Goal: Task Accomplishment & Management: Manage account settings

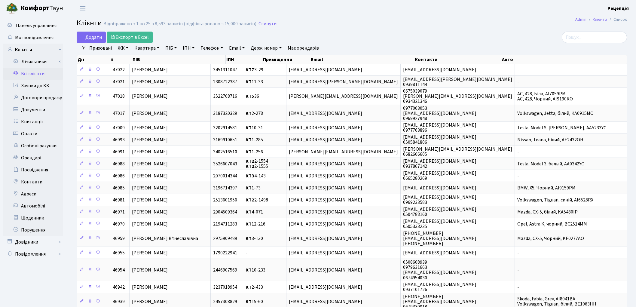
select select "25"
click at [127, 49] on link "ЖК" at bounding box center [122, 48] width 15 height 10
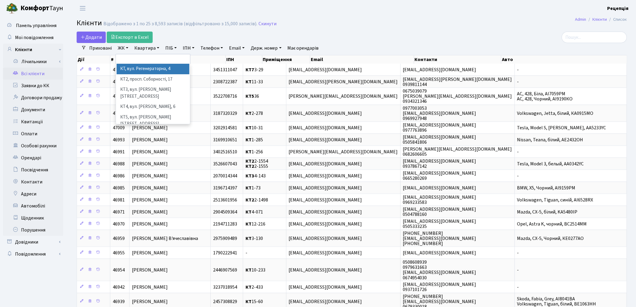
click at [144, 66] on li "КТ, вул. Регенераторна, 4" at bounding box center [153, 69] width 73 height 11
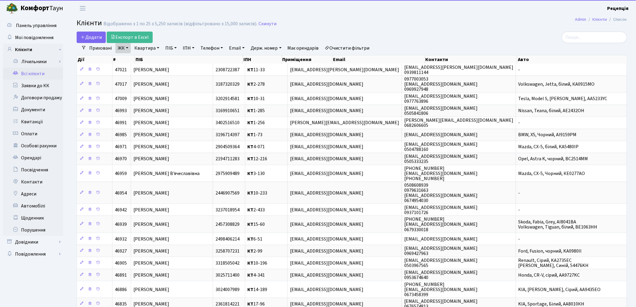
click at [150, 48] on link "Квартира" at bounding box center [147, 48] width 30 height 10
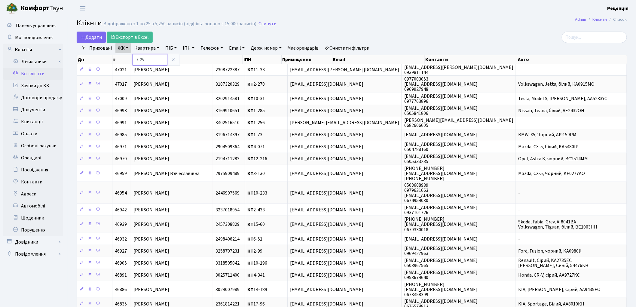
type input "7-25"
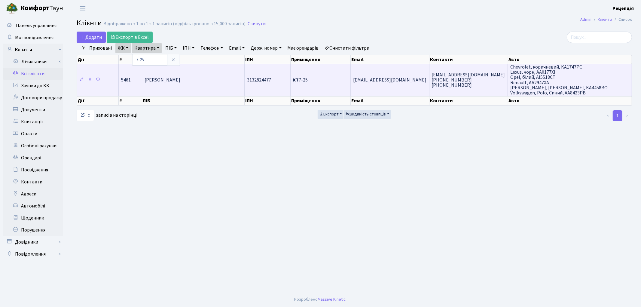
click at [226, 78] on td "[PERSON_NAME]" at bounding box center [193, 80] width 103 height 32
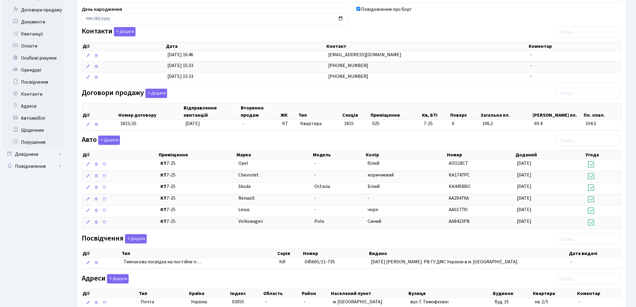
scroll to position [88, 0]
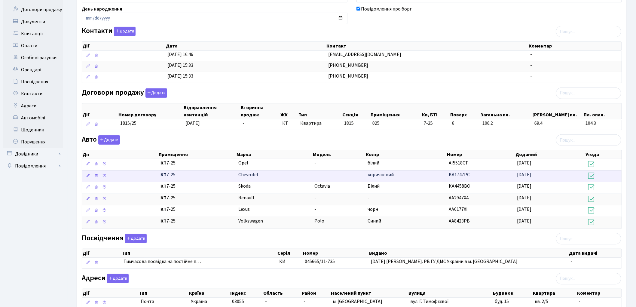
click at [330, 178] on td "-" at bounding box center [338, 176] width 53 height 12
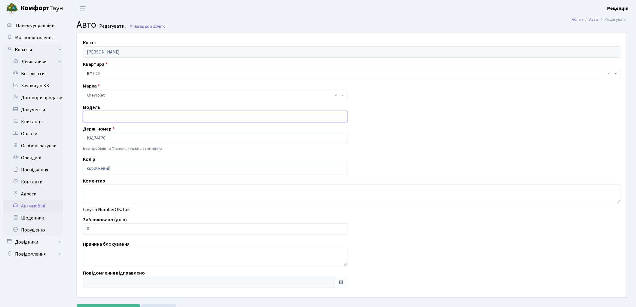
click at [112, 116] on input "text" at bounding box center [215, 116] width 265 height 11
type input "r"
type input "cobalt"
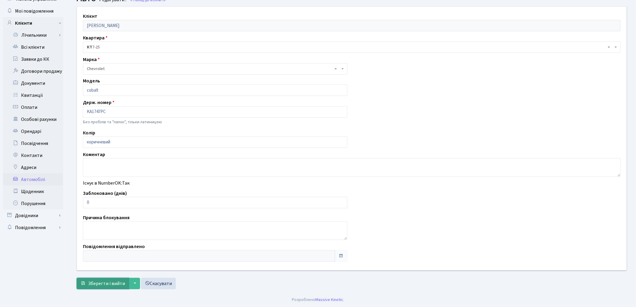
click at [93, 287] on span "Зберегти і вийти" at bounding box center [106, 283] width 37 height 7
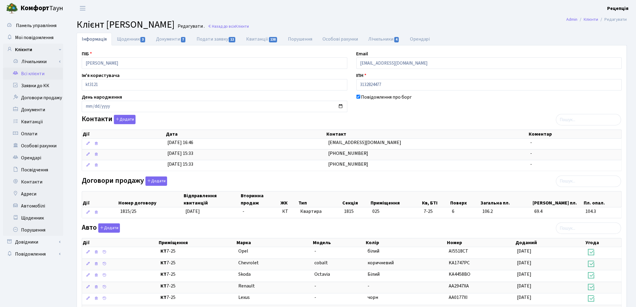
click at [32, 73] on link "Всі клієнти" at bounding box center [33, 74] width 60 height 12
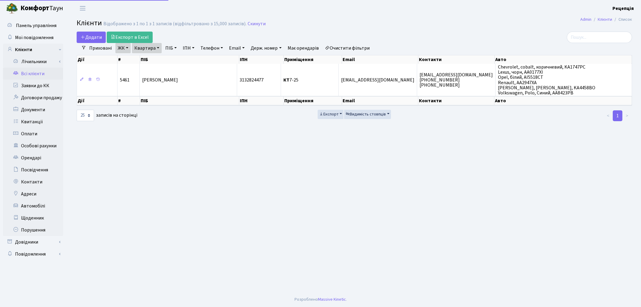
select select "25"
click at [346, 47] on link "Очистити фільтри" at bounding box center [348, 48] width 50 height 10
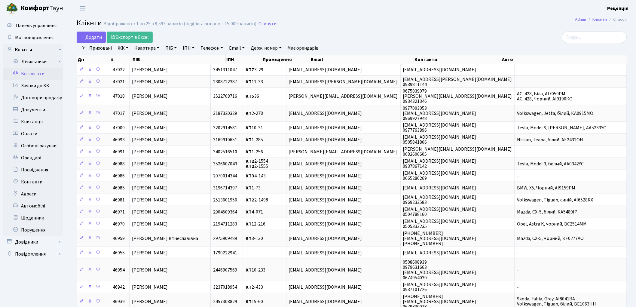
click at [119, 52] on link "ЖК" at bounding box center [122, 48] width 15 height 10
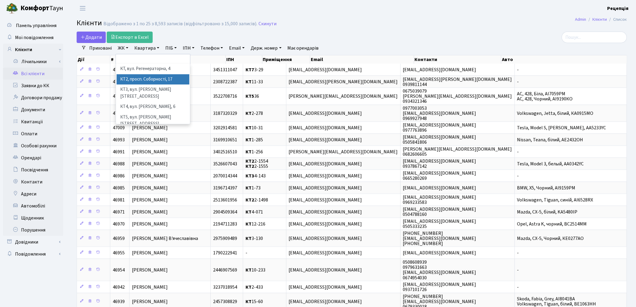
click at [146, 77] on li "КТ2, просп. Соборності, 17" at bounding box center [153, 79] width 73 height 11
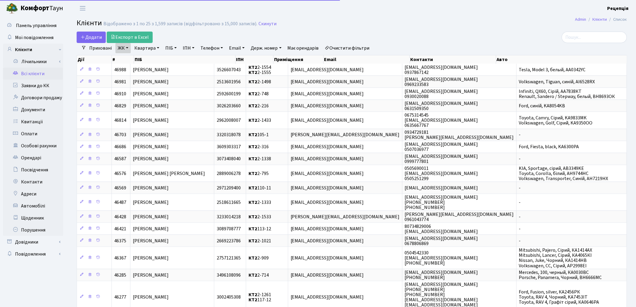
click at [149, 50] on link "Квартира" at bounding box center [147, 48] width 30 height 10
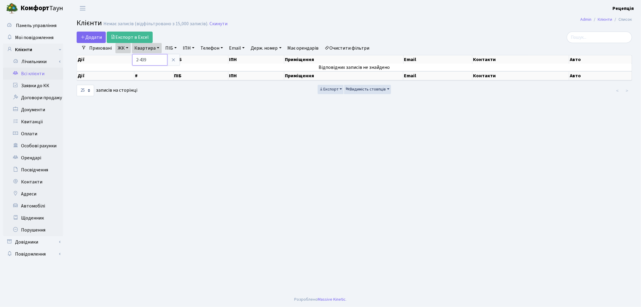
type input "2-439"
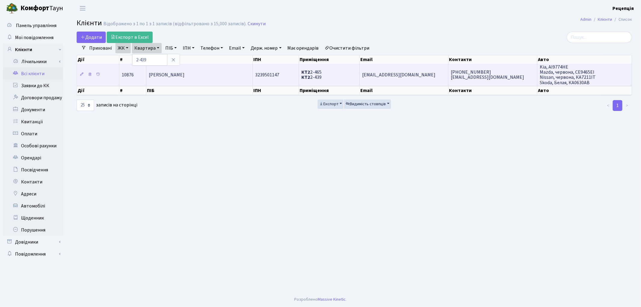
click at [231, 75] on td "[PERSON_NAME]" at bounding box center [199, 75] width 106 height 22
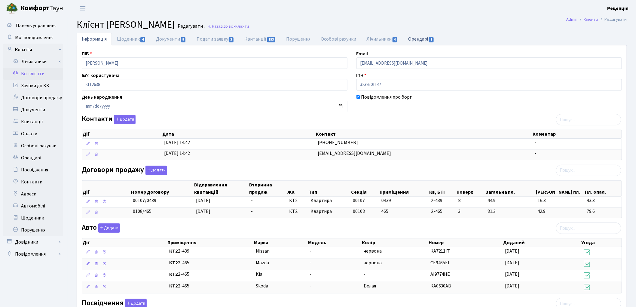
click at [422, 37] on link "Орендарі 1" at bounding box center [421, 39] width 36 height 12
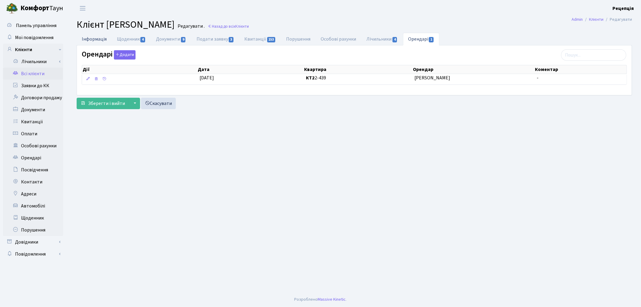
click at [85, 38] on link "Інформація" at bounding box center [94, 39] width 35 height 12
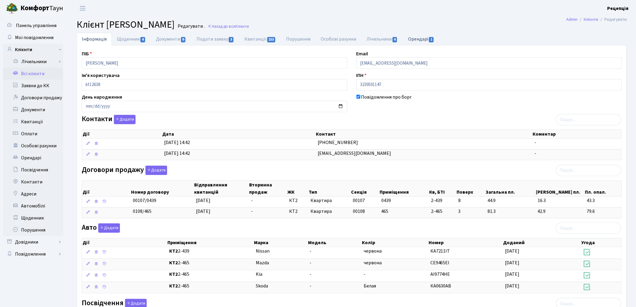
click at [415, 39] on link "Орендарі 1" at bounding box center [421, 39] width 36 height 12
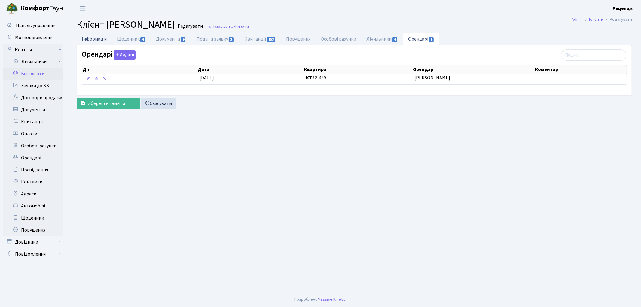
click at [102, 39] on link "Інформація" at bounding box center [94, 39] width 35 height 12
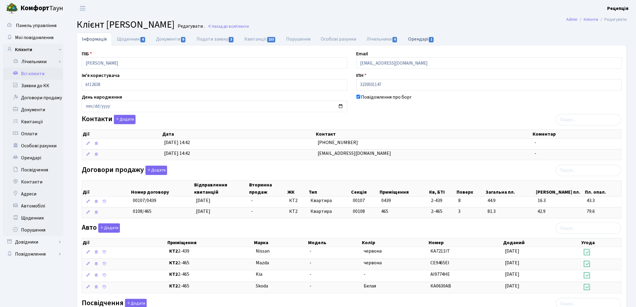
click at [426, 37] on link "Орендарі 1" at bounding box center [421, 39] width 36 height 12
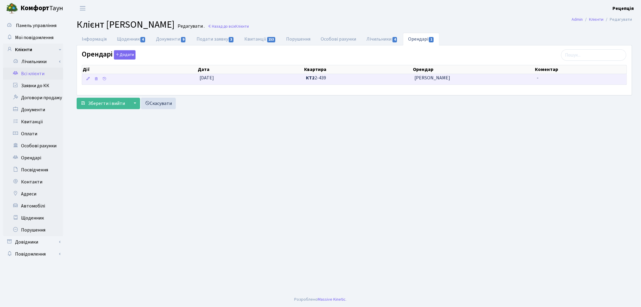
click at [372, 81] on span "КТ2 2-439" at bounding box center [358, 78] width 104 height 7
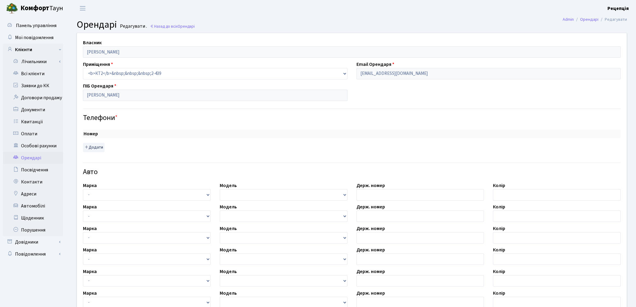
checkbox input "true"
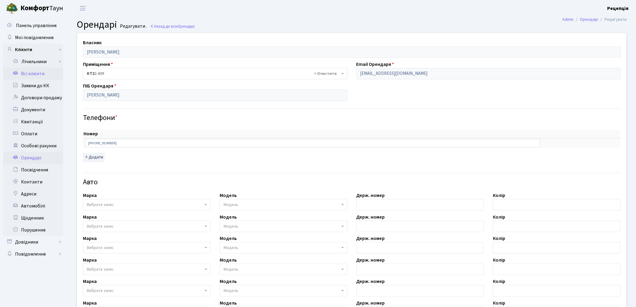
click at [34, 76] on link "Всі клієнти" at bounding box center [33, 74] width 60 height 12
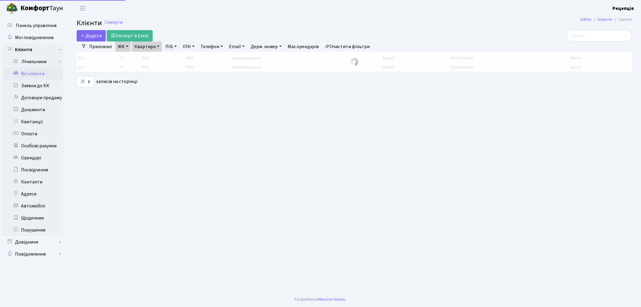
select select "25"
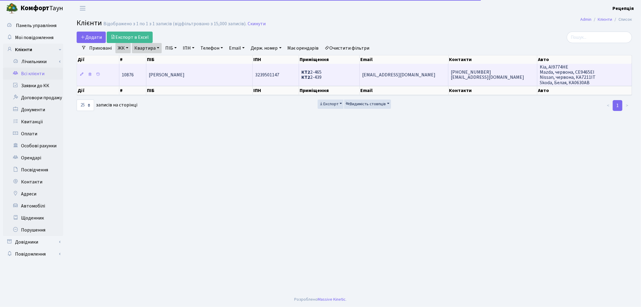
click at [224, 68] on td "Зернова Катерина Василівна" at bounding box center [199, 75] width 106 height 22
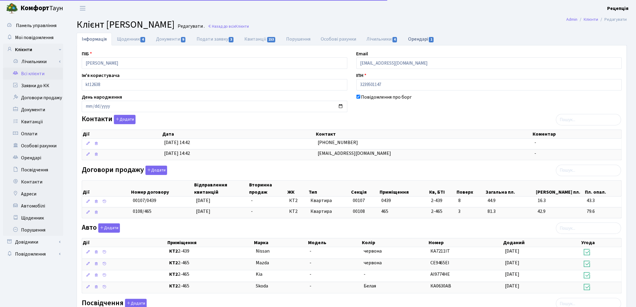
click at [428, 40] on link "Орендарі 1" at bounding box center [421, 39] width 36 height 12
select select "25"
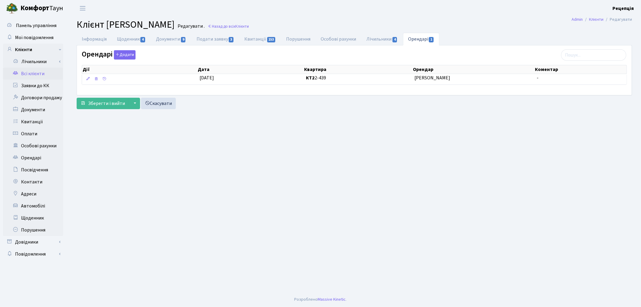
click at [40, 71] on link "Всі клієнти" at bounding box center [33, 74] width 60 height 12
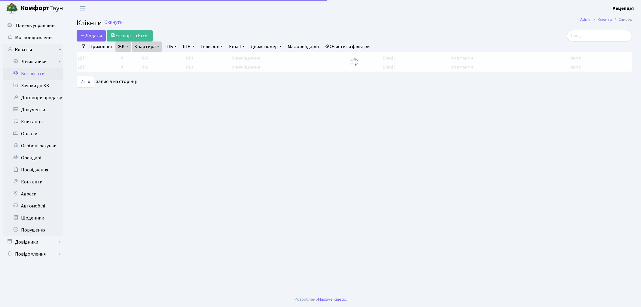
select select "25"
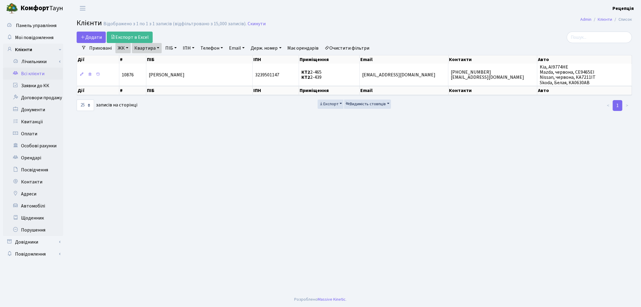
click at [369, 46] on link "Очистити фільтри" at bounding box center [348, 48] width 50 height 10
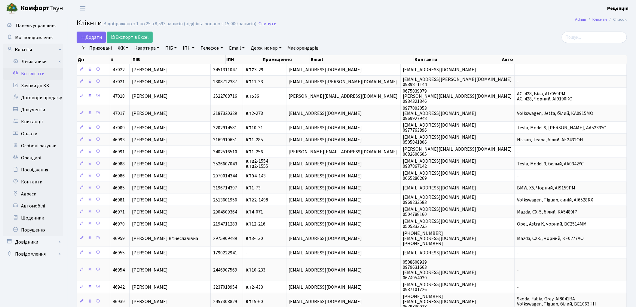
drag, startPoint x: 122, startPoint y: 47, endPoint x: 127, endPoint y: 51, distance: 5.7
click at [122, 48] on link "ЖК" at bounding box center [122, 48] width 15 height 10
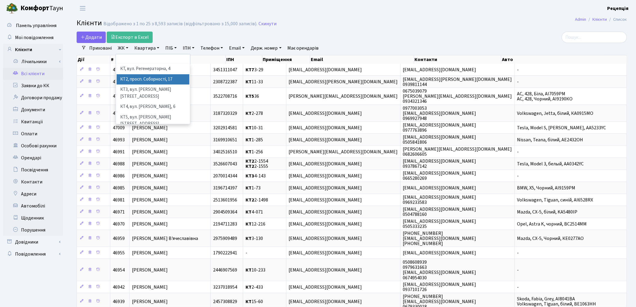
click at [140, 80] on li "КТ2, просп. Соборності, 17" at bounding box center [153, 79] width 73 height 11
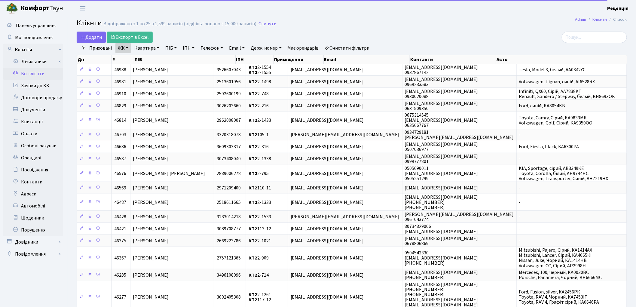
click at [144, 49] on link "Квартира" at bounding box center [147, 48] width 30 height 10
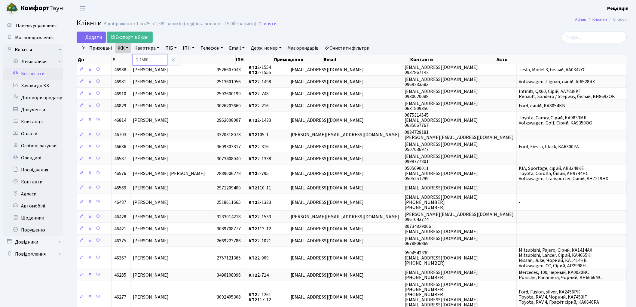
type input "2-1580"
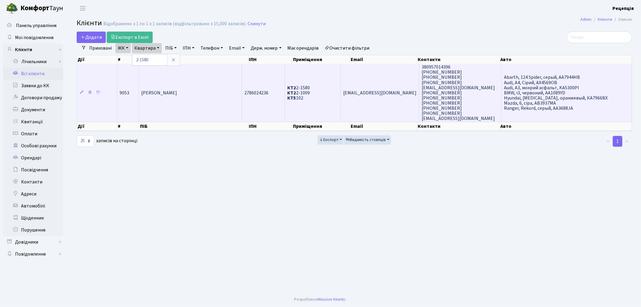
click at [177, 90] on span "Донець Андрій Володимирович" at bounding box center [159, 93] width 36 height 7
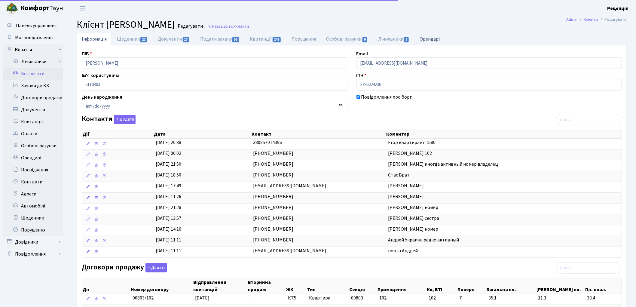
click at [428, 41] on link "Орендарі" at bounding box center [430, 39] width 30 height 12
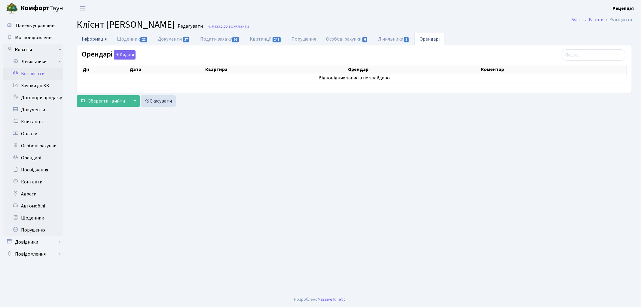
click at [84, 41] on link "Інформація" at bounding box center [94, 39] width 35 height 12
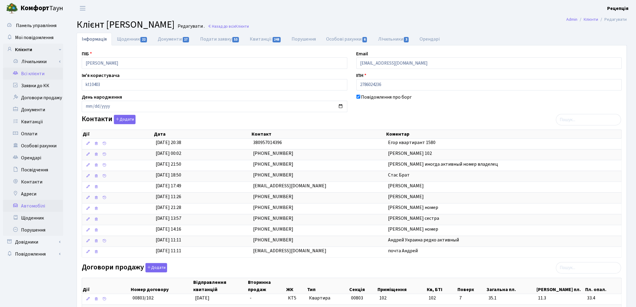
click at [20, 203] on link "Автомобілі" at bounding box center [33, 206] width 60 height 12
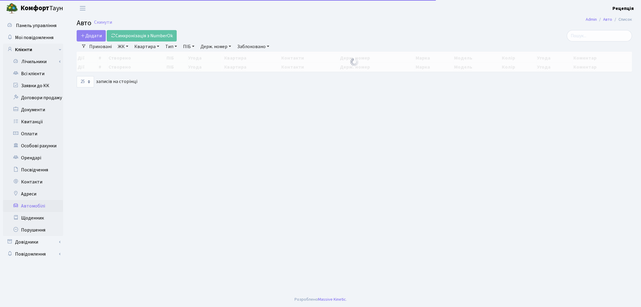
select select "25"
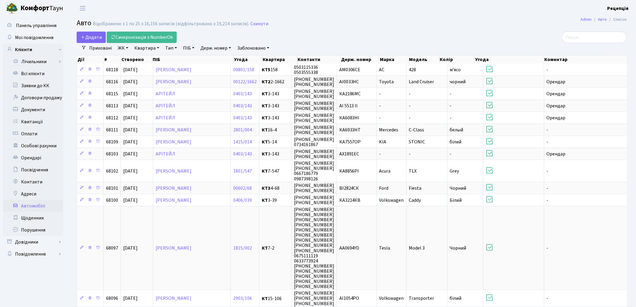
click at [226, 44] on link "Держ. номер" at bounding box center [215, 48] width 35 height 10
type input "5503"
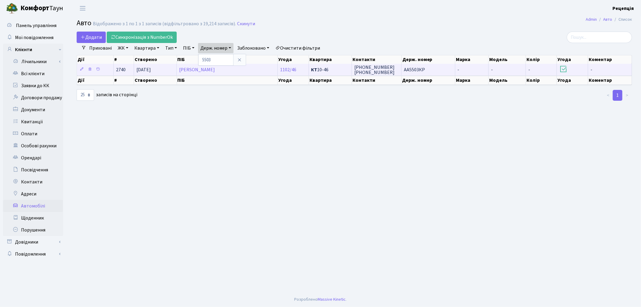
click at [432, 72] on td "АА5503КР" at bounding box center [429, 70] width 54 height 12
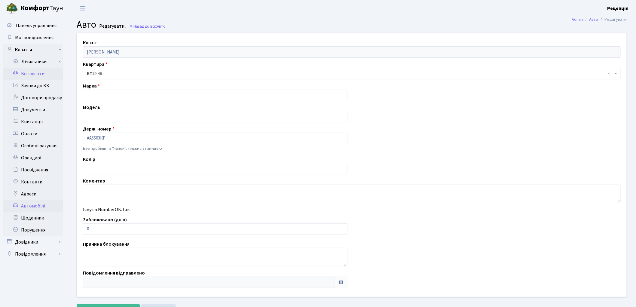
click at [33, 77] on link "Всі клієнти" at bounding box center [33, 74] width 60 height 12
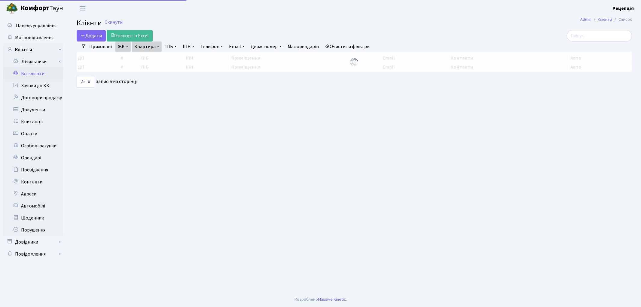
select select "25"
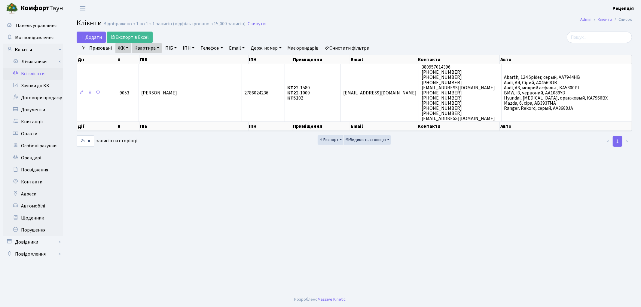
click at [347, 48] on link "Очистити фільтри" at bounding box center [348, 48] width 50 height 10
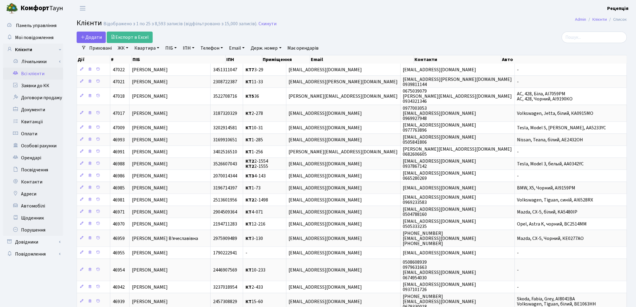
click at [124, 49] on link "ЖК" at bounding box center [122, 48] width 15 height 10
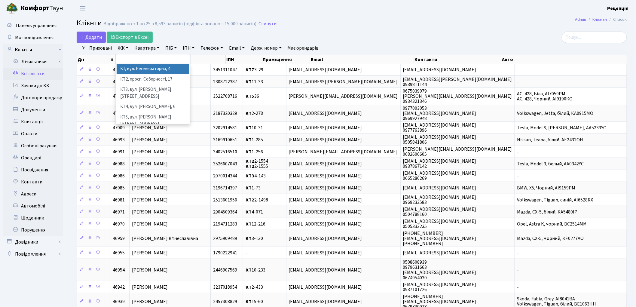
click at [141, 68] on li "КТ, вул. Регенераторна, 4" at bounding box center [153, 69] width 73 height 11
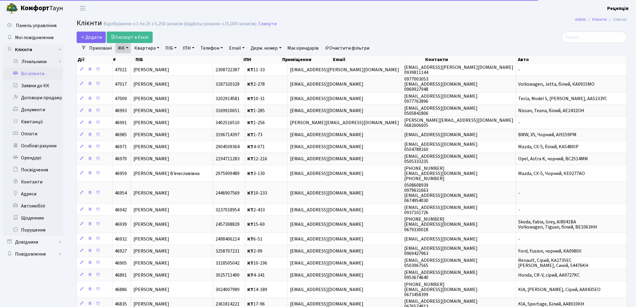
click at [143, 48] on link "Квартира" at bounding box center [147, 48] width 30 height 10
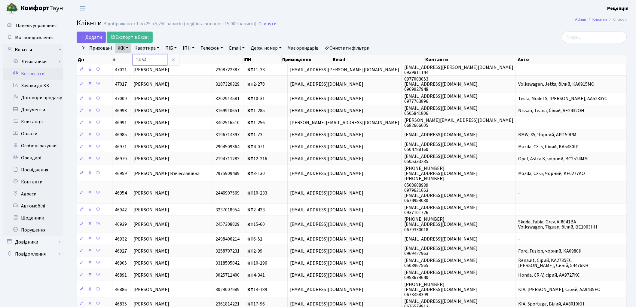
type input "14-54"
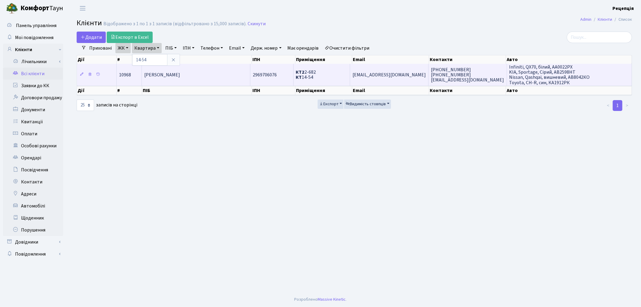
click at [180, 76] on span "[PERSON_NAME]" at bounding box center [162, 75] width 36 height 7
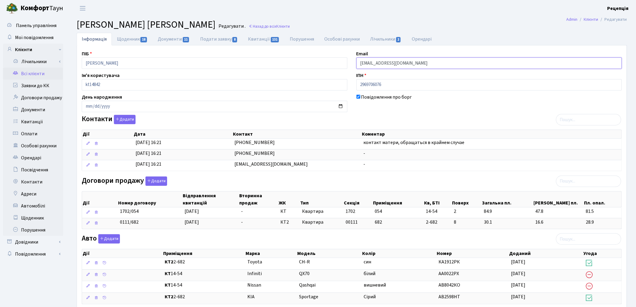
drag, startPoint x: 435, startPoint y: 61, endPoint x: 322, endPoint y: 63, distance: 113.1
click at [322, 63] on div "ПІБ Вишневський Ігор Миколайович Email igorvin888@gmail.com Ім'я користувача kt…" at bounding box center [351, 225] width 549 height 350
click at [24, 73] on link "Всі клієнти" at bounding box center [33, 74] width 60 height 12
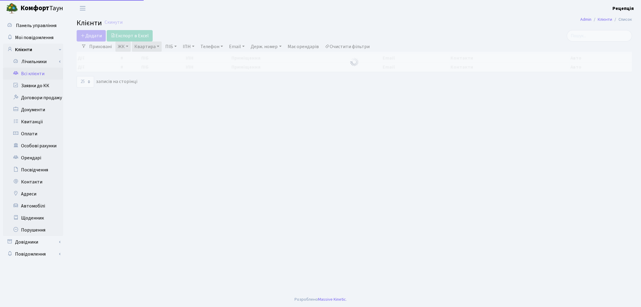
select select "25"
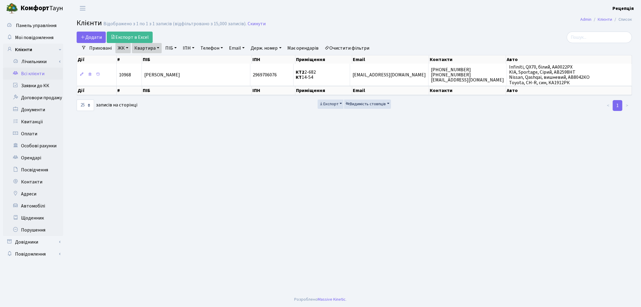
click at [356, 48] on link "Очистити фільтри" at bounding box center [348, 48] width 50 height 10
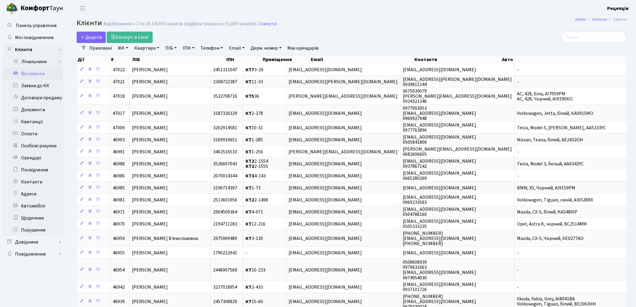
click at [179, 47] on link "ПІБ" at bounding box center [171, 48] width 16 height 10
type input "шелаєва"
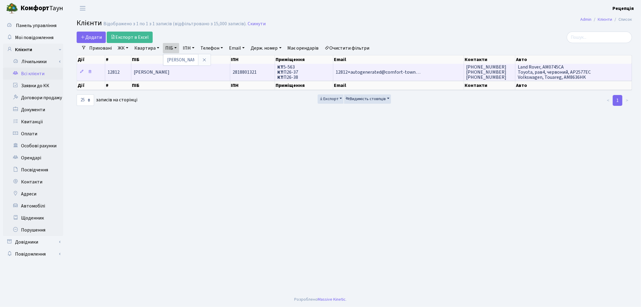
click at [170, 69] on span "[PERSON_NAME]" at bounding box center [152, 72] width 36 height 7
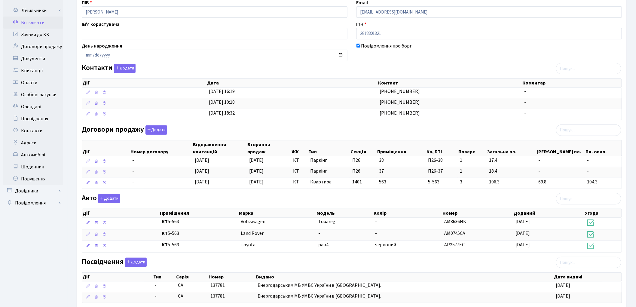
scroll to position [59, 0]
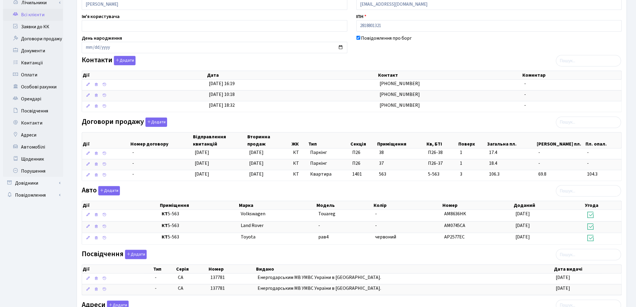
click at [29, 17] on link "Всі клієнти" at bounding box center [33, 15] width 60 height 12
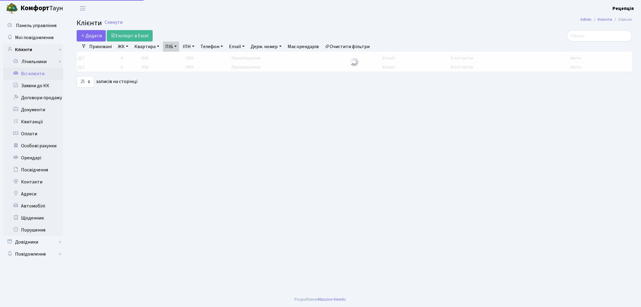
select select "25"
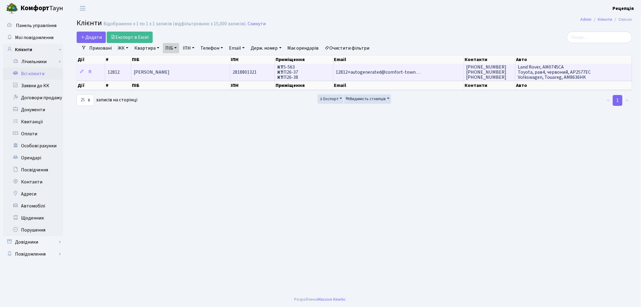
click at [365, 69] on span "12812+autogenerated@comfort-town…" at bounding box center [378, 72] width 85 height 7
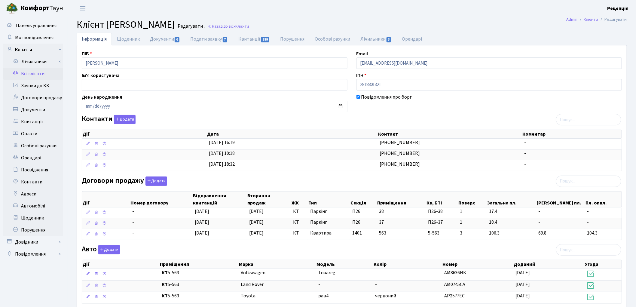
click at [32, 74] on link "Всі клієнти" at bounding box center [33, 74] width 60 height 12
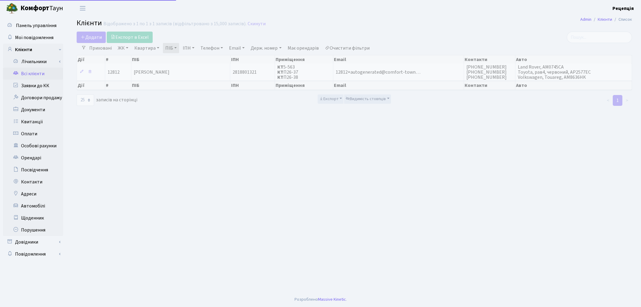
select select "25"
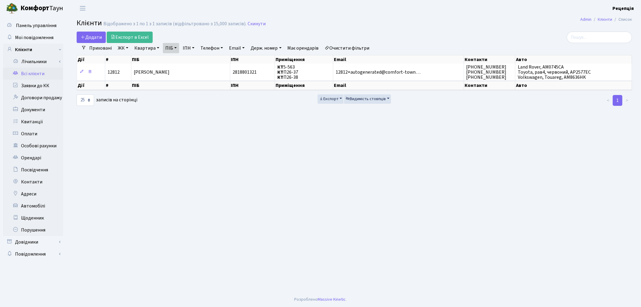
click at [344, 50] on link "Очистити фільтри" at bounding box center [348, 48] width 50 height 10
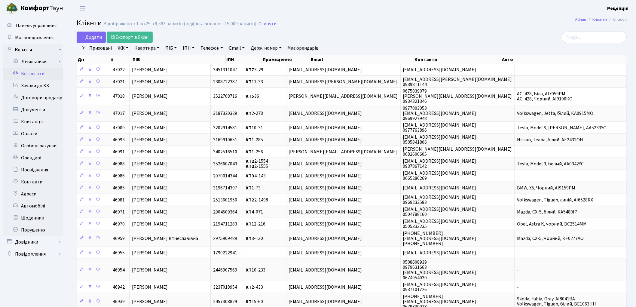
click at [121, 51] on link "ЖК" at bounding box center [122, 48] width 15 height 10
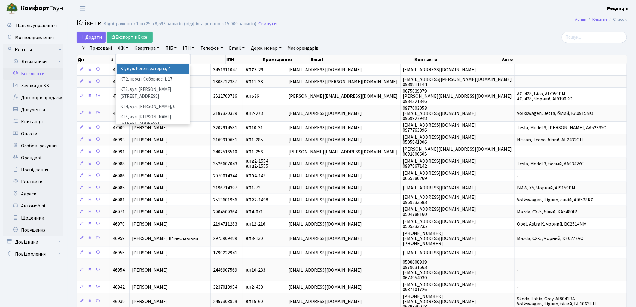
click at [137, 71] on li "КТ, вул. Регенераторна, 4" at bounding box center [153, 69] width 73 height 11
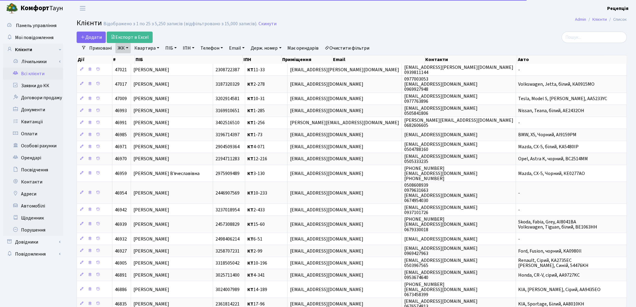
click at [151, 49] on link "Квартира" at bounding box center [147, 48] width 30 height 10
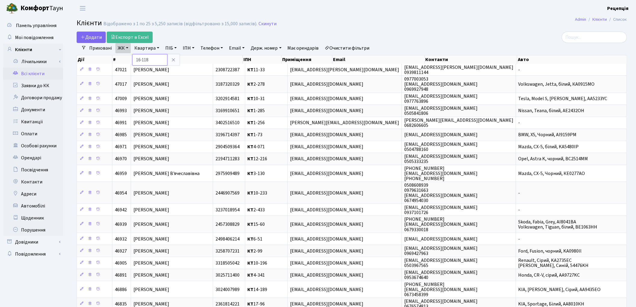
type input "16-118"
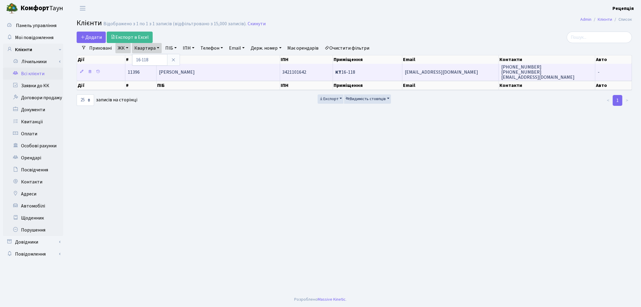
click at [234, 72] on td "[PERSON_NAME]" at bounding box center [219, 72] width 124 height 17
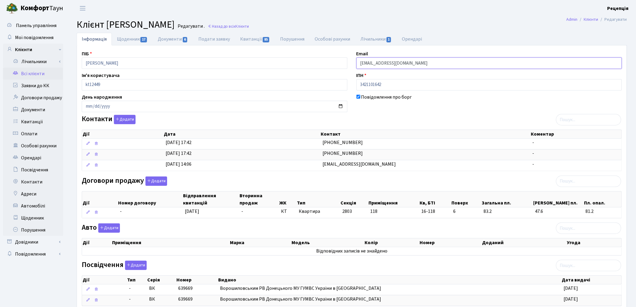
click at [411, 66] on input "[EMAIL_ADDRESS][DOMAIN_NAME]" at bounding box center [490, 62] width 266 height 11
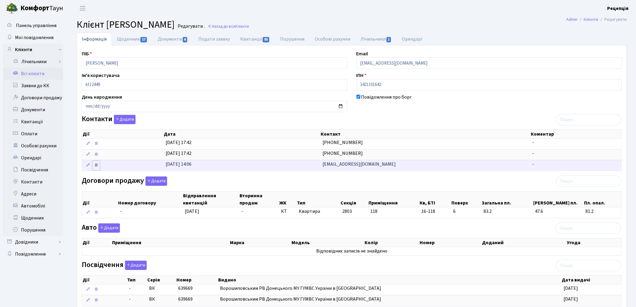
click at [98, 167] on link at bounding box center [96, 165] width 7 height 9
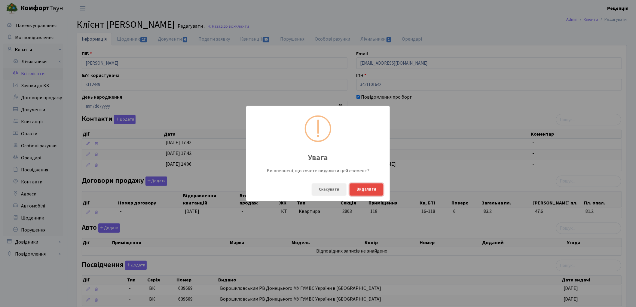
click at [370, 189] on button "Видалити" at bounding box center [367, 189] width 34 height 12
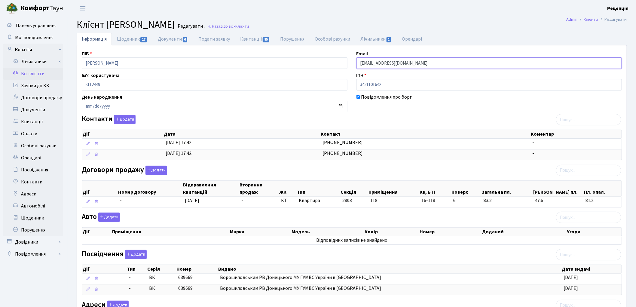
click at [410, 64] on input "[EMAIL_ADDRESS][DOMAIN_NAME]" at bounding box center [490, 62] width 266 height 11
type input "s"
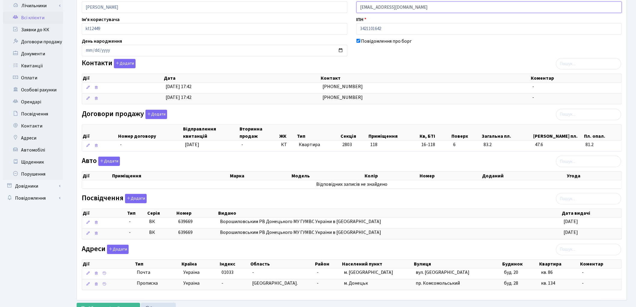
scroll to position [82, 0]
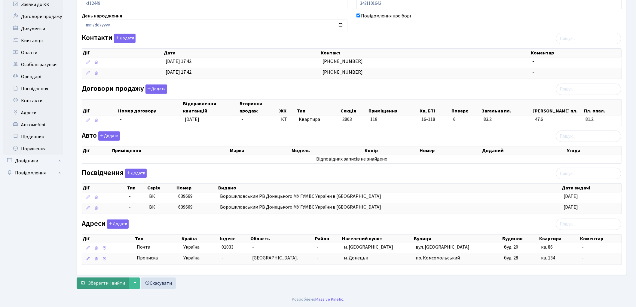
type input "[EMAIL_ADDRESS][DOMAIN_NAME]"
click at [115, 283] on span "Зберегти і вийти" at bounding box center [106, 283] width 37 height 7
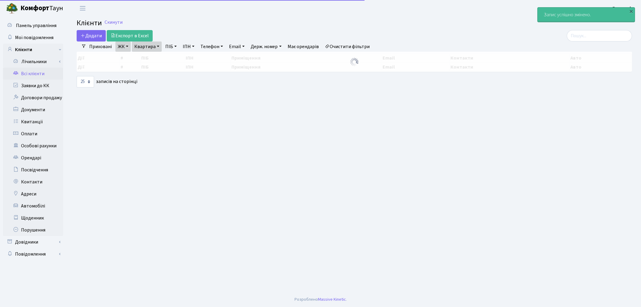
select select "25"
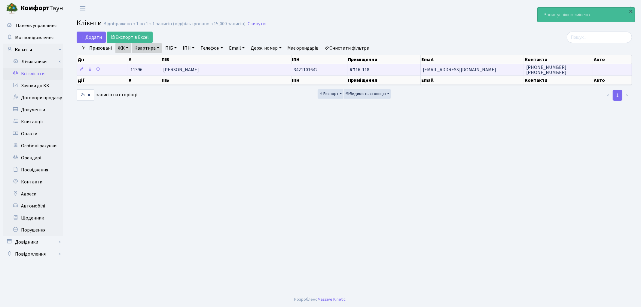
click at [239, 68] on td "[PERSON_NAME]" at bounding box center [226, 70] width 130 height 12
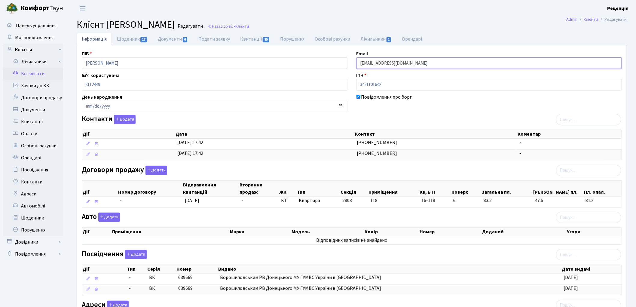
drag, startPoint x: 411, startPoint y: 67, endPoint x: 359, endPoint y: 66, distance: 51.7
click at [359, 66] on input "[EMAIL_ADDRESS][DOMAIN_NAME]" at bounding box center [490, 62] width 266 height 11
click at [395, 119] on div "Контакти Додати Дії Дата Контакт Коментар Дії Дата Контакт Коментар" at bounding box center [351, 139] width 549 height 48
click at [125, 120] on button "Додати" at bounding box center [125, 119] width 22 height 9
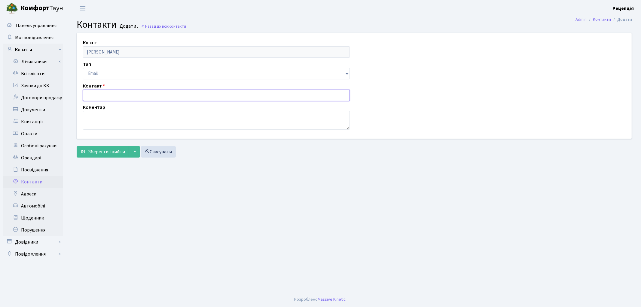
click at [114, 95] on input "text" at bounding box center [216, 95] width 267 height 11
paste input "[EMAIL_ADDRESS][DOMAIN_NAME]"
type input "[EMAIL_ADDRESS][DOMAIN_NAME]"
click at [112, 152] on span "Зберегти і вийти" at bounding box center [106, 152] width 37 height 7
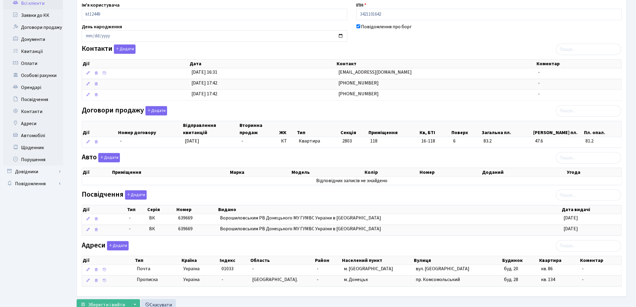
scroll to position [93, 0]
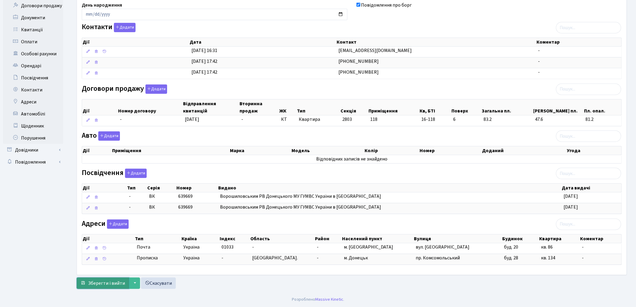
click at [91, 284] on span "Зберегти і вийти" at bounding box center [106, 283] width 37 height 7
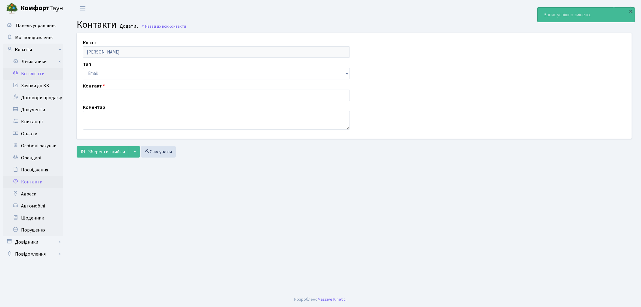
click at [40, 76] on link "Всі клієнти" at bounding box center [33, 74] width 60 height 12
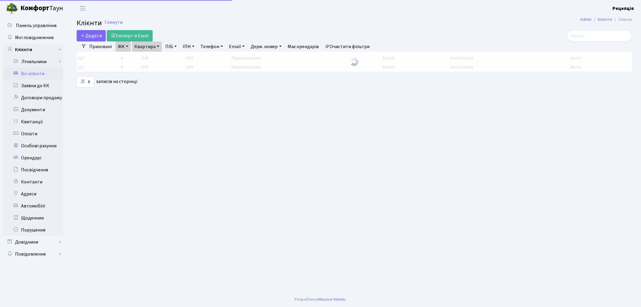
select select "25"
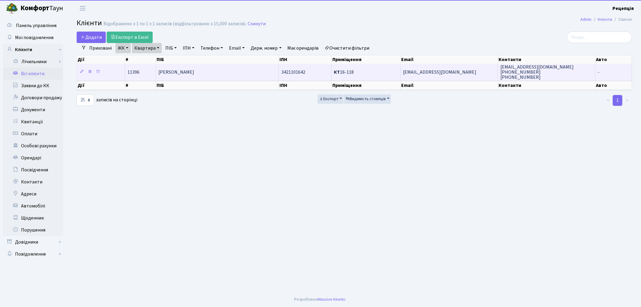
click at [298, 70] on span "3421101642" at bounding box center [293, 72] width 24 height 7
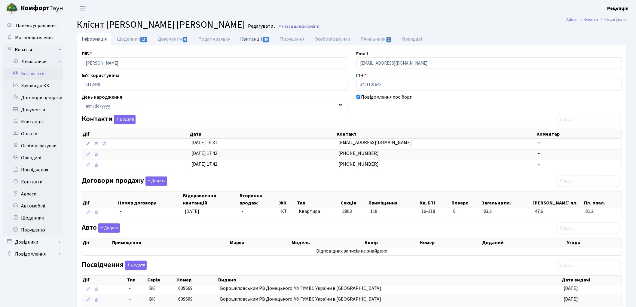
click at [248, 41] on link "Квитанції 85" at bounding box center [255, 39] width 40 height 12
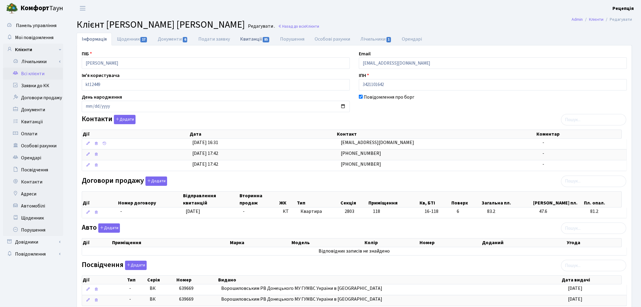
select select "25"
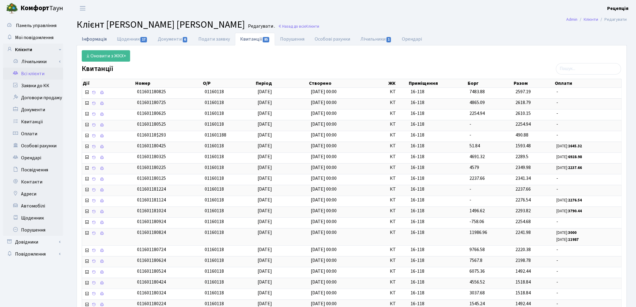
click at [91, 40] on link "Інформація" at bounding box center [94, 39] width 35 height 12
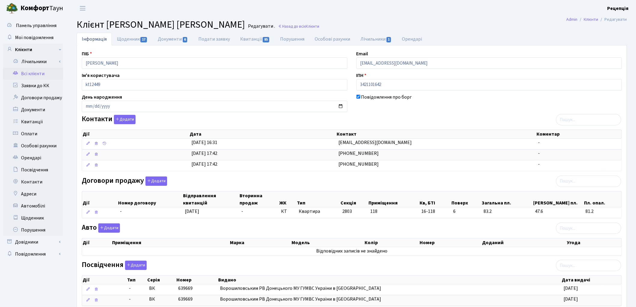
click at [33, 73] on link "Всі клієнти" at bounding box center [33, 74] width 60 height 12
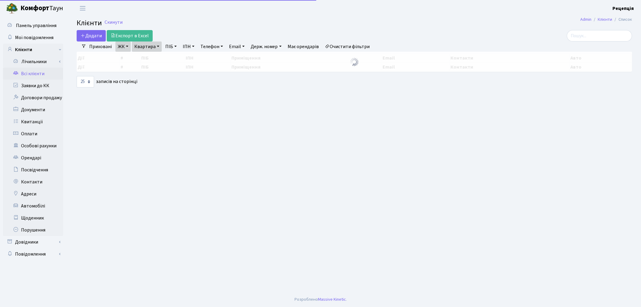
select select "25"
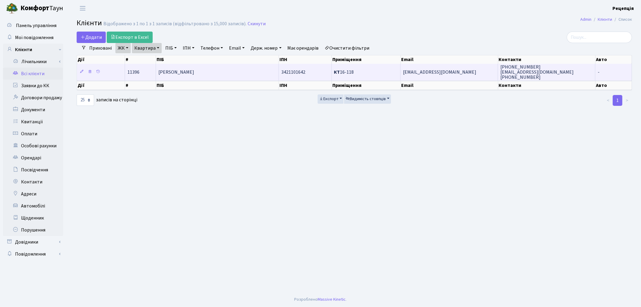
click at [237, 69] on td "[PERSON_NAME]" at bounding box center [217, 72] width 123 height 17
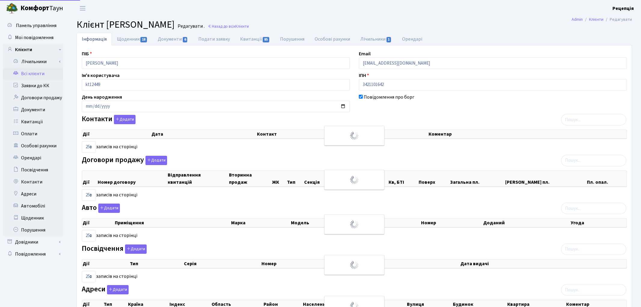
select select "25"
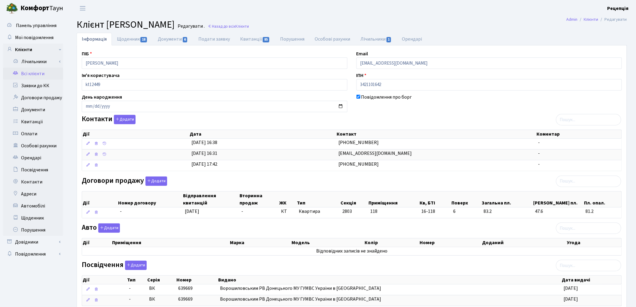
click at [372, 177] on div "Договори продажу Додати Дії Номер договору Відправлення квитанцій Вторинна прод…" at bounding box center [351, 198] width 549 height 44
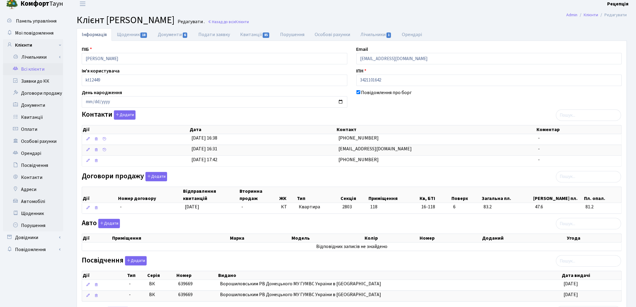
scroll to position [8, 0]
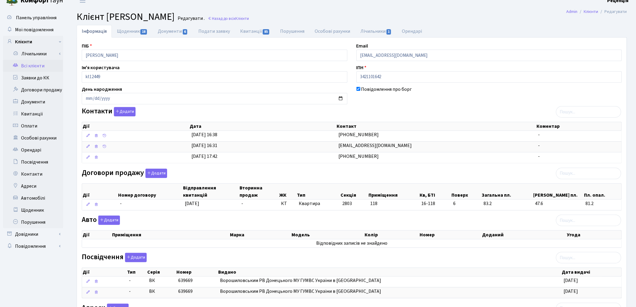
click at [29, 64] on link "Всі клієнти" at bounding box center [33, 66] width 60 height 12
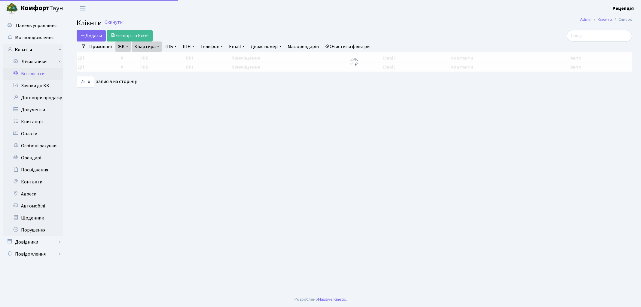
select select "25"
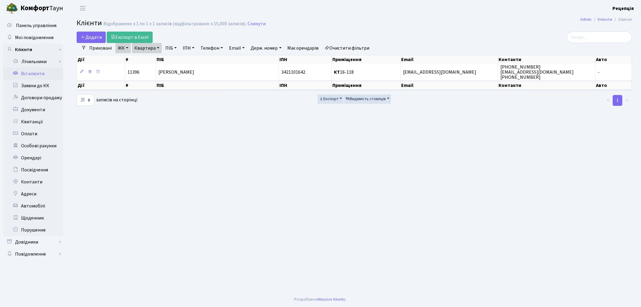
click at [361, 46] on link "Очистити фільтри" at bounding box center [348, 48] width 50 height 10
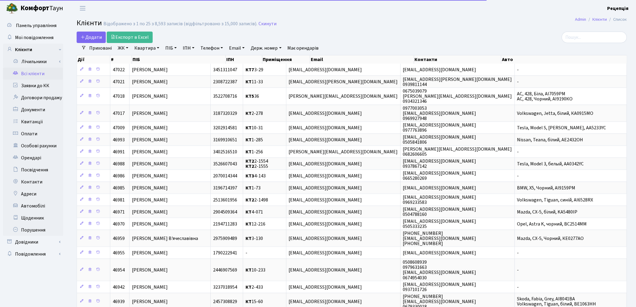
click at [125, 49] on link "ЖК" at bounding box center [122, 48] width 15 height 10
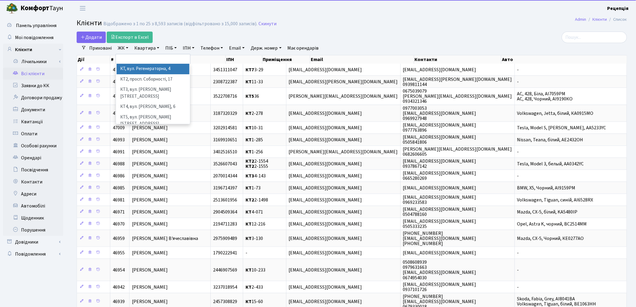
click at [130, 66] on li "КТ, вул. Регенераторна, 4" at bounding box center [153, 69] width 73 height 11
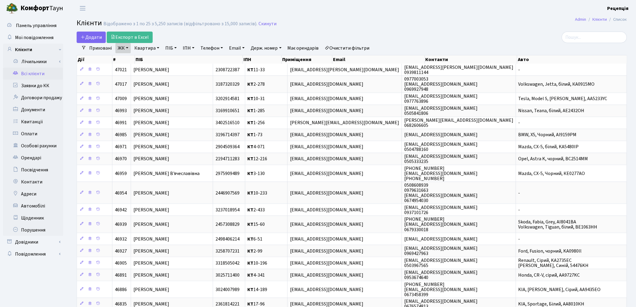
click at [146, 48] on link "Квартира" at bounding box center [147, 48] width 30 height 10
type input "16-118"
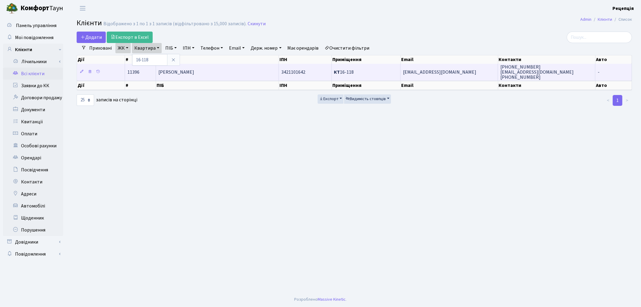
click at [194, 74] on span "Самініна Анна Олександрівна" at bounding box center [176, 72] width 36 height 7
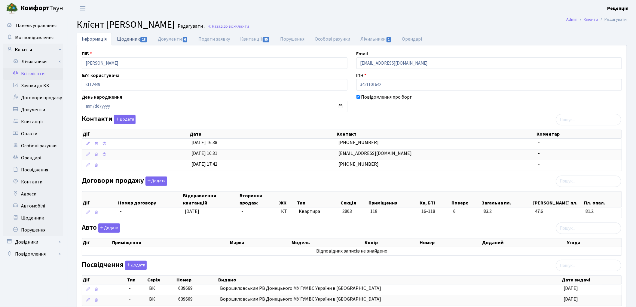
click at [131, 37] on link "Щоденник 18" at bounding box center [132, 39] width 41 height 12
select select "25"
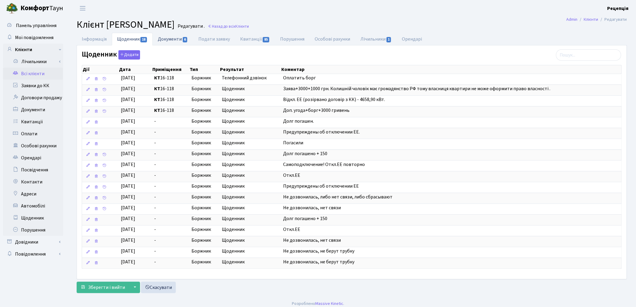
click at [170, 37] on link "Документи 6" at bounding box center [173, 39] width 40 height 12
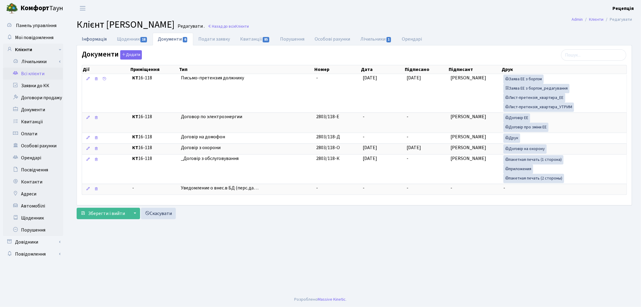
click at [100, 39] on link "Інформація" at bounding box center [94, 39] width 35 height 12
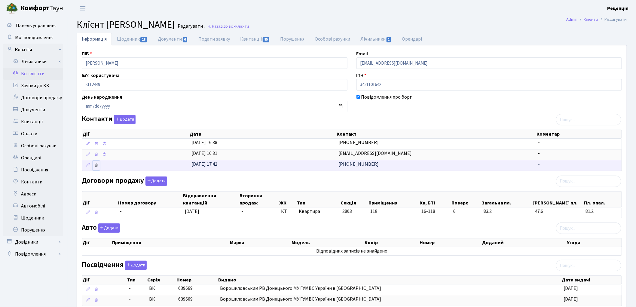
click at [97, 167] on icon at bounding box center [96, 165] width 4 height 4
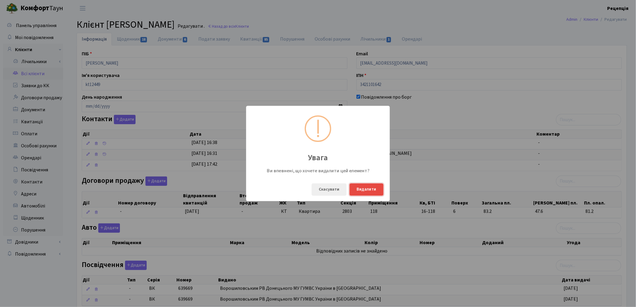
click at [361, 189] on button "Видалити" at bounding box center [367, 189] width 34 height 12
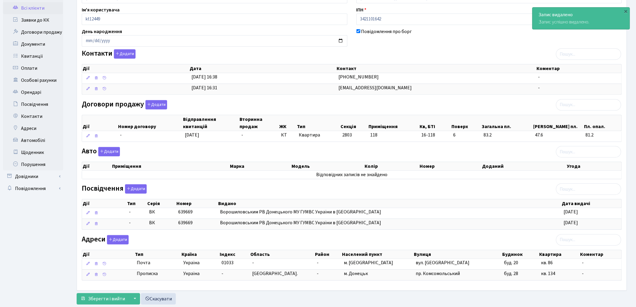
scroll to position [82, 0]
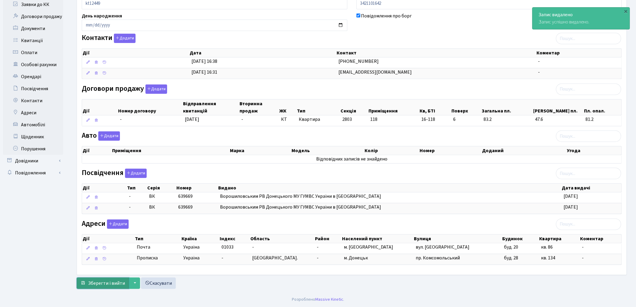
click at [97, 283] on span "Зберегти і вийти" at bounding box center [106, 283] width 37 height 7
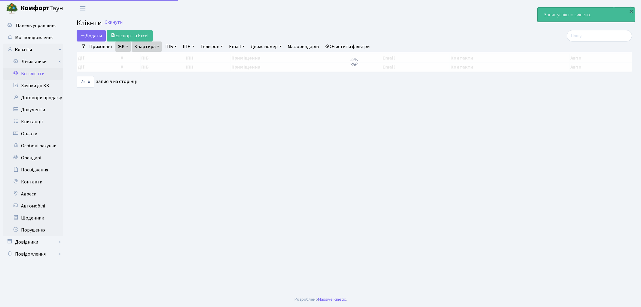
select select "25"
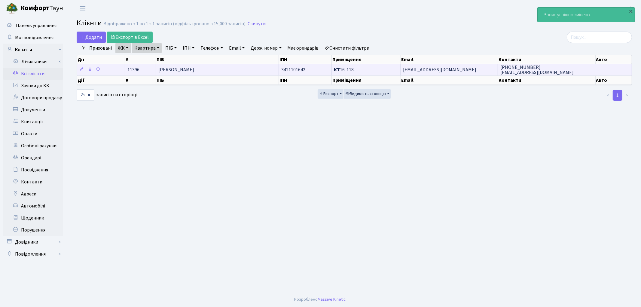
click at [189, 72] on span "[PERSON_NAME]" at bounding box center [176, 69] width 36 height 7
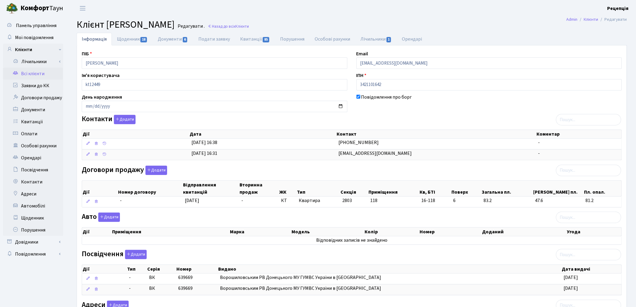
click at [28, 71] on link "Всі клієнти" at bounding box center [33, 74] width 60 height 12
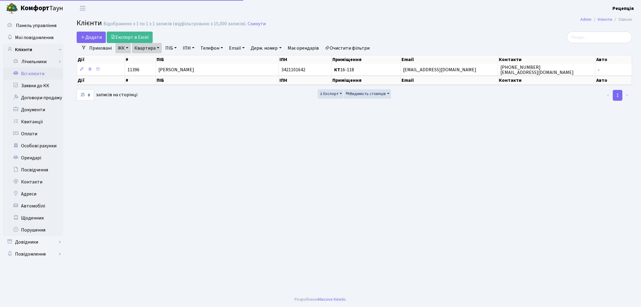
select select "25"
click at [344, 44] on link "Очистити фільтри" at bounding box center [348, 48] width 50 height 10
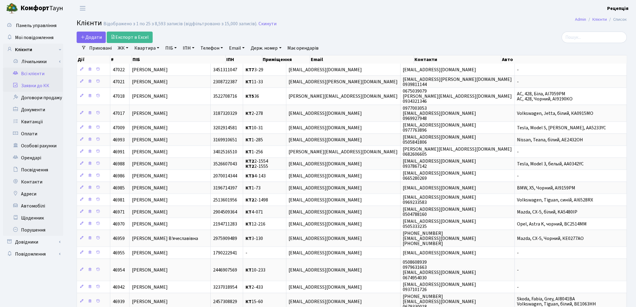
click at [26, 86] on link "Заявки до КК" at bounding box center [33, 86] width 60 height 12
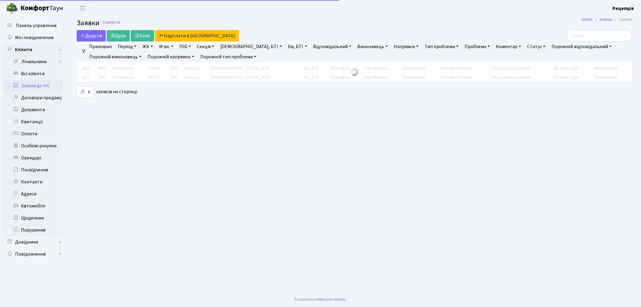
select select "25"
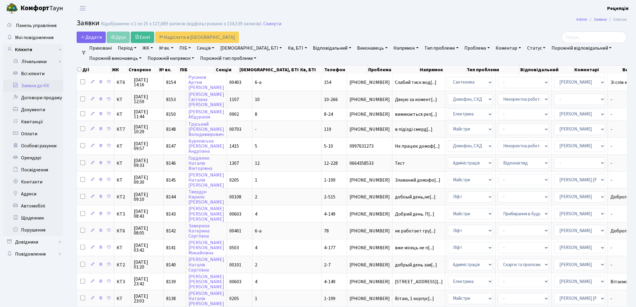
click at [42, 85] on link "Заявки до КК" at bounding box center [33, 86] width 60 height 12
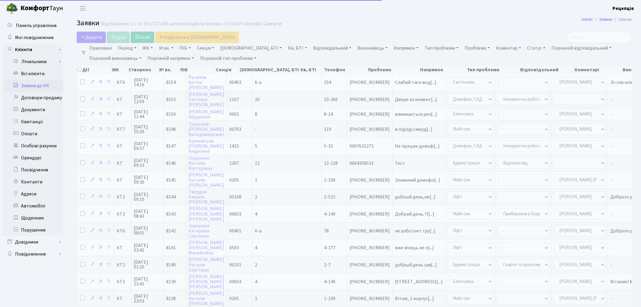
select select "25"
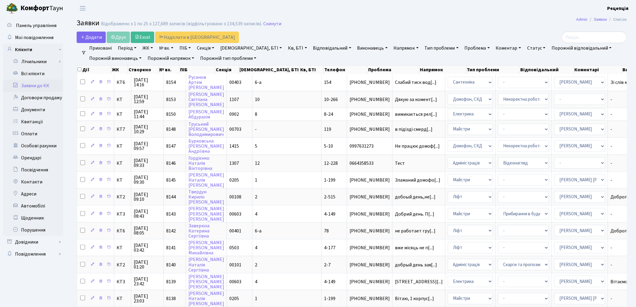
click at [152, 50] on link "ЖК" at bounding box center [147, 48] width 15 height 10
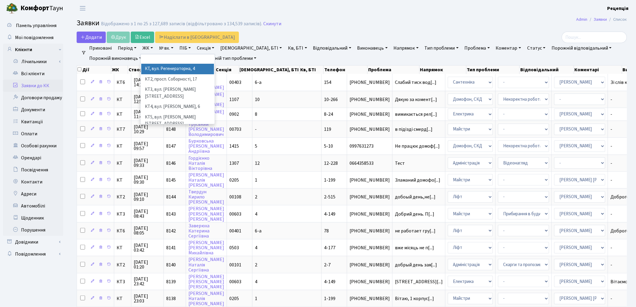
click at [159, 67] on li "КТ, вул. Регенераторна, 4" at bounding box center [177, 69] width 73 height 11
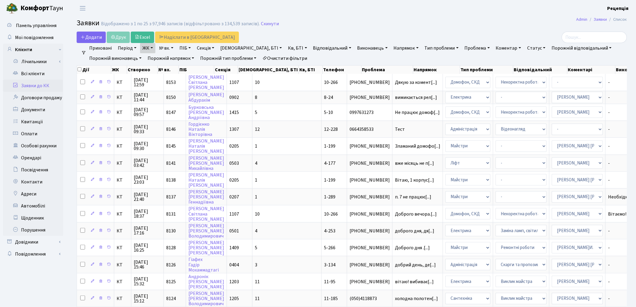
click at [286, 47] on link "Кв, БТІ" at bounding box center [298, 48] width 24 height 10
type input "10-266"
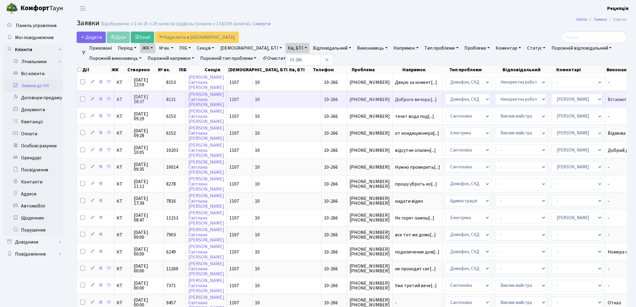
click at [393, 103] on td "Доброго вечора.[...]" at bounding box center [418, 99] width 50 height 17
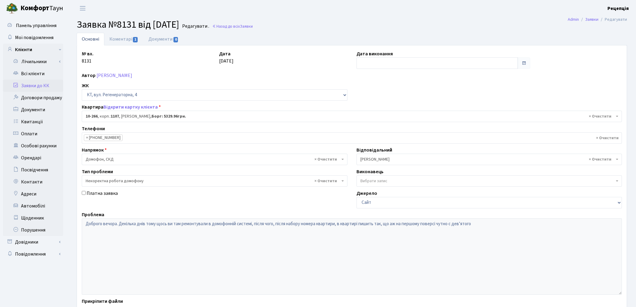
select select "6835"
select select "38"
click at [53, 85] on link "Заявки до КК" at bounding box center [33, 86] width 60 height 12
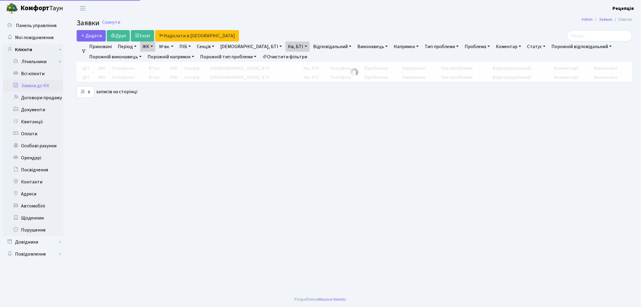
select select "25"
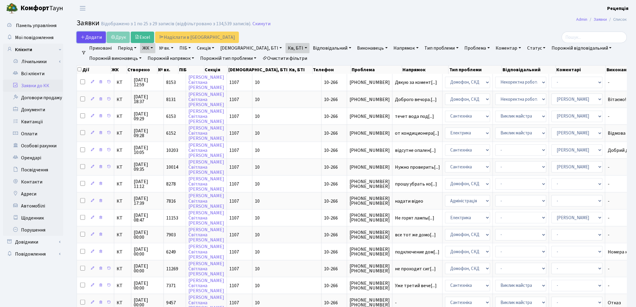
click at [98, 38] on span "Додати" at bounding box center [91, 37] width 21 height 7
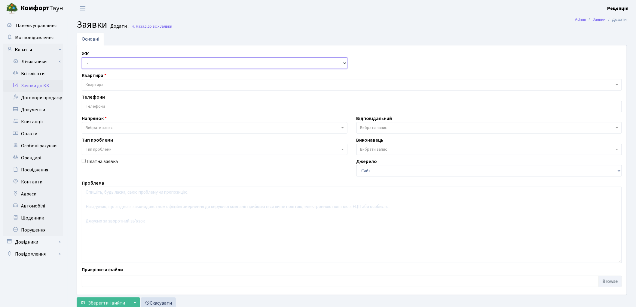
click at [110, 65] on select "- КТ, вул. Регенераторна, 4 КТ2, просп. [STREET_ADDRESS] [STREET_ADDRESS] [PERS…" at bounding box center [215, 62] width 266 height 11
select select "271"
click at [82, 57] on select "- КТ, вул. Регенераторна, 4 КТ2, просп. [STREET_ADDRESS] [STREET_ADDRESS] [PERS…" at bounding box center [215, 62] width 266 height 11
select select
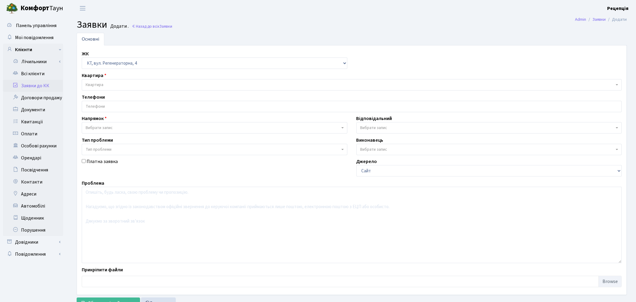
click at [113, 85] on span "Квартира" at bounding box center [350, 85] width 529 height 6
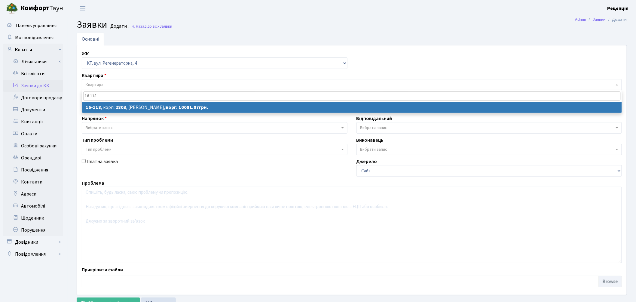
type input "16-118"
select select
select select "8679"
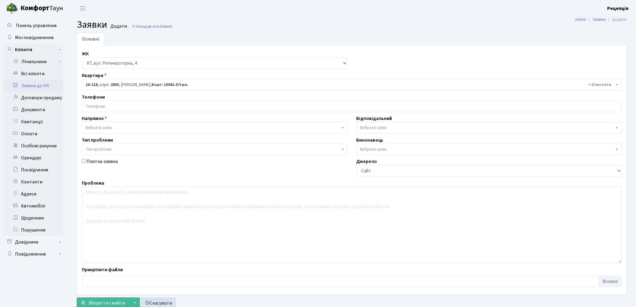
click at [113, 107] on input "search" at bounding box center [352, 106] width 540 height 11
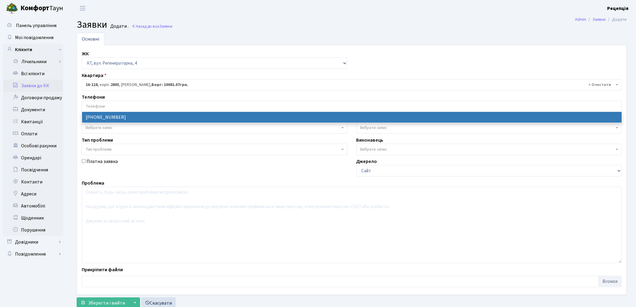
select select "135082"
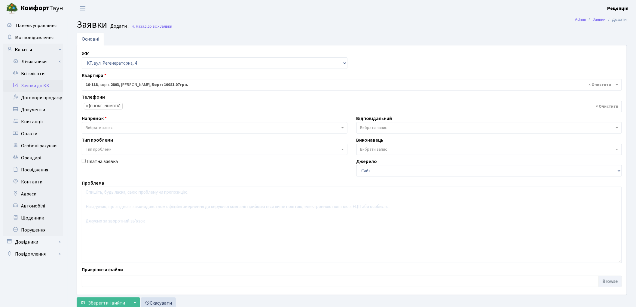
click at [111, 127] on span "Вибрати запис" at bounding box center [99, 128] width 27 height 6
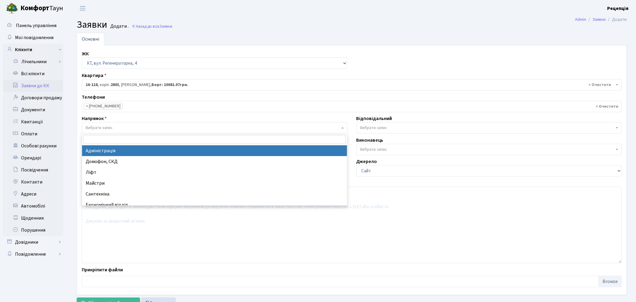
select select "5"
select select
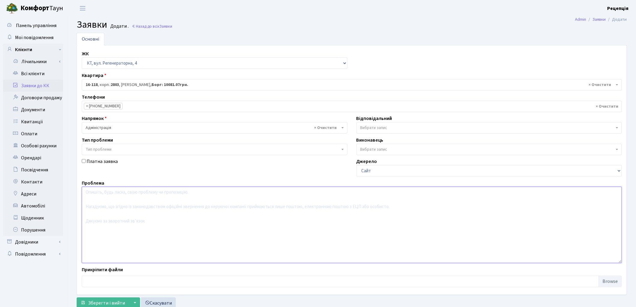
click at [110, 197] on textarea at bounding box center [352, 225] width 540 height 76
click at [367, 128] on span "Вибрати запис" at bounding box center [373, 128] width 27 height 6
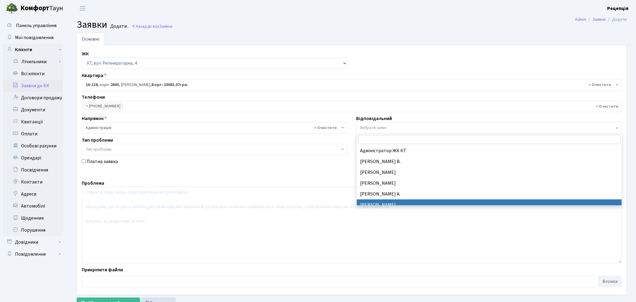
select select "57"
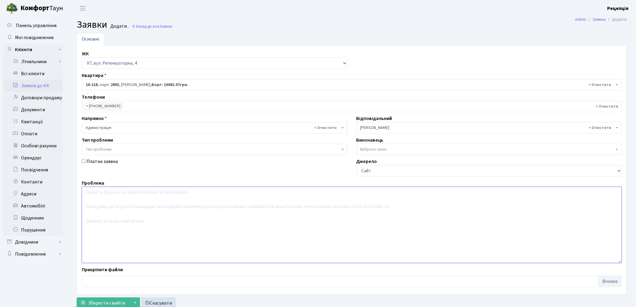
click at [161, 209] on textarea at bounding box center [352, 225] width 540 height 76
type textarea "D"
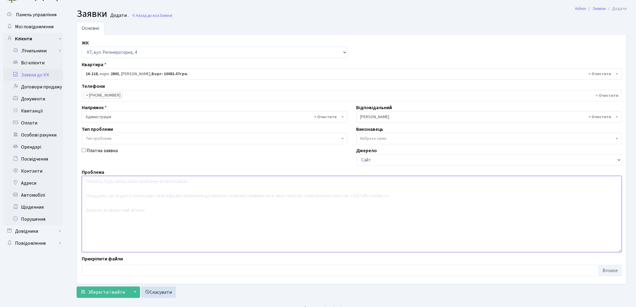
scroll to position [20, 0]
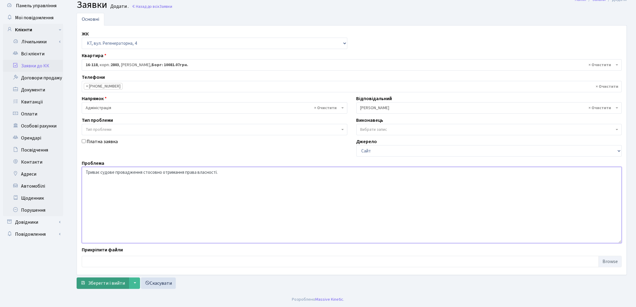
type textarea "Триває судове провадження стосовно отримання права власності."
click at [100, 283] on span "Зберегти і вийти" at bounding box center [106, 283] width 37 height 7
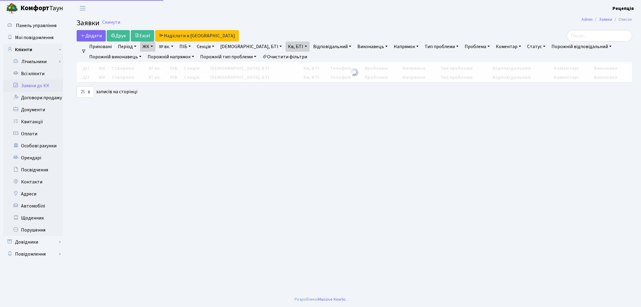
select select "25"
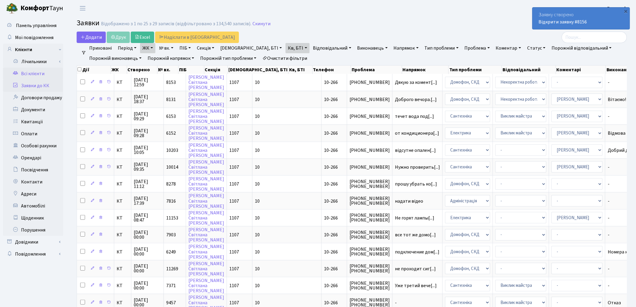
click at [28, 76] on link "Всі клієнти" at bounding box center [33, 74] width 60 height 12
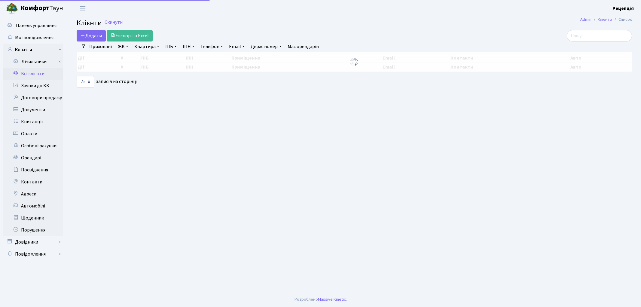
select select "25"
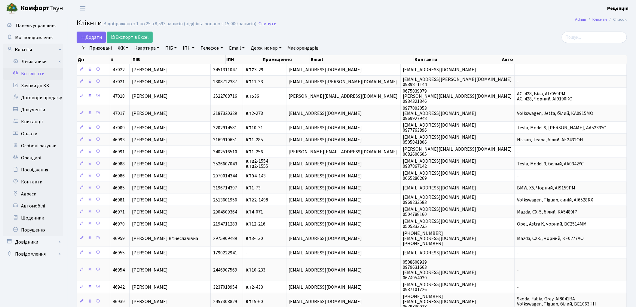
click at [121, 47] on link "ЖК" at bounding box center [122, 48] width 15 height 10
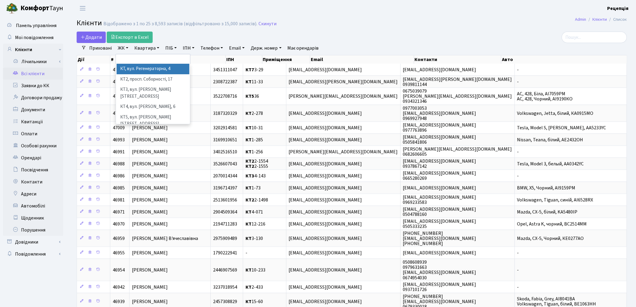
click at [135, 67] on li "КТ, вул. Регенераторна, 4" at bounding box center [153, 69] width 73 height 11
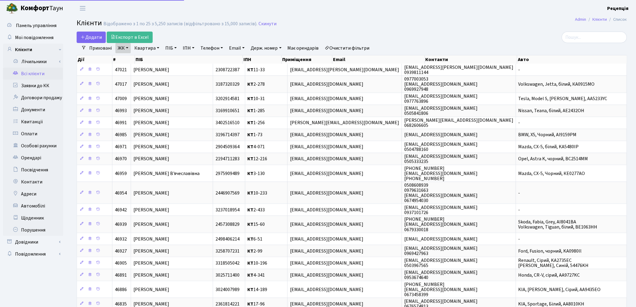
click at [154, 48] on link "Квартира" at bounding box center [147, 48] width 30 height 10
type input "16-118"
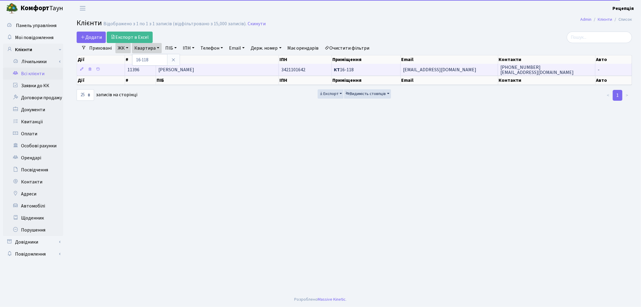
click at [194, 68] on span "[PERSON_NAME]" at bounding box center [176, 69] width 36 height 7
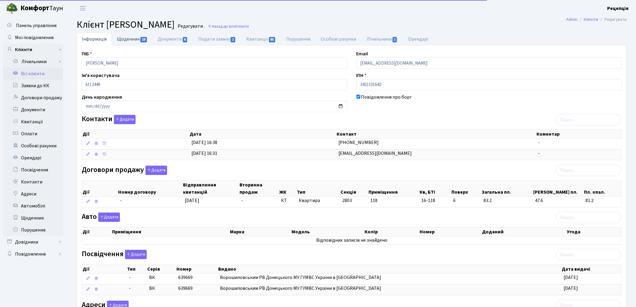
click at [120, 40] on link "Щоденник 18" at bounding box center [132, 39] width 41 height 12
select select "25"
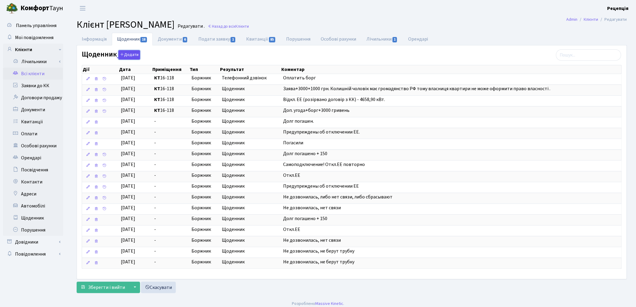
click at [122, 55] on icon "button" at bounding box center [122, 54] width 4 height 4
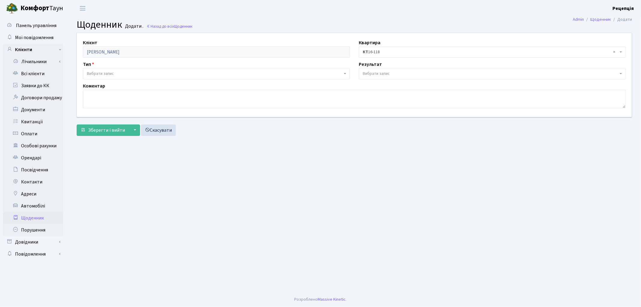
click at [104, 71] on span "Вибрати запис" at bounding box center [216, 73] width 267 height 11
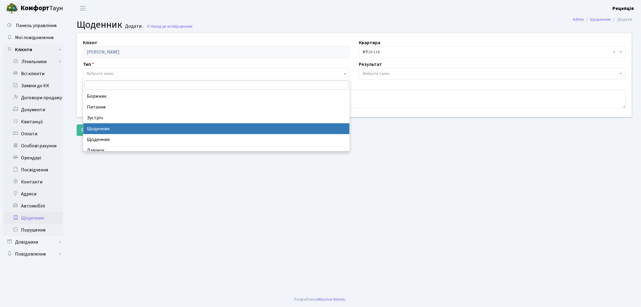
select select "11"
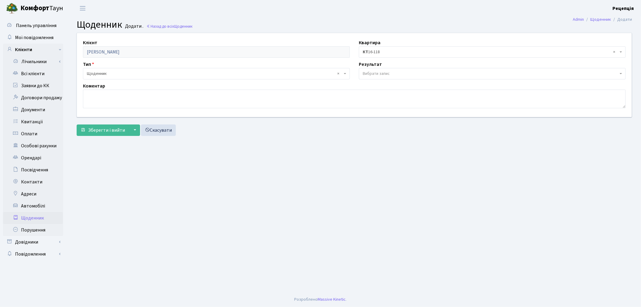
click at [382, 74] on span "Вибрати запис" at bounding box center [376, 74] width 27 height 6
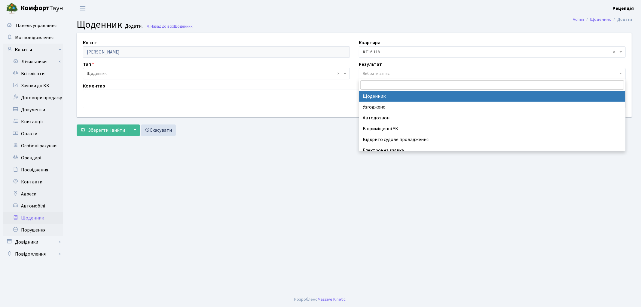
select select "14"
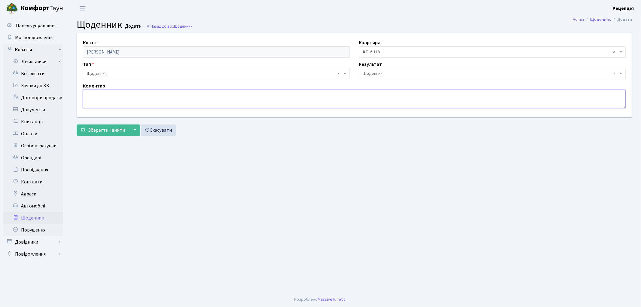
click at [158, 103] on textarea at bounding box center [354, 99] width 543 height 19
type textarea "Триває судове провадження для отримання право власності."
click at [100, 132] on span "Зберегти і вийти" at bounding box center [106, 130] width 37 height 7
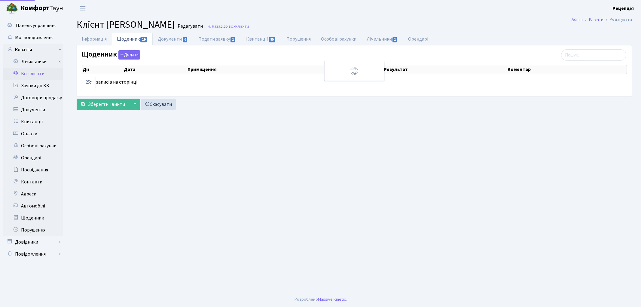
select select "25"
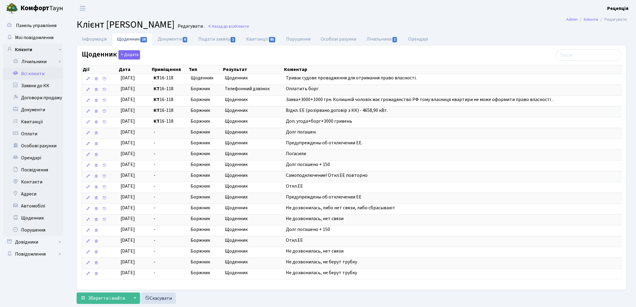
scroll to position [17, 0]
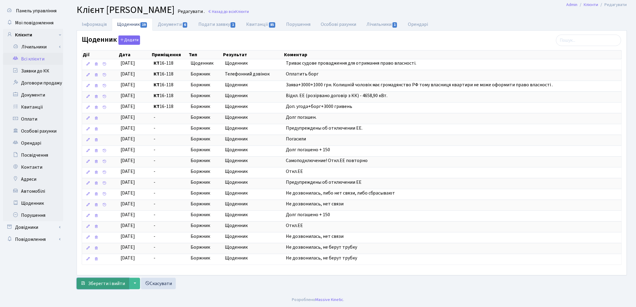
click at [110, 281] on span "Зберегти і вийти" at bounding box center [106, 283] width 37 height 7
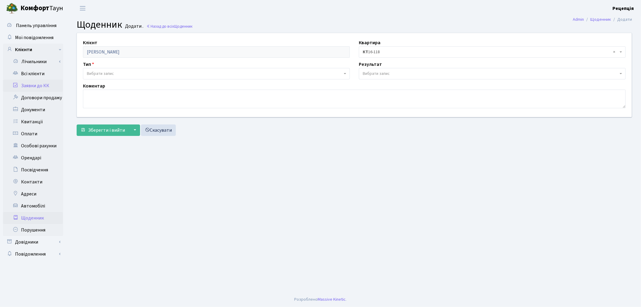
click at [28, 85] on link "Заявки до КК" at bounding box center [33, 86] width 60 height 12
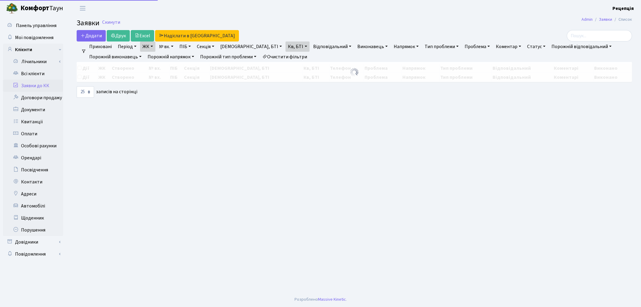
select select "25"
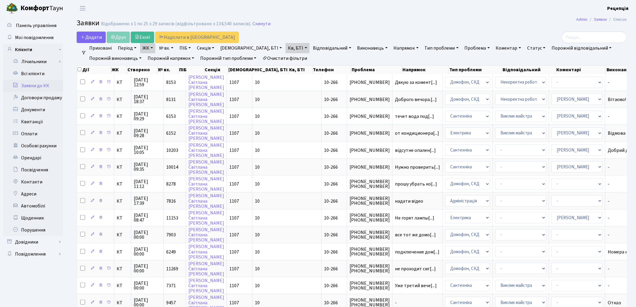
click at [286, 57] on link "Очистити фільтри" at bounding box center [285, 58] width 50 height 10
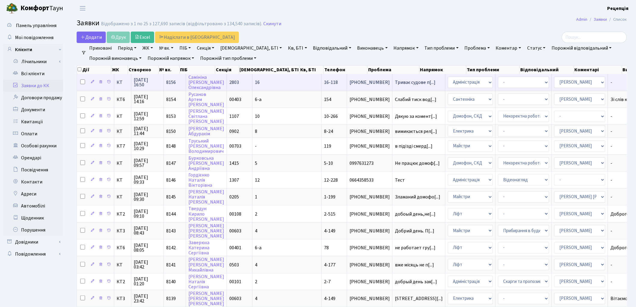
click at [274, 83] on td "16" at bounding box center [287, 82] width 69 height 17
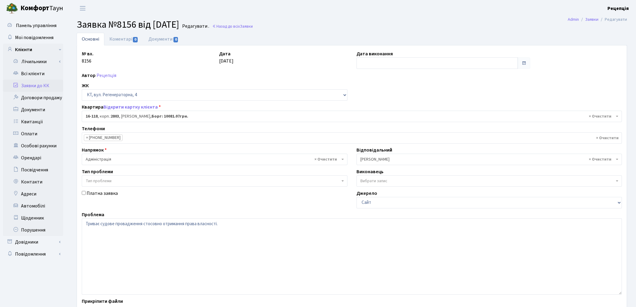
select select "8679"
click at [373, 60] on input "text" at bounding box center [438, 62] width 162 height 11
click at [390, 119] on td "18" at bounding box center [389, 120] width 9 height 9
type input "[DATE]"
click at [162, 37] on link "Документи 0" at bounding box center [163, 39] width 40 height 12
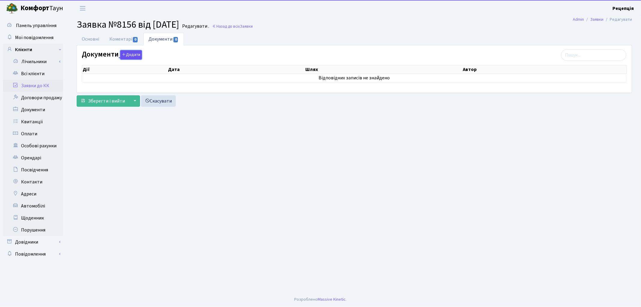
click at [128, 57] on button "Додати" at bounding box center [131, 54] width 22 height 9
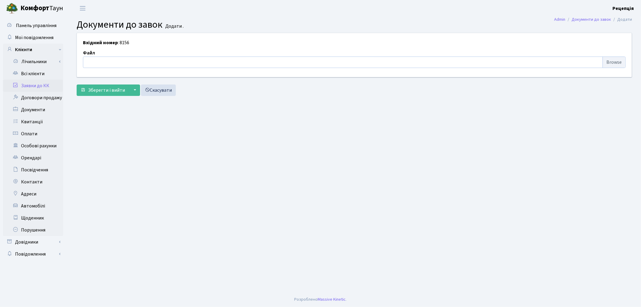
click at [606, 61] on input "file" at bounding box center [354, 62] width 543 height 11
type input "C:\fakepath\сканирование0669.pdf"
click at [106, 95] on button "Зберегти і вийти" at bounding box center [103, 89] width 52 height 11
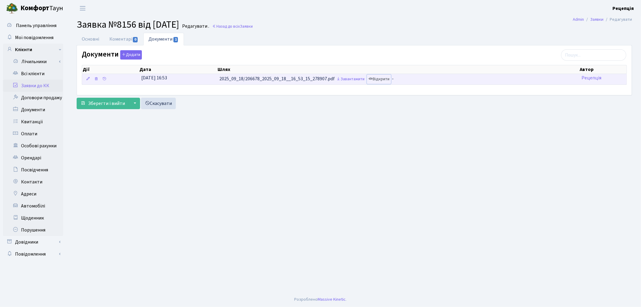
click at [383, 79] on link "Відкрити" at bounding box center [379, 79] width 24 height 9
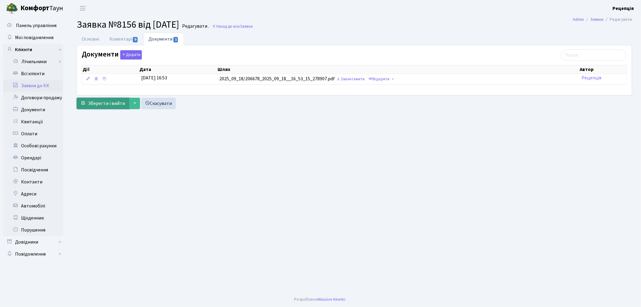
click at [103, 103] on span "Зберегти і вийти" at bounding box center [106, 103] width 37 height 7
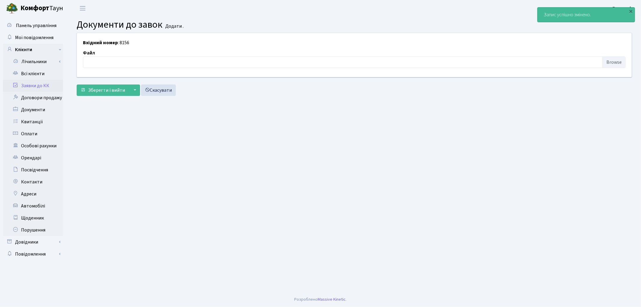
click at [39, 83] on link "Заявки до КК" at bounding box center [33, 86] width 60 height 12
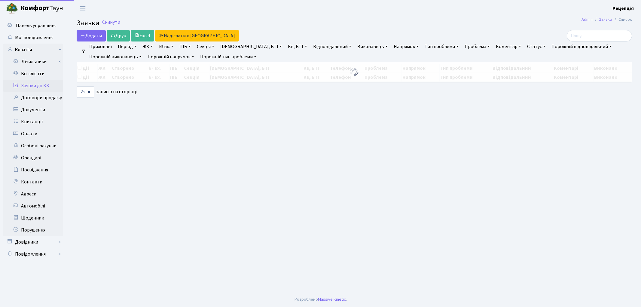
select select "25"
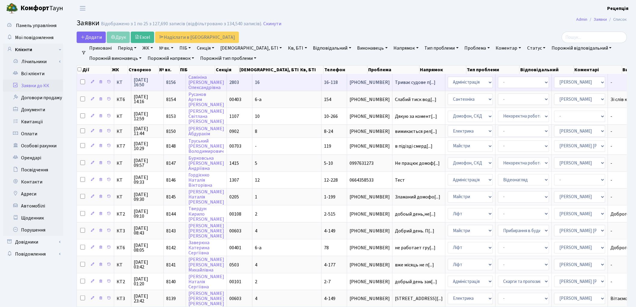
click at [322, 80] on td "16-118" at bounding box center [335, 82] width 26 height 17
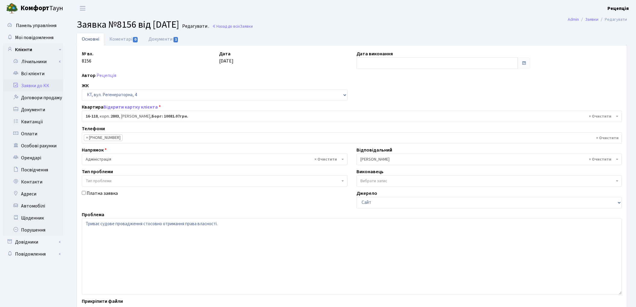
select select "8679"
click at [360, 61] on input "text" at bounding box center [438, 62] width 162 height 11
click at [391, 120] on td "18" at bounding box center [389, 120] width 9 height 9
type input "[DATE]"
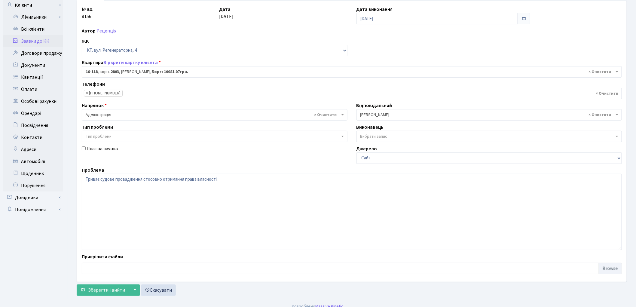
scroll to position [52, 0]
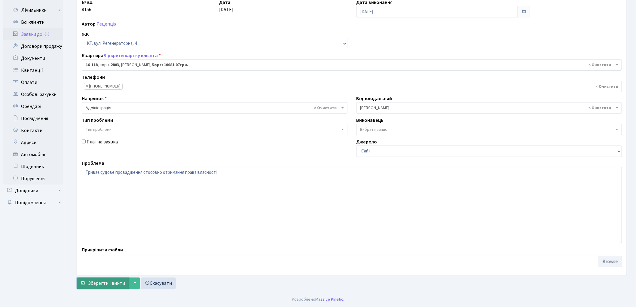
click at [111, 280] on span "Зберегти і вийти" at bounding box center [106, 283] width 37 height 7
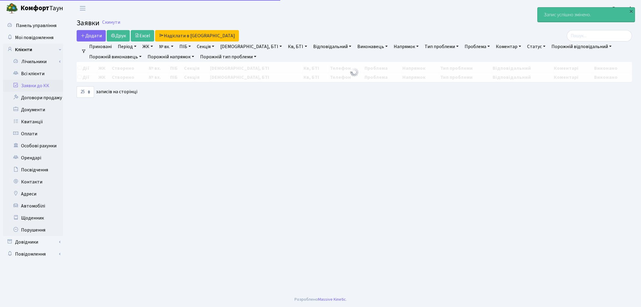
select select "25"
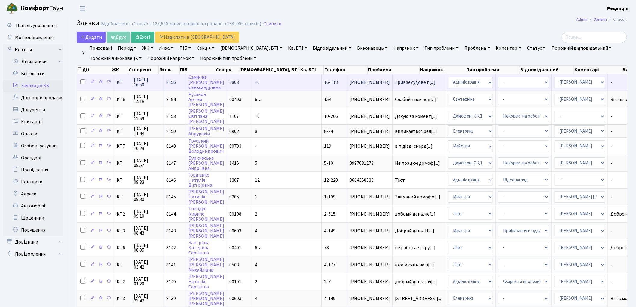
click at [324, 82] on span "16-118" at bounding box center [331, 82] width 14 height 7
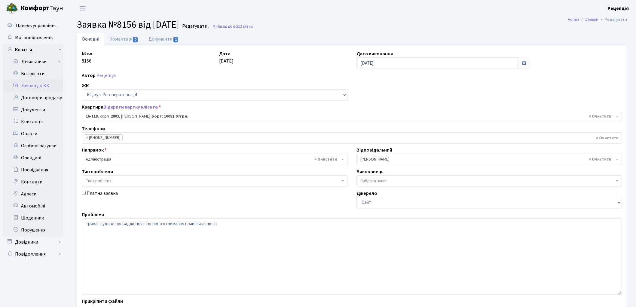
select select "8679"
click at [108, 182] on span "Тип проблеми" at bounding box center [99, 181] width 26 height 6
click at [46, 86] on link "Заявки до КК" at bounding box center [33, 86] width 60 height 12
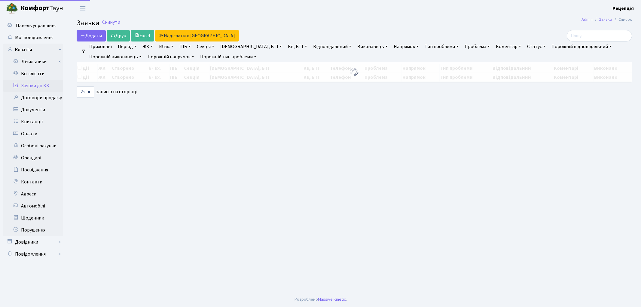
select select "25"
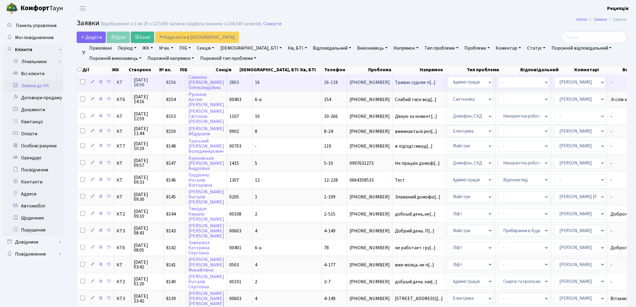
click at [324, 79] on span "16-118" at bounding box center [331, 82] width 14 height 7
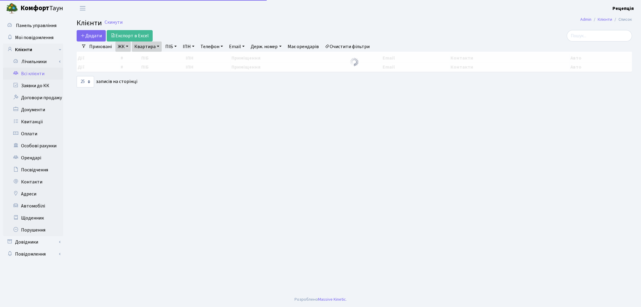
select select "25"
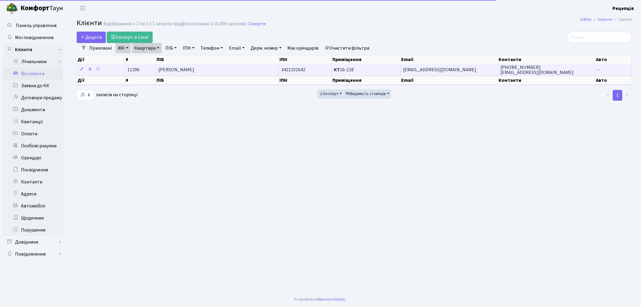
click at [194, 71] on span "Самініна Анна Олександрівна" at bounding box center [176, 69] width 36 height 7
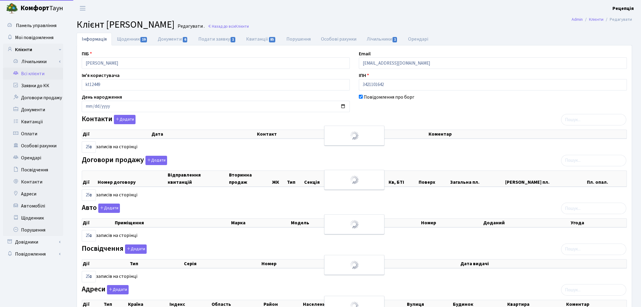
select select "25"
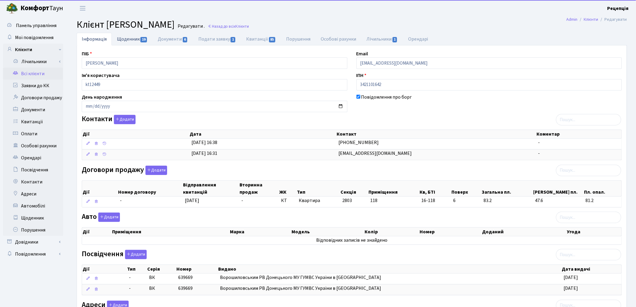
click at [128, 41] on link "Щоденник 19" at bounding box center [132, 39] width 41 height 12
select select "25"
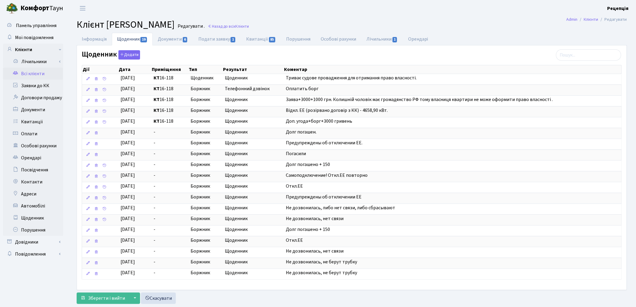
click at [32, 73] on link "Всі клієнти" at bounding box center [33, 74] width 60 height 12
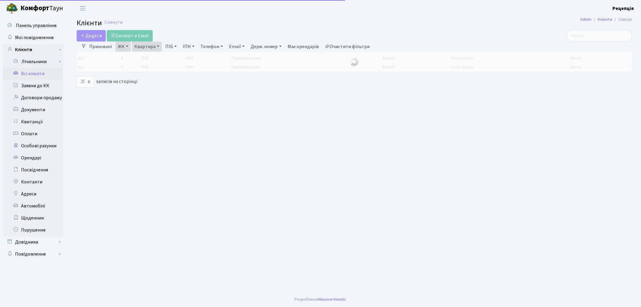
select select "25"
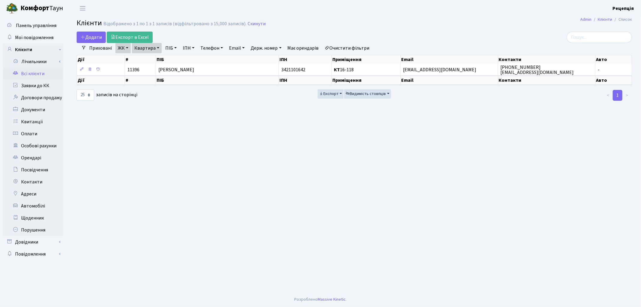
click at [357, 52] on link "Очистити фільтри" at bounding box center [348, 48] width 50 height 10
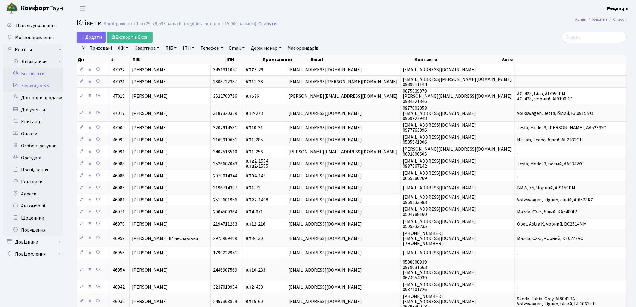
click at [33, 84] on link "Заявки до КК" at bounding box center [33, 86] width 60 height 12
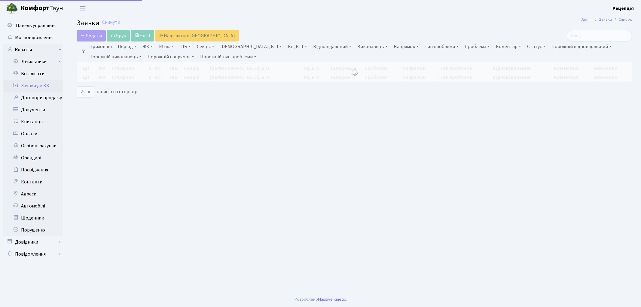
select select "25"
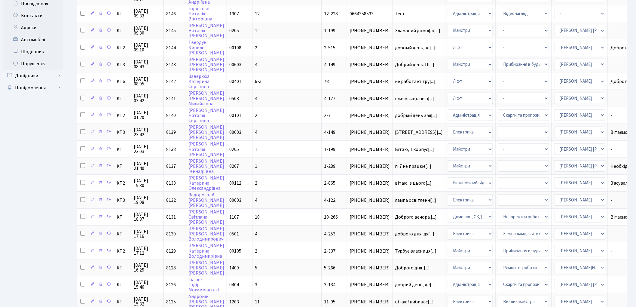
scroll to position [216, 0]
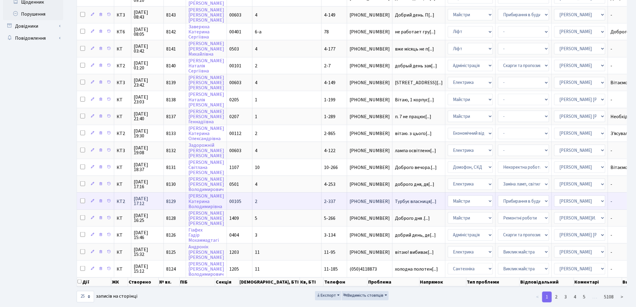
click at [393, 192] on td "Турбує власниця[...]" at bounding box center [419, 200] width 53 height 17
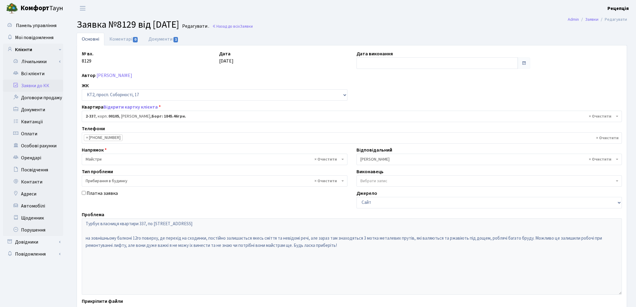
select select "15389"
select select "58"
click at [162, 42] on link "Документи 1" at bounding box center [163, 39] width 40 height 12
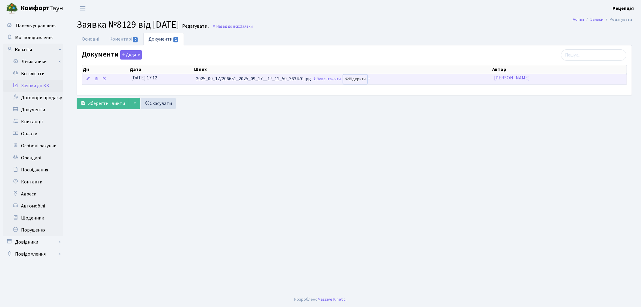
click at [364, 81] on link "Відкрити" at bounding box center [355, 79] width 24 height 9
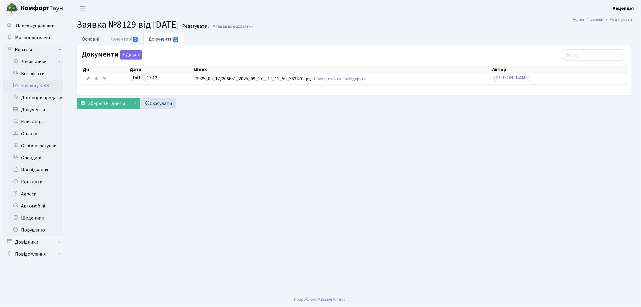
click at [89, 40] on link "Основні" at bounding box center [91, 39] width 28 height 12
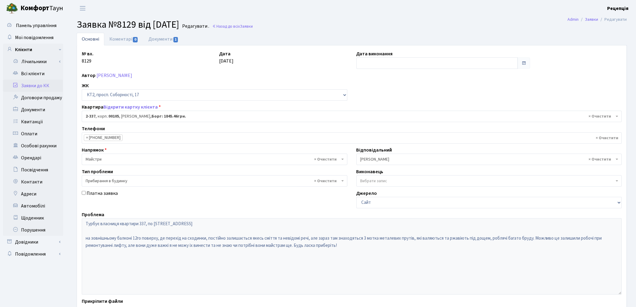
click at [41, 84] on link "Заявки до КК" at bounding box center [33, 86] width 60 height 12
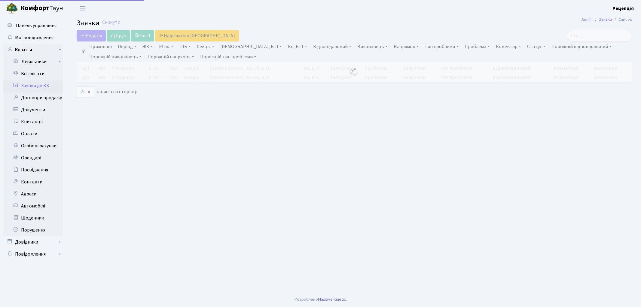
select select "25"
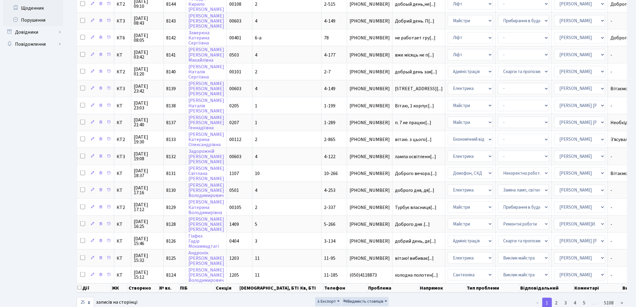
scroll to position [216, 0]
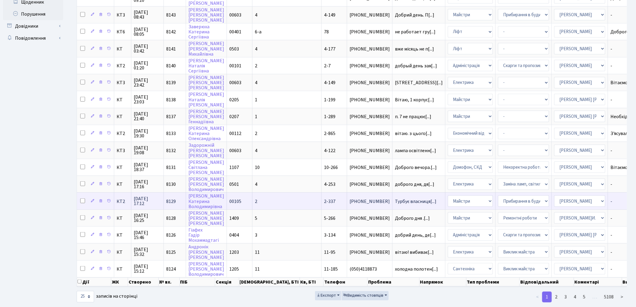
click at [393, 192] on td "Турбує власниця[...]" at bounding box center [419, 200] width 53 height 17
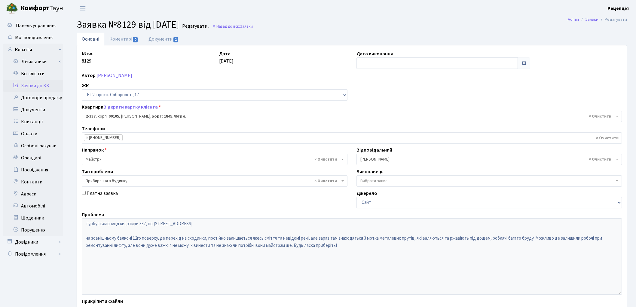
select select "15389"
select select "58"
click at [39, 83] on link "Заявки до КК" at bounding box center [33, 86] width 60 height 12
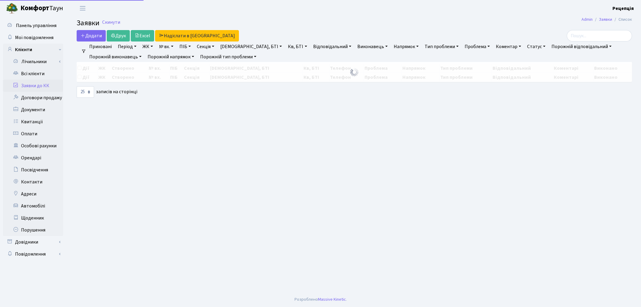
select select "25"
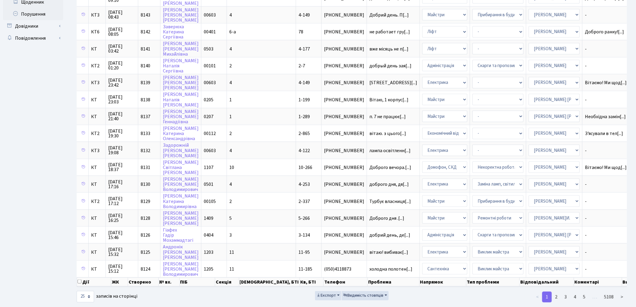
scroll to position [0, 26]
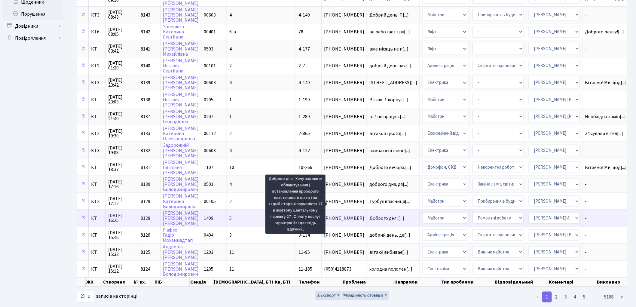
click at [369, 215] on span "Доброго дня .[...]" at bounding box center [386, 218] width 35 height 7
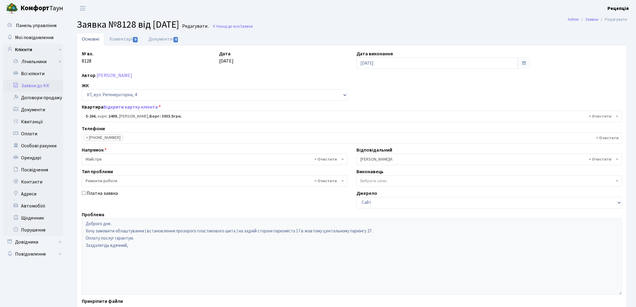
select select "2277"
select select "62"
click at [45, 82] on link "Заявки до КК" at bounding box center [33, 86] width 60 height 12
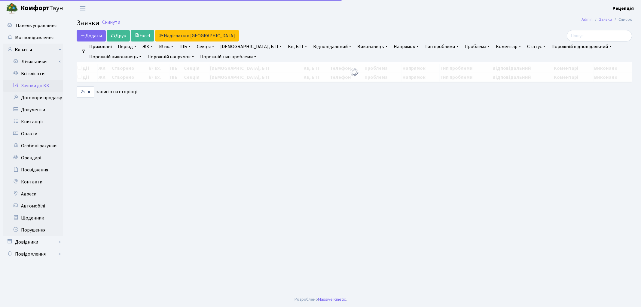
select select "25"
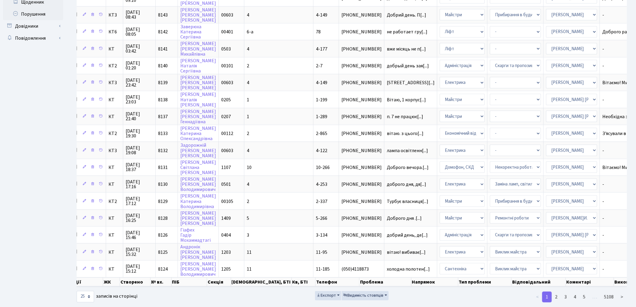
scroll to position [0, 9]
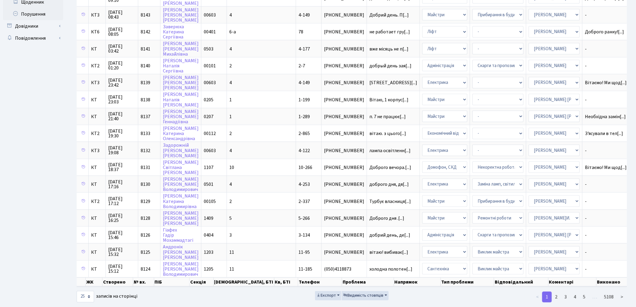
drag, startPoint x: 385, startPoint y: 263, endPoint x: 421, endPoint y: 269, distance: 36.7
click at [421, 277] on th "Напрямок" at bounding box center [417, 281] width 47 height 9
click at [554, 292] on link "2" at bounding box center [557, 297] width 10 height 11
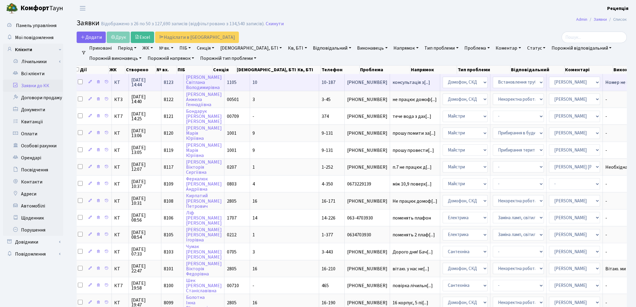
click at [345, 87] on td "(093) 012-41-20" at bounding box center [367, 82] width 45 height 17
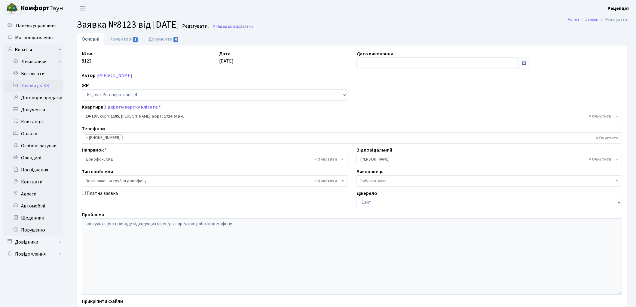
select select "6756"
select select "5"
click at [129, 36] on link "Коментарі 1" at bounding box center [123, 39] width 39 height 12
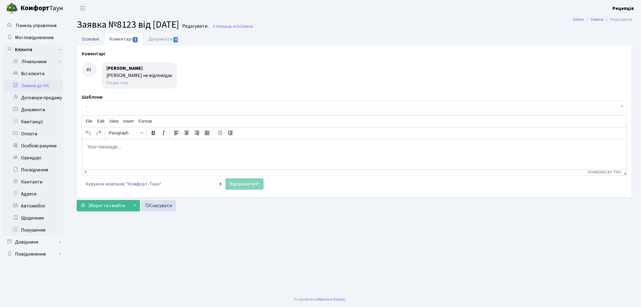
click at [101, 37] on link "Основні" at bounding box center [91, 39] width 28 height 12
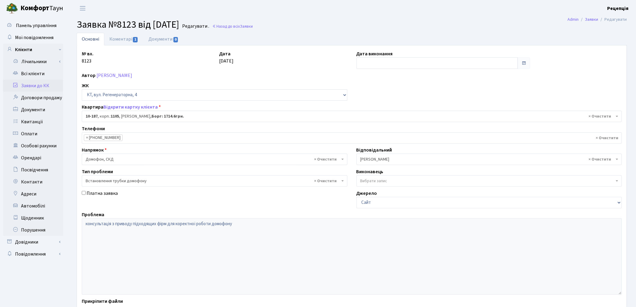
click at [26, 86] on link "Заявки до КК" at bounding box center [33, 86] width 60 height 12
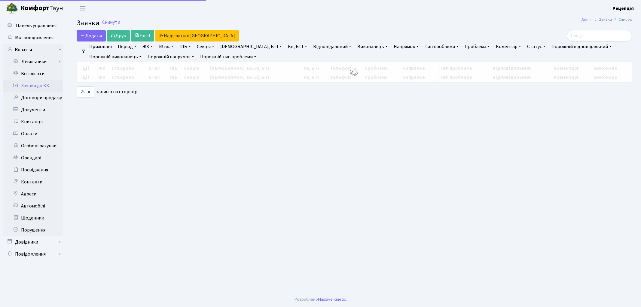
select select "25"
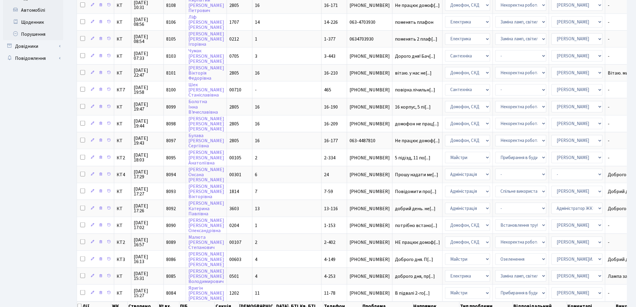
scroll to position [216, 0]
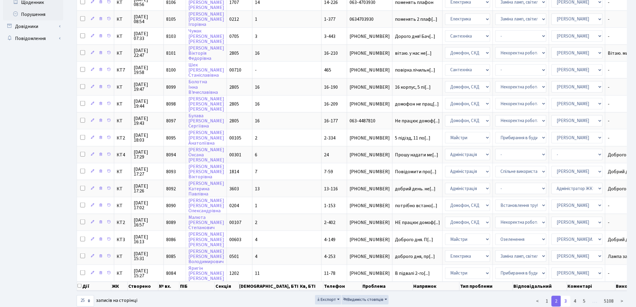
click at [569, 296] on link "3" at bounding box center [566, 301] width 10 height 11
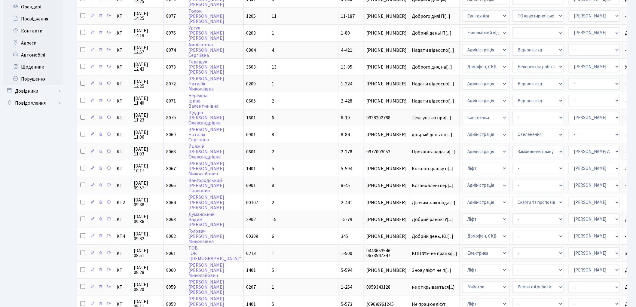
scroll to position [0, 0]
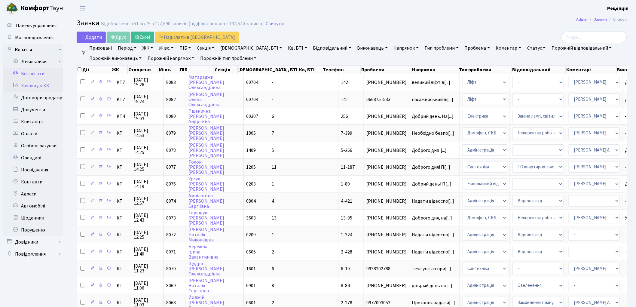
click at [23, 74] on link "Всі клієнти" at bounding box center [33, 74] width 60 height 12
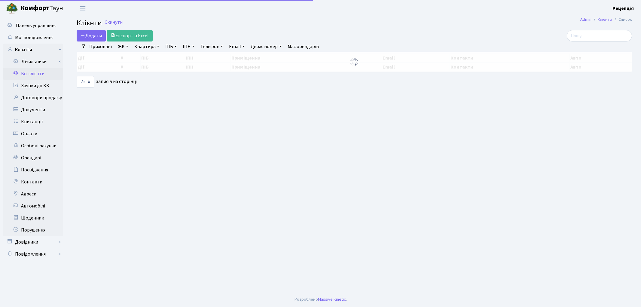
select select "25"
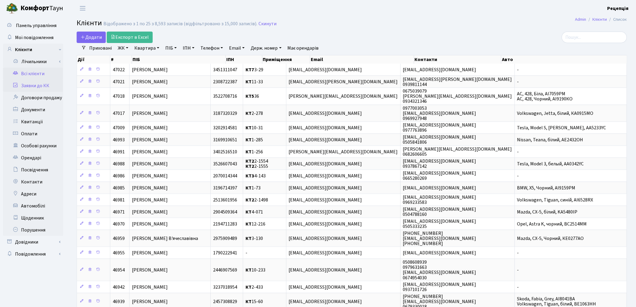
click at [53, 87] on link "Заявки до КК" at bounding box center [33, 86] width 60 height 12
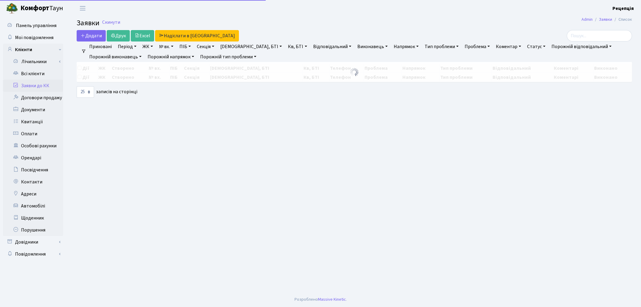
select select "25"
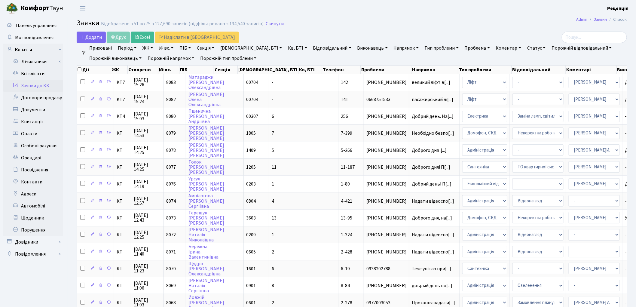
click at [190, 48] on link "ПІБ" at bounding box center [185, 48] width 16 height 10
type input "новохацька"
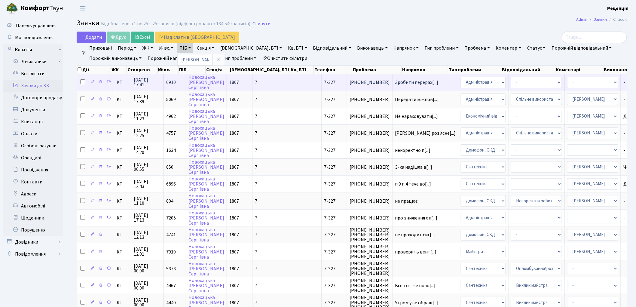
click at [253, 82] on td "7" at bounding box center [287, 82] width 69 height 17
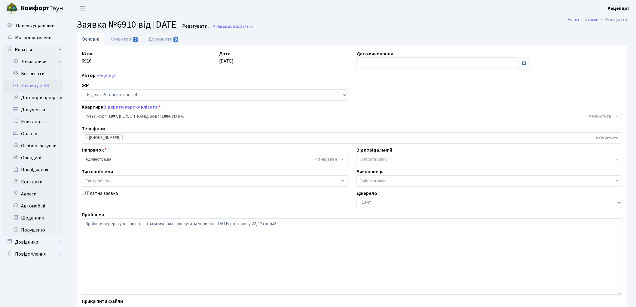
select select "4847"
click at [46, 86] on link "Заявки до КК" at bounding box center [33, 86] width 60 height 12
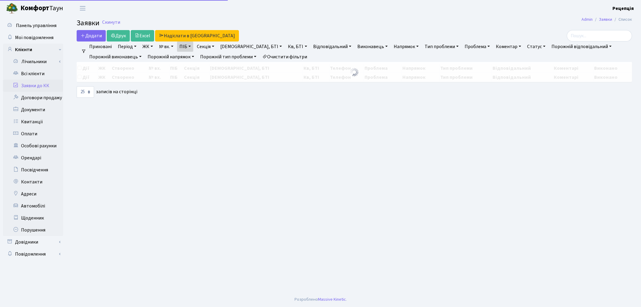
select select "25"
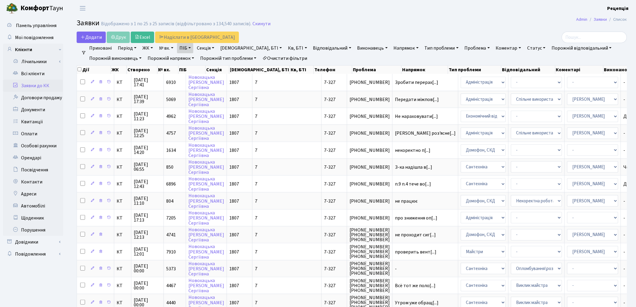
click at [431, 18] on main "Admin Заявки Список Заявки Відображено з 1 по 25 з 25 записів (відфільтровано з…" at bounding box center [352, 270] width 569 height 506
click at [274, 55] on link "Очистити фільтри" at bounding box center [285, 58] width 50 height 10
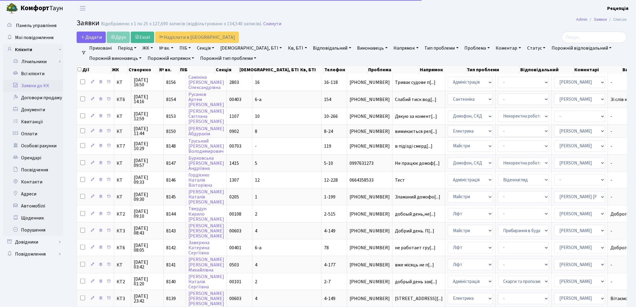
click at [314, 30] on main "Admin Заявки Список Заявки Відображено з 1 по 25 з 127,690 записів (відфільтров…" at bounding box center [352, 268] width 569 height 502
click at [44, 87] on link "Заявки до КК" at bounding box center [33, 86] width 60 height 12
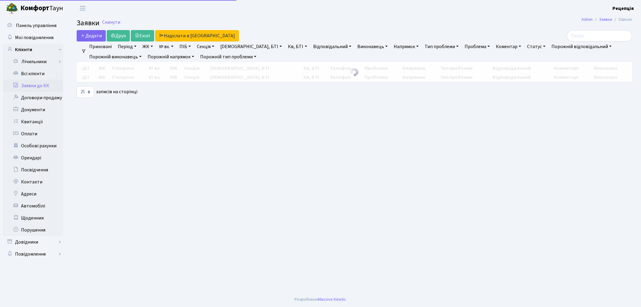
select select "25"
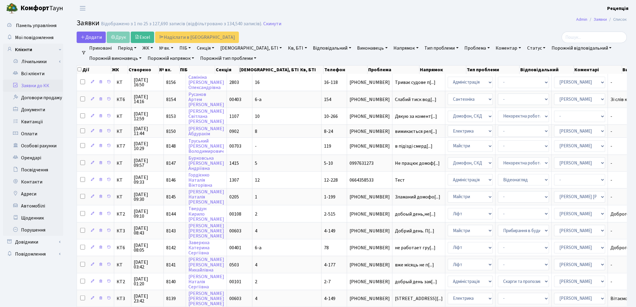
click at [191, 50] on link "ПІБ" at bounding box center [185, 48] width 16 height 10
type input "новохацька"
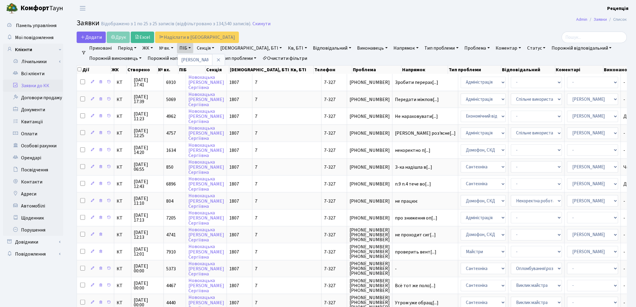
click at [437, 66] on th "Напрямок" at bounding box center [425, 70] width 47 height 8
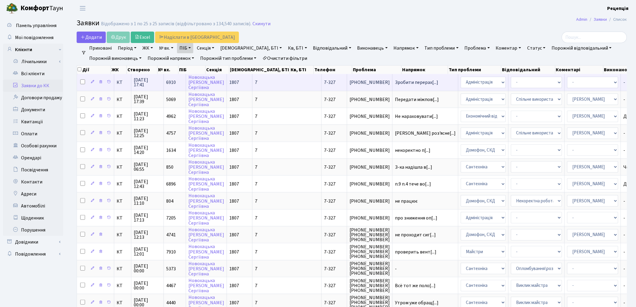
click at [253, 81] on td "7" at bounding box center [287, 82] width 69 height 17
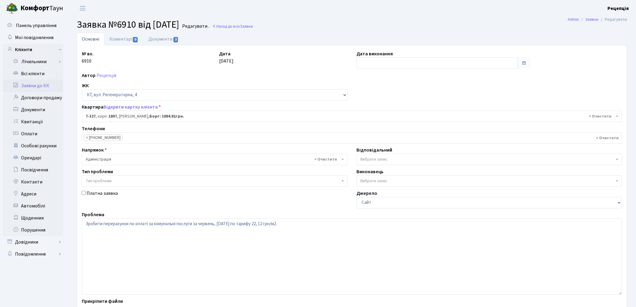
select select "4847"
click at [161, 41] on link "Документи 3" at bounding box center [163, 39] width 40 height 12
select select "25"
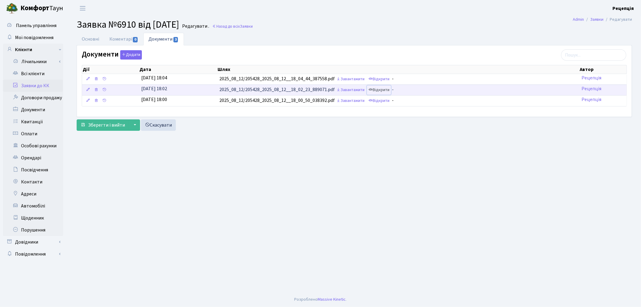
click at [380, 87] on link "Відкрити" at bounding box center [379, 89] width 24 height 9
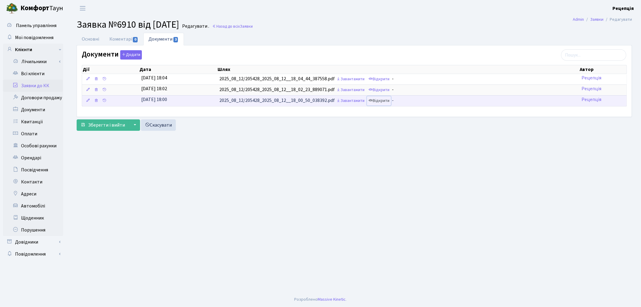
click at [385, 103] on link "Відкрити" at bounding box center [379, 100] width 24 height 9
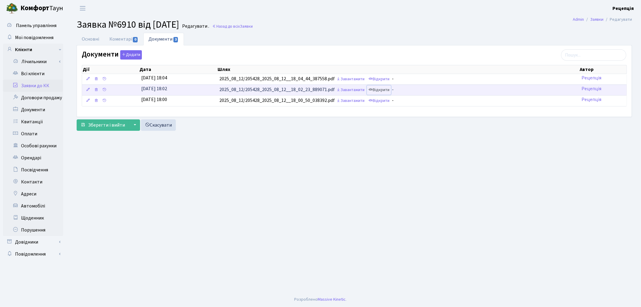
click at [387, 89] on link "Відкрити" at bounding box center [379, 89] width 24 height 9
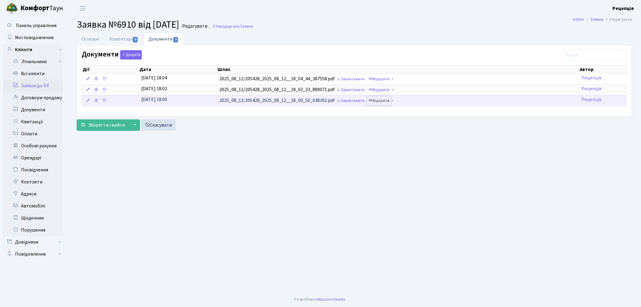
click at [384, 99] on link "Відкрити" at bounding box center [379, 100] width 24 height 9
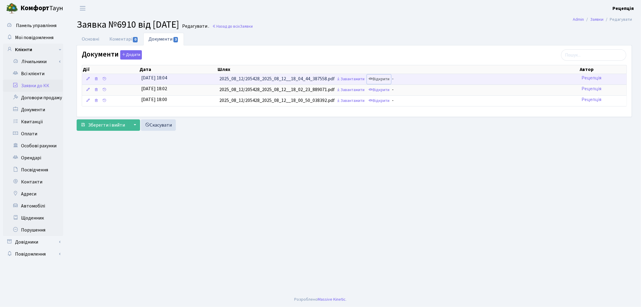
click at [384, 78] on link "Відкрити" at bounding box center [379, 79] width 24 height 9
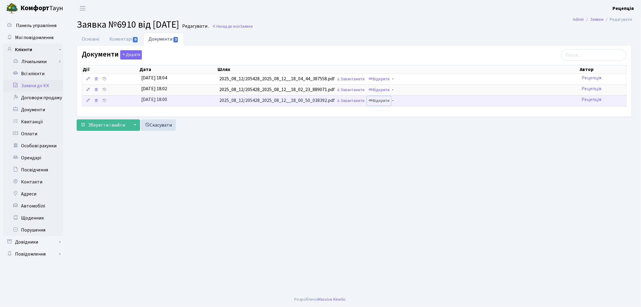
click at [386, 104] on link "Відкрити" at bounding box center [379, 100] width 24 height 9
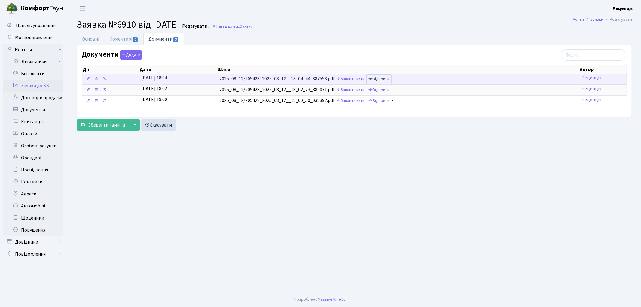
click at [388, 79] on link "Відкрити" at bounding box center [379, 79] width 24 height 9
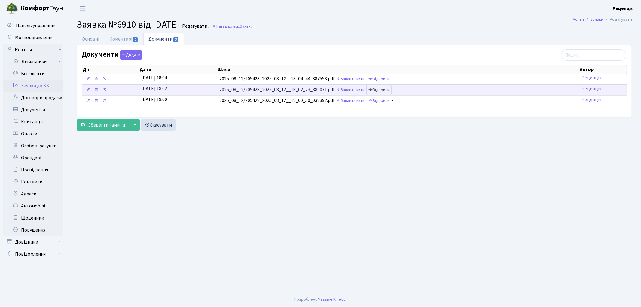
click at [386, 87] on link "Відкрити" at bounding box center [379, 89] width 24 height 9
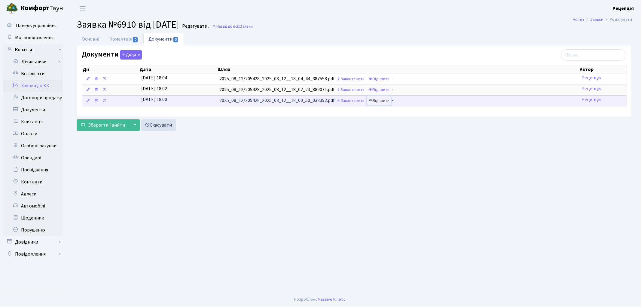
click at [385, 102] on link "Відкрити" at bounding box center [379, 100] width 24 height 9
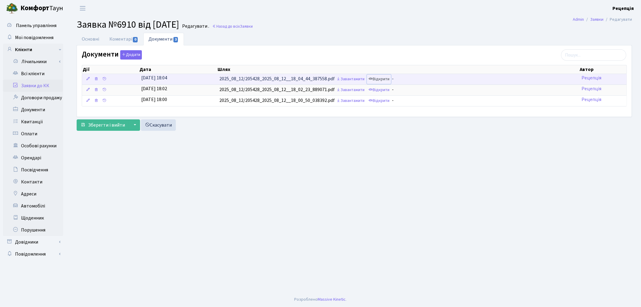
click at [378, 81] on link "Відкрити" at bounding box center [379, 79] width 24 height 9
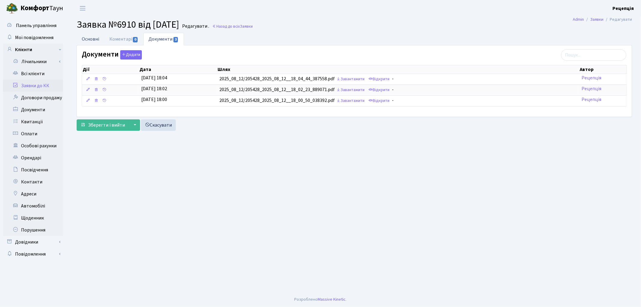
click at [94, 39] on link "Основні" at bounding box center [91, 39] width 28 height 12
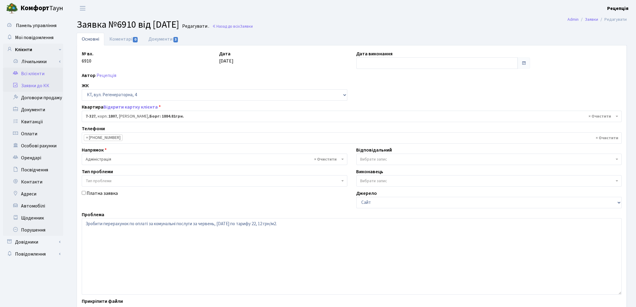
click at [38, 72] on link "Всі клієнти" at bounding box center [33, 74] width 60 height 12
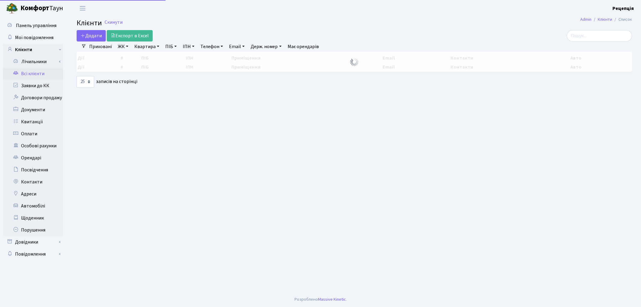
select select "25"
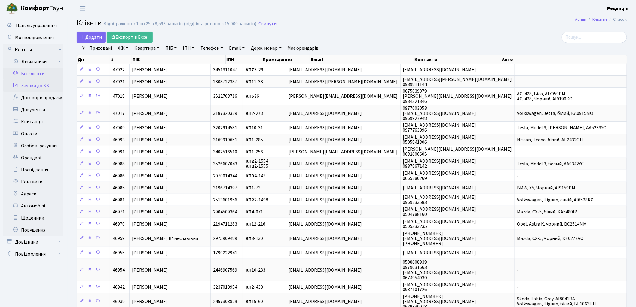
click at [38, 85] on link "Заявки до КК" at bounding box center [33, 86] width 60 height 12
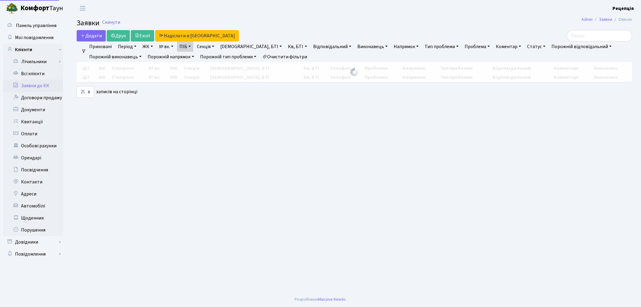
select select "25"
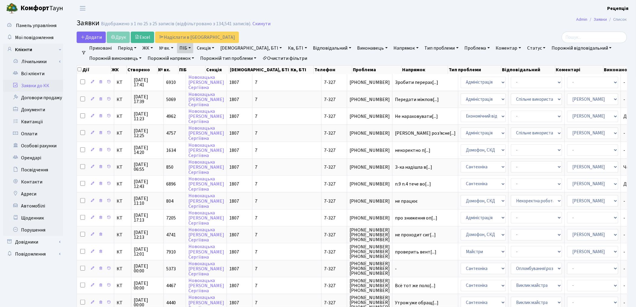
click at [280, 59] on link "Очистити фільтри" at bounding box center [285, 58] width 50 height 10
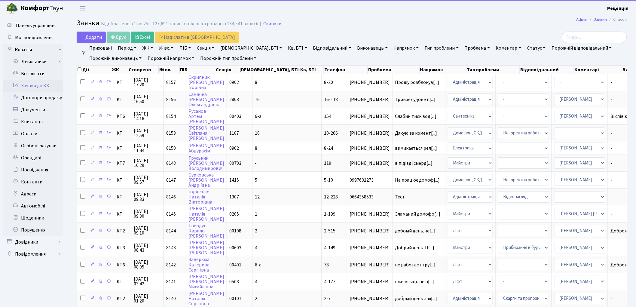
click at [166, 47] on link "№ вх." at bounding box center [166, 48] width 19 height 10
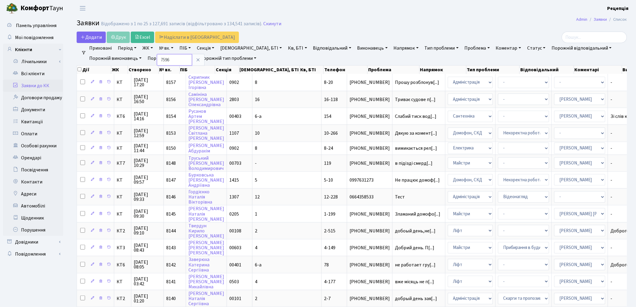
type input "7596"
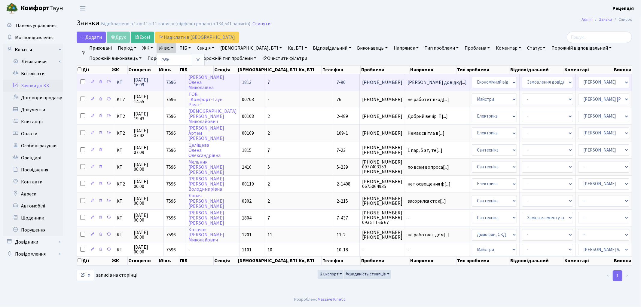
click at [265, 83] on td "7" at bounding box center [299, 82] width 69 height 17
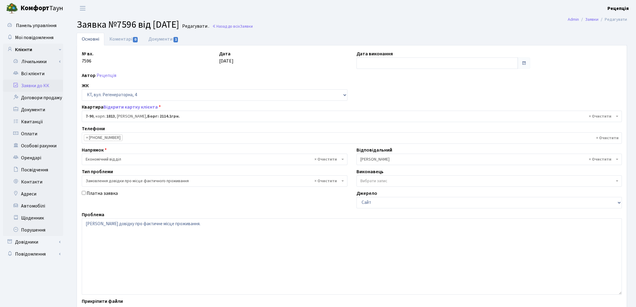
select select "5091"
select select "8"
click at [155, 41] on link "Документи 1" at bounding box center [163, 39] width 40 height 12
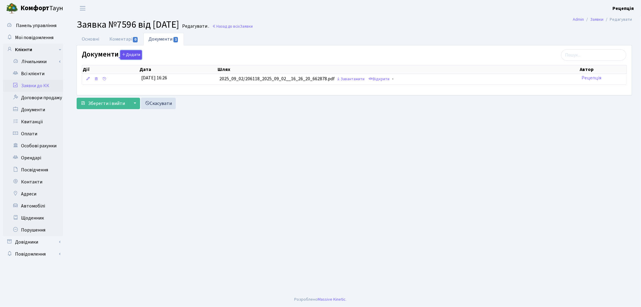
click at [136, 56] on button "Додати" at bounding box center [131, 54] width 22 height 9
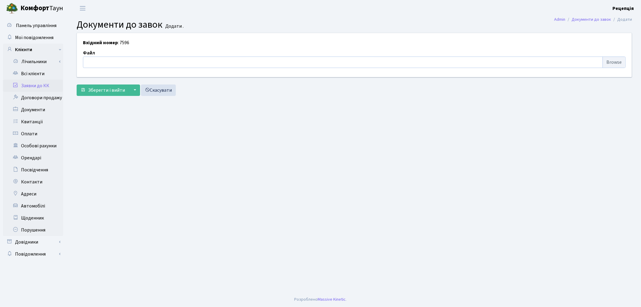
click at [612, 62] on input "file" at bounding box center [354, 62] width 543 height 11
type input "C:\fakepath\сканирование0670.pdf"
click at [97, 88] on span "Зберегти і вийти" at bounding box center [106, 90] width 37 height 7
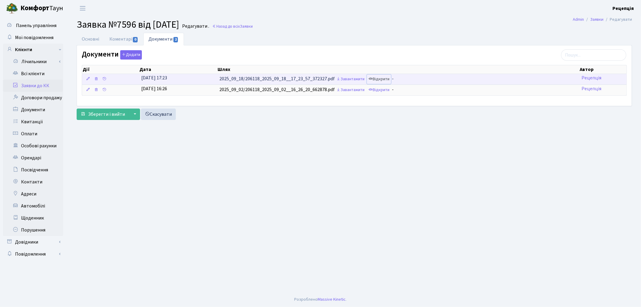
click at [381, 79] on link "Відкрити" at bounding box center [379, 79] width 24 height 9
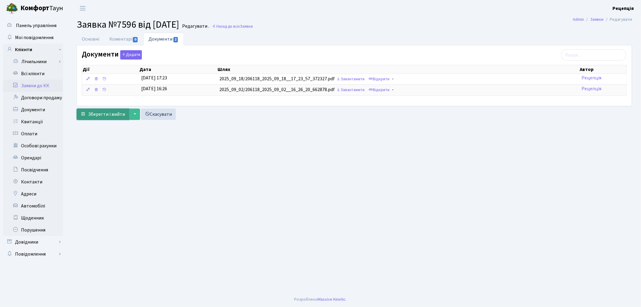
click at [112, 112] on span "Зберегти і вийти" at bounding box center [106, 114] width 37 height 7
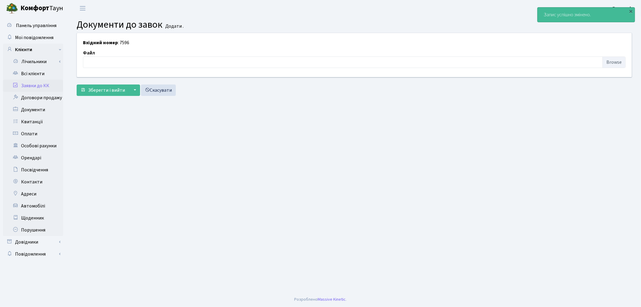
click at [46, 84] on link "Заявки до КК" at bounding box center [33, 86] width 60 height 12
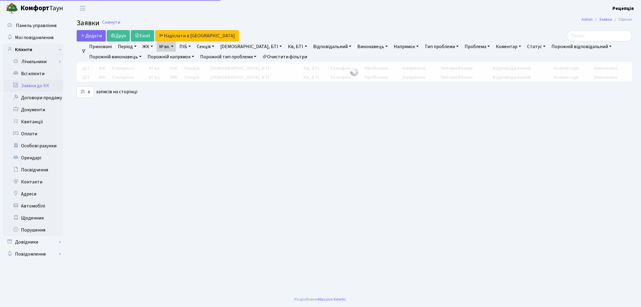
select select "25"
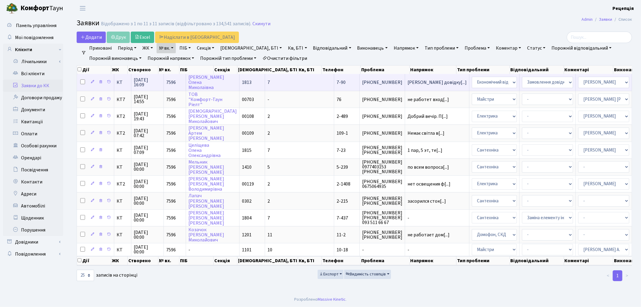
click at [334, 83] on td "7-90" at bounding box center [347, 82] width 26 height 17
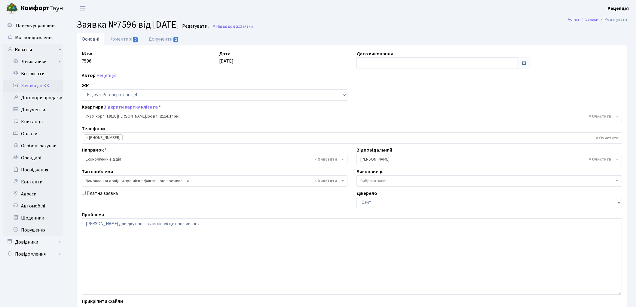
select select "5091"
select select "8"
click at [362, 61] on input "text" at bounding box center [438, 62] width 162 height 11
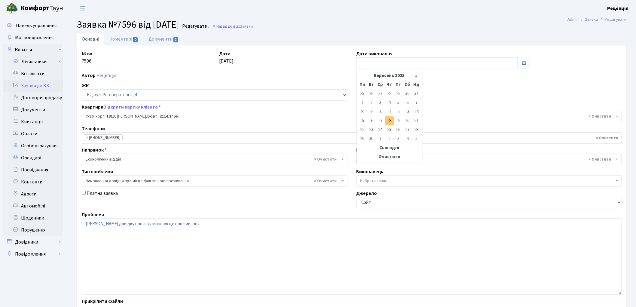
click at [392, 119] on td "18" at bounding box center [389, 120] width 9 height 9
type input "[DATE]"
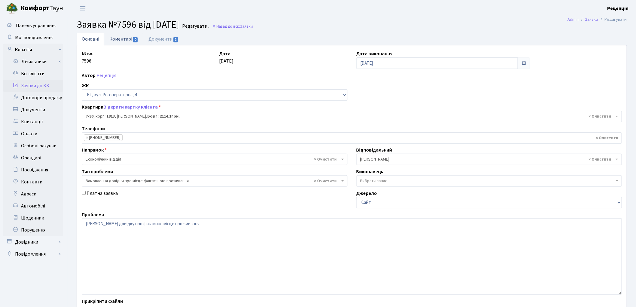
click at [126, 40] on link "Коментарі 0" at bounding box center [123, 39] width 39 height 12
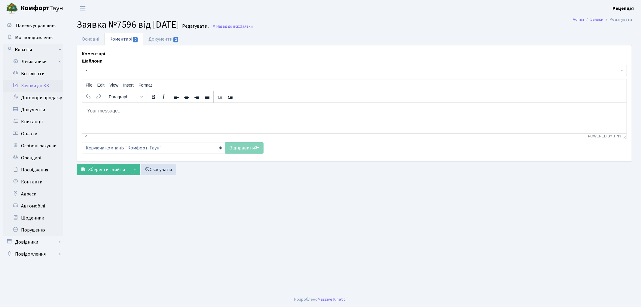
click at [131, 70] on span "-" at bounding box center [353, 70] width 534 height 6
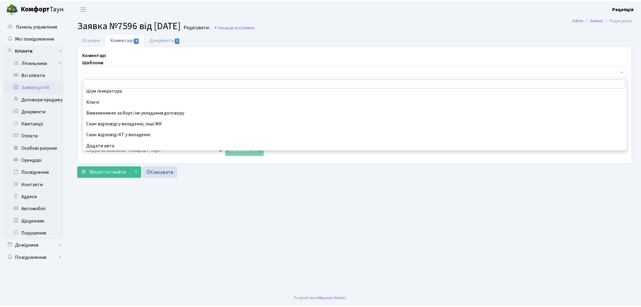
scroll to position [192, 0]
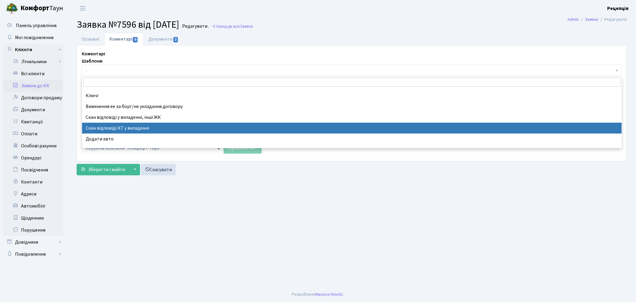
select select "55"
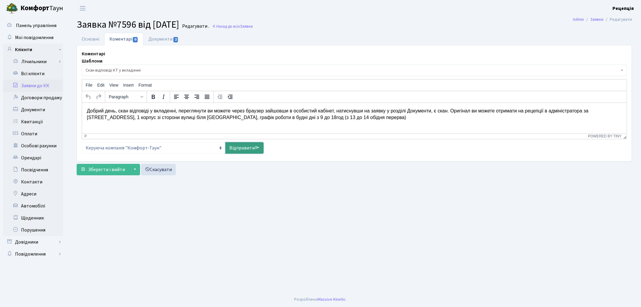
click at [256, 148] on icon at bounding box center [257, 147] width 5 height 5
select select
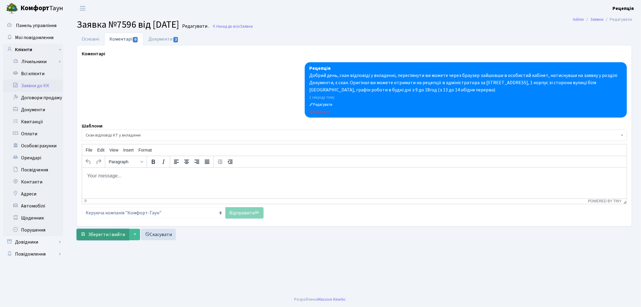
click at [106, 236] on span "Зберегти і вийти" at bounding box center [106, 234] width 37 height 7
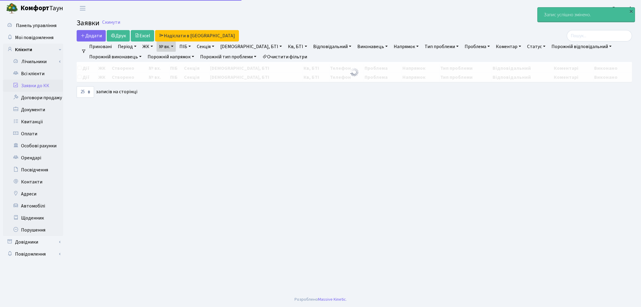
select select "25"
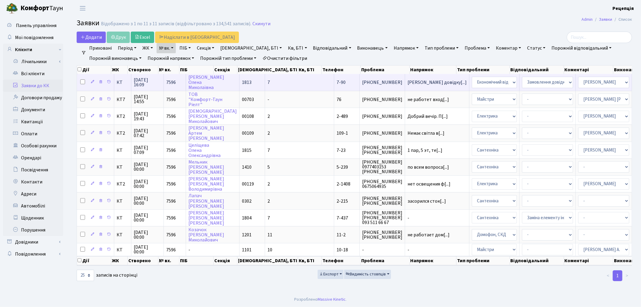
click at [265, 81] on td "7" at bounding box center [299, 82] width 69 height 17
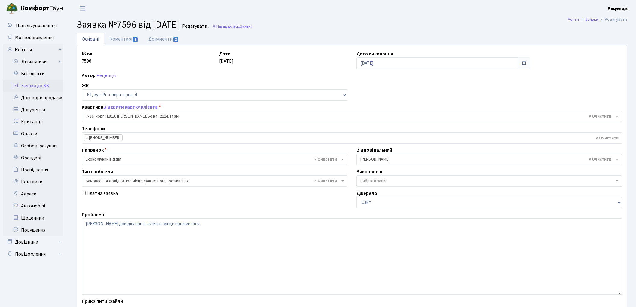
select select "5091"
select select "8"
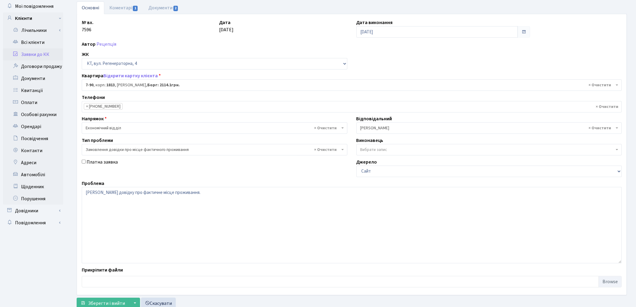
scroll to position [52, 0]
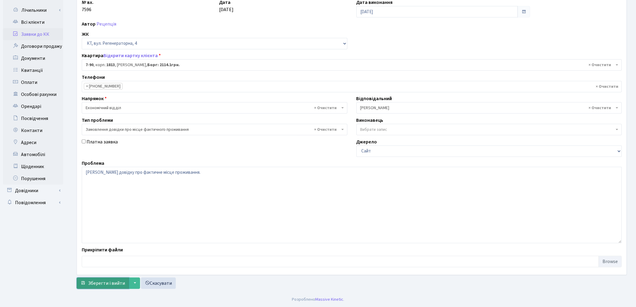
click at [99, 284] on span "Зберегти і вийти" at bounding box center [106, 283] width 37 height 7
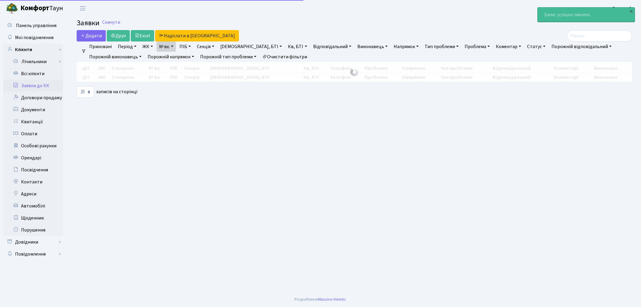
select select "25"
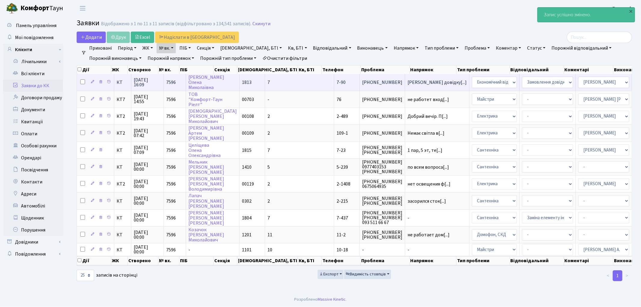
click at [265, 83] on td "7" at bounding box center [299, 82] width 69 height 17
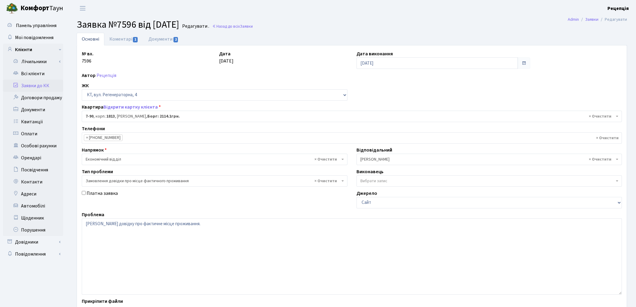
select select "5091"
select select "8"
click at [122, 38] on link "Коментарі 1" at bounding box center [123, 39] width 39 height 12
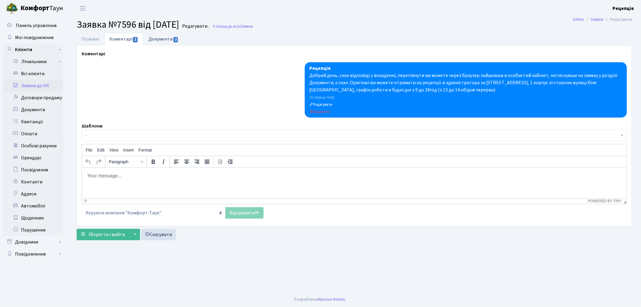
click at [165, 41] on link "Документи 2" at bounding box center [163, 39] width 40 height 12
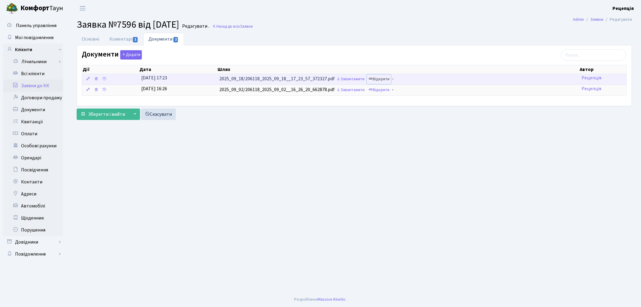
click at [387, 83] on link "Відкрити" at bounding box center [379, 79] width 24 height 9
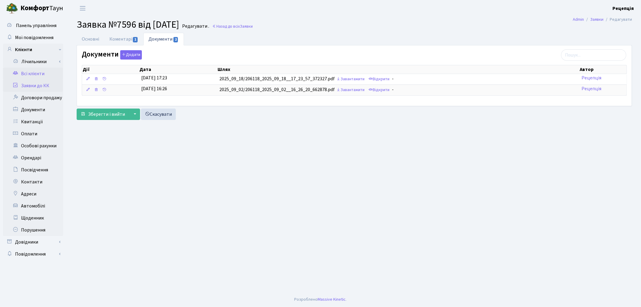
click at [37, 75] on link "Всі клієнти" at bounding box center [33, 74] width 60 height 12
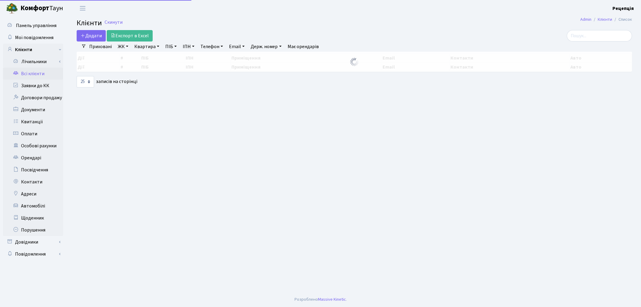
select select "25"
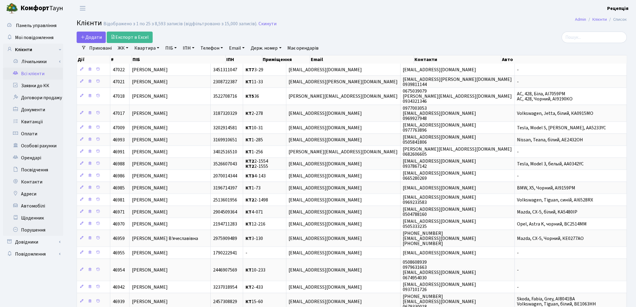
click at [341, 34] on div "Додати Експорт в Excel" at bounding box center [259, 37] width 364 height 11
click at [40, 85] on link "Заявки до КК" at bounding box center [33, 86] width 60 height 12
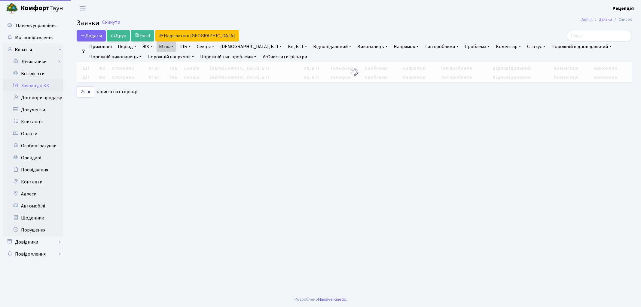
select select
select select "25"
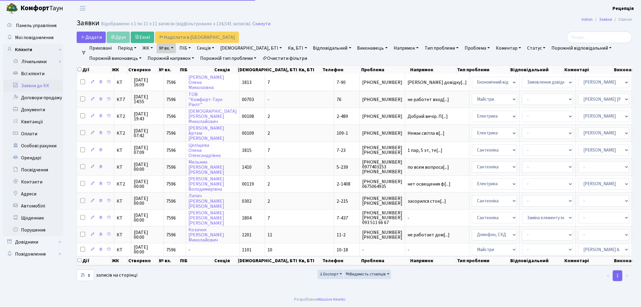
click at [277, 58] on link "Очистити фільтри" at bounding box center [285, 58] width 50 height 10
select select
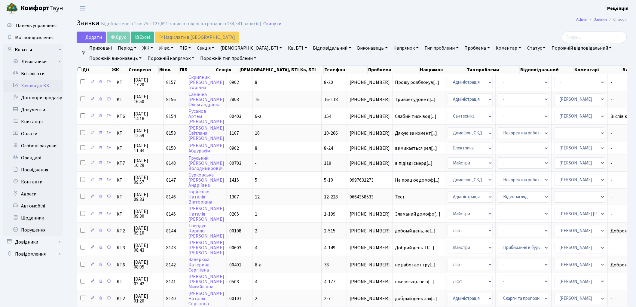
click at [149, 48] on link "ЖК" at bounding box center [147, 48] width 15 height 10
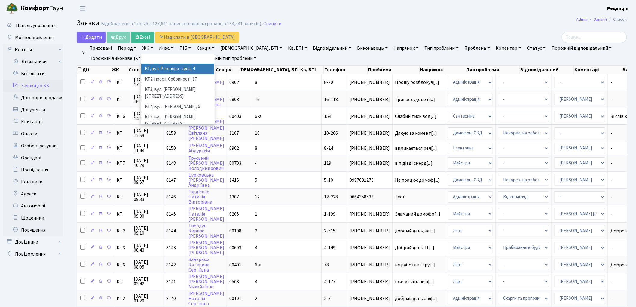
click at [160, 66] on li "КТ, вул. Регенераторна, 4" at bounding box center [177, 69] width 73 height 11
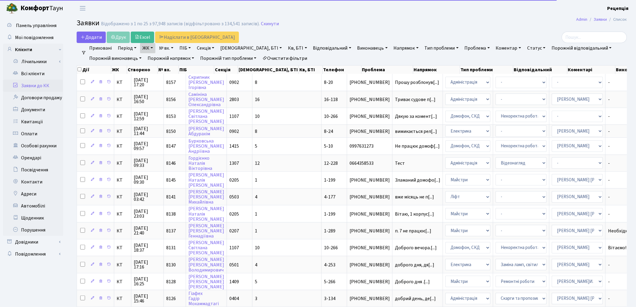
click at [286, 45] on link "Кв, БТІ" at bounding box center [298, 48] width 24 height 10
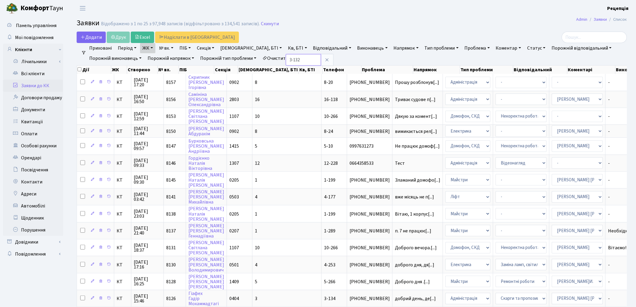
type input "3-132"
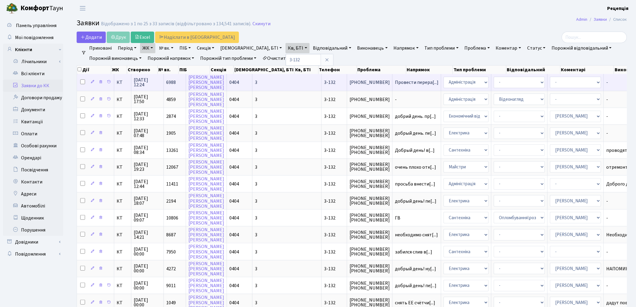
click at [253, 82] on td "3" at bounding box center [287, 82] width 69 height 17
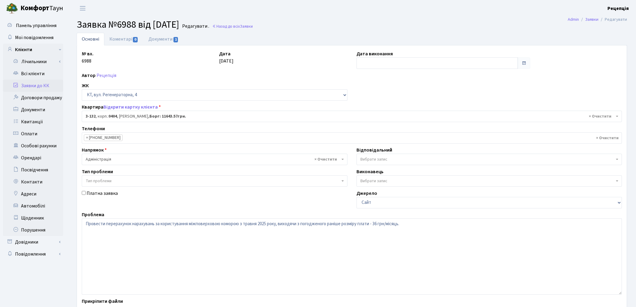
select select "941"
click at [32, 75] on link "Всі клієнти" at bounding box center [33, 74] width 60 height 12
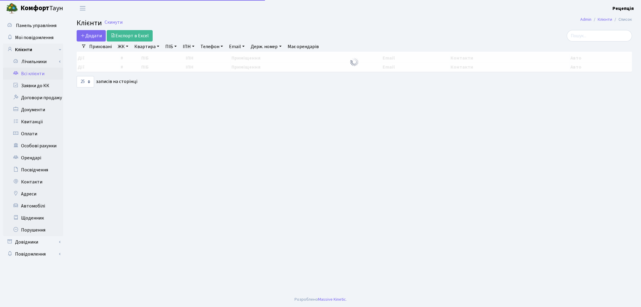
select select "25"
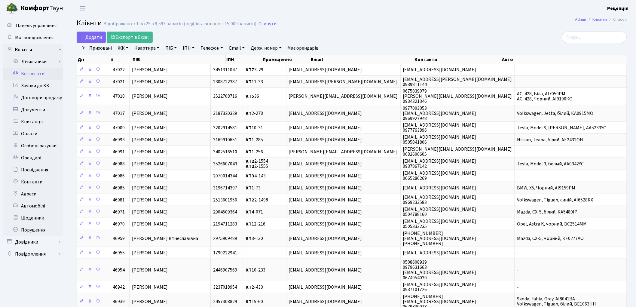
click at [126, 50] on link "ЖК" at bounding box center [122, 48] width 15 height 10
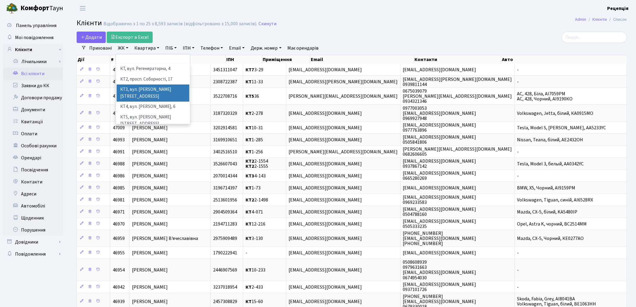
click at [170, 88] on li "КТ3, вул. Березнева, 16" at bounding box center [153, 92] width 73 height 17
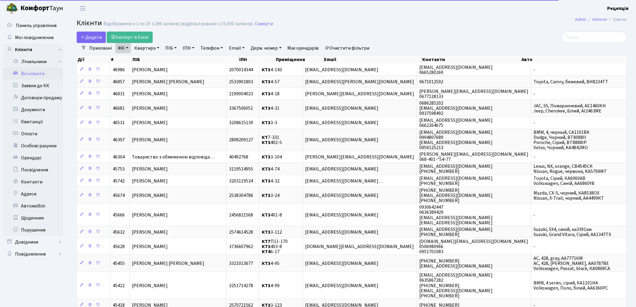
click at [154, 49] on link "Квартира" at bounding box center [147, 48] width 30 height 10
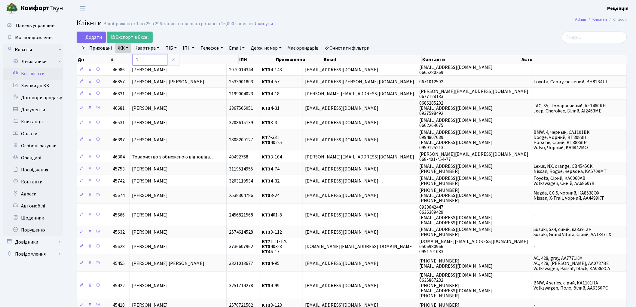
type input "2"
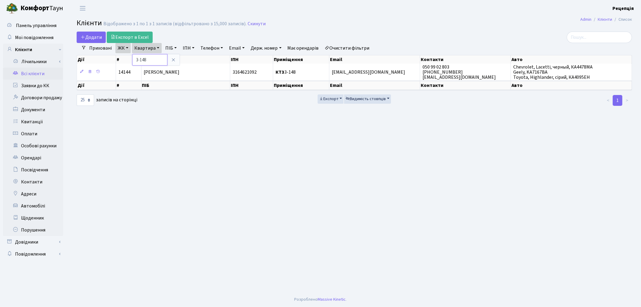
click at [140, 59] on input "3-148" at bounding box center [149, 59] width 35 height 11
click at [139, 59] on input "3-148" at bounding box center [149, 59] width 35 height 11
type input "4-148"
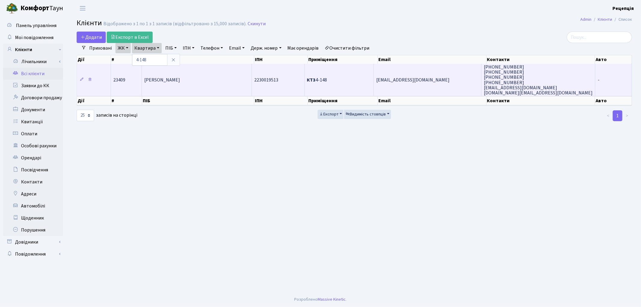
click at [169, 74] on td "[PERSON_NAME]" at bounding box center [197, 80] width 110 height 32
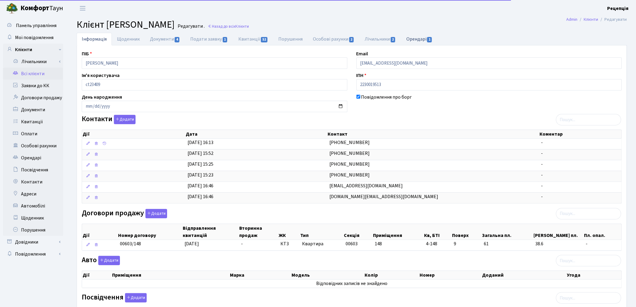
click at [410, 37] on link "Орендарі 1" at bounding box center [419, 39] width 36 height 12
select select "25"
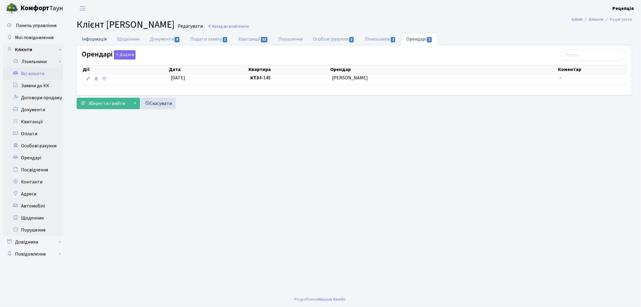
click at [89, 39] on link "Інформація" at bounding box center [94, 39] width 35 height 12
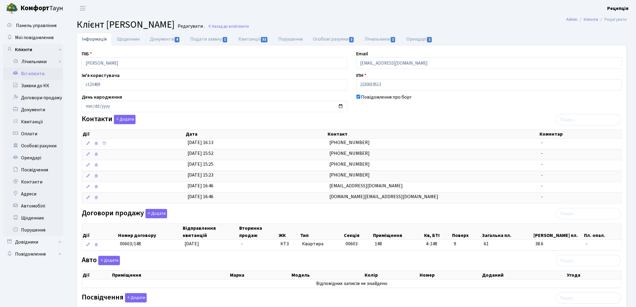
click at [47, 73] on link "Всі клієнти" at bounding box center [33, 74] width 60 height 12
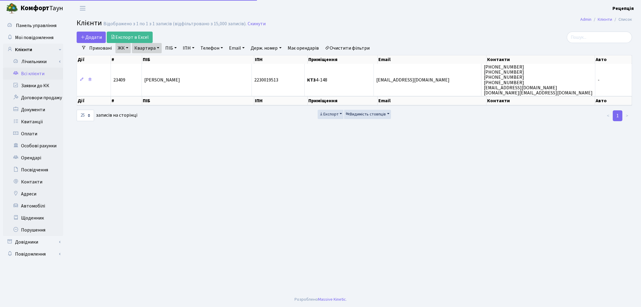
select select "25"
click at [124, 49] on link "ЖК" at bounding box center [122, 48] width 15 height 10
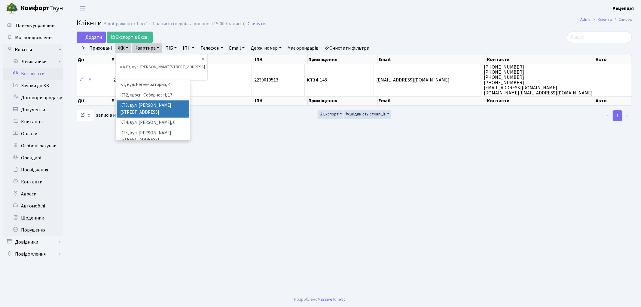
click at [124, 49] on link "ЖК" at bounding box center [122, 48] width 15 height 10
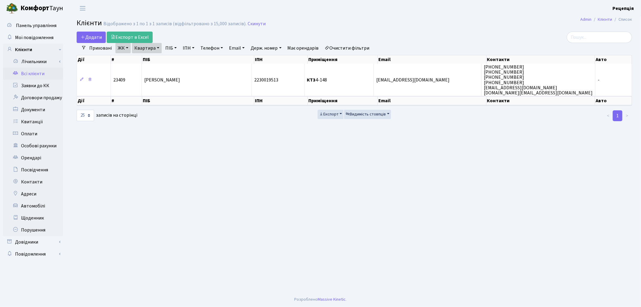
click at [149, 50] on link "Квартира" at bounding box center [147, 48] width 30 height 10
click at [139, 60] on input "4-148" at bounding box center [149, 59] width 35 height 11
type input "2-148"
click at [127, 49] on link "ЖК" at bounding box center [122, 48] width 15 height 10
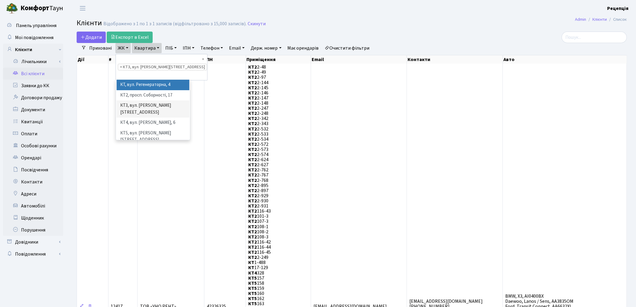
click at [151, 80] on li "КТ, вул. Регенераторна, 4" at bounding box center [153, 85] width 73 height 11
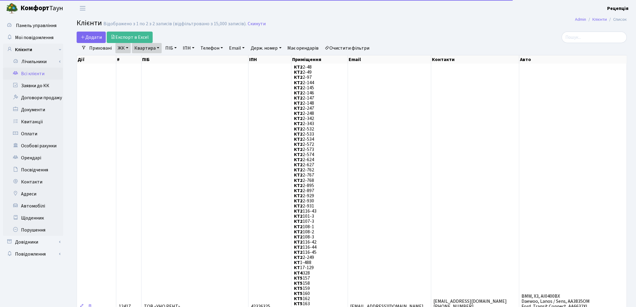
click at [148, 49] on link "Квартира" at bounding box center [147, 48] width 30 height 10
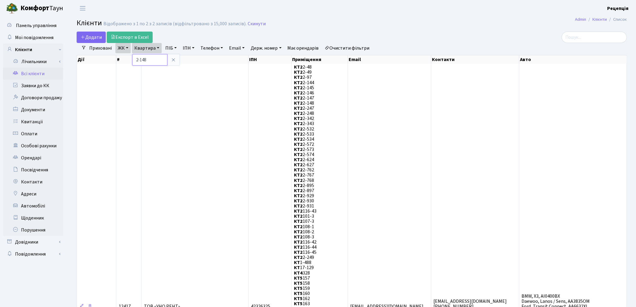
click at [154, 60] on input "2-148" at bounding box center [149, 59] width 35 height 11
click at [156, 59] on input "2-148" at bounding box center [149, 59] width 35 height 11
click at [161, 59] on input "2-148" at bounding box center [149, 59] width 35 height 11
click at [159, 60] on input "2-148" at bounding box center [149, 59] width 35 height 11
click at [288, 32] on div "Додати Експорт в Excel" at bounding box center [259, 37] width 364 height 11
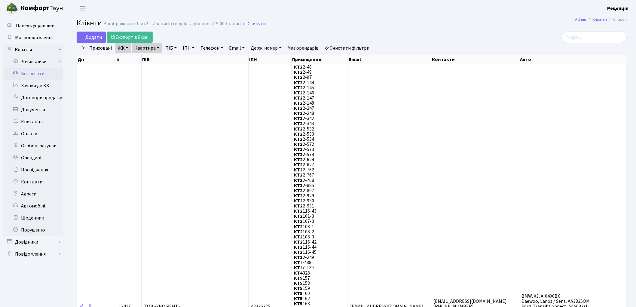
click at [120, 48] on link "ЖК" at bounding box center [122, 48] width 15 height 10
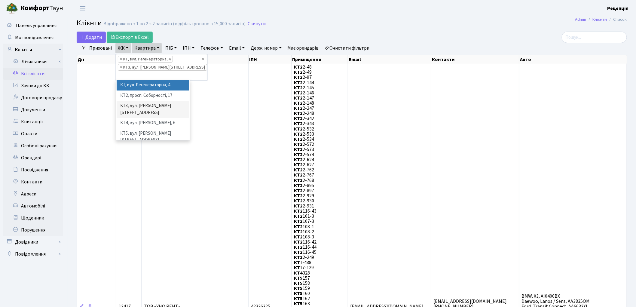
click at [121, 67] on span "×" at bounding box center [121, 67] width 2 height 6
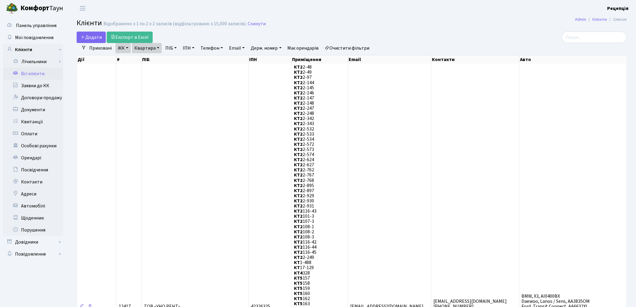
click at [157, 49] on link "Квартира" at bounding box center [147, 48] width 30 height 10
click at [170, 60] on link at bounding box center [173, 59] width 13 height 11
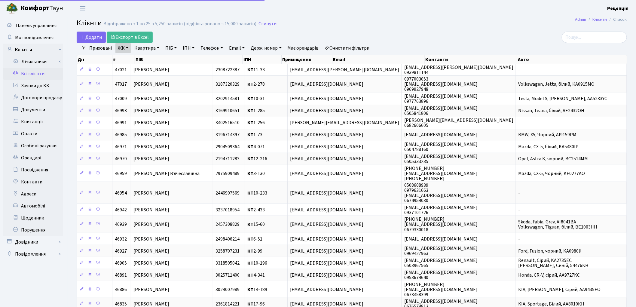
click at [128, 49] on link "ЖК" at bounding box center [122, 48] width 15 height 10
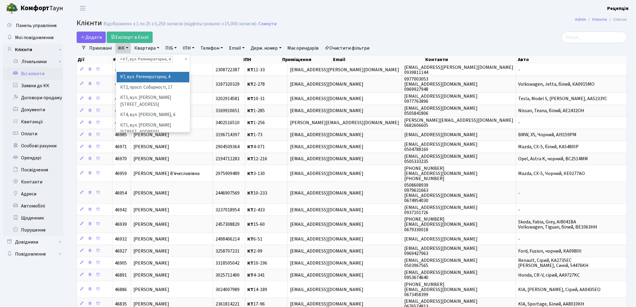
select select
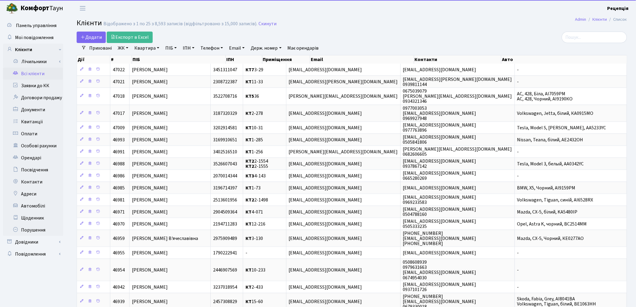
click at [125, 49] on link "ЖК" at bounding box center [122, 48] width 15 height 10
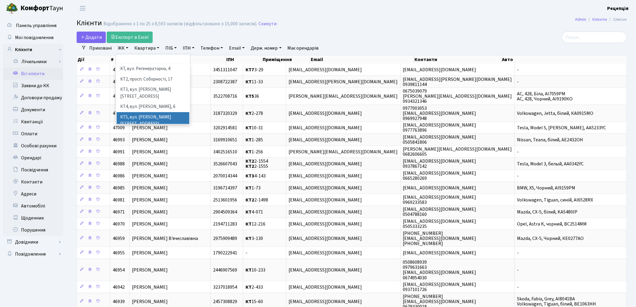
click at [157, 112] on li "КТ5, вул. Березнева, 14Б" at bounding box center [153, 120] width 73 height 17
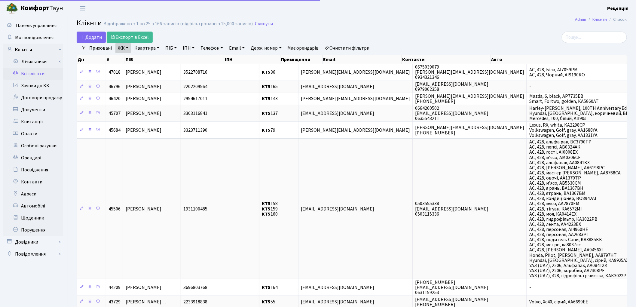
click at [148, 47] on link "Квартира" at bounding box center [147, 48] width 30 height 10
click at [149, 59] on input "text" at bounding box center [149, 59] width 35 height 11
type input "148"
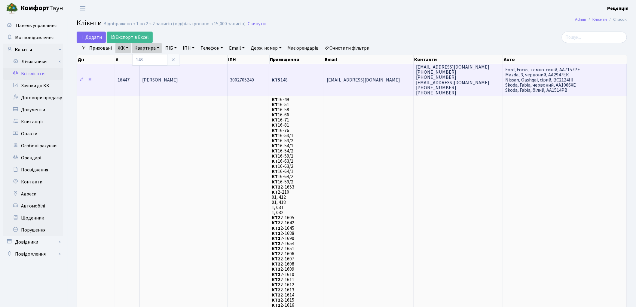
click at [256, 83] on td "3002705240" at bounding box center [249, 80] width 42 height 32
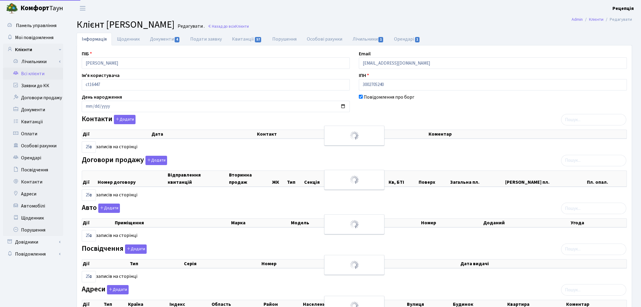
select select "25"
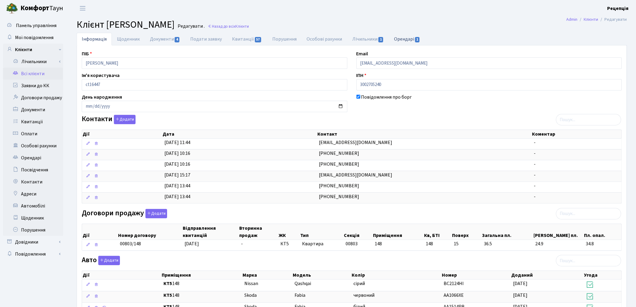
click at [409, 40] on link "Орендарі 1" at bounding box center [407, 39] width 36 height 12
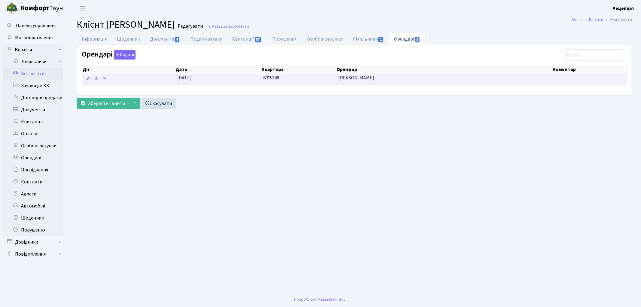
click at [376, 77] on span "Батин Олександр Вікторович" at bounding box center [444, 78] width 211 height 7
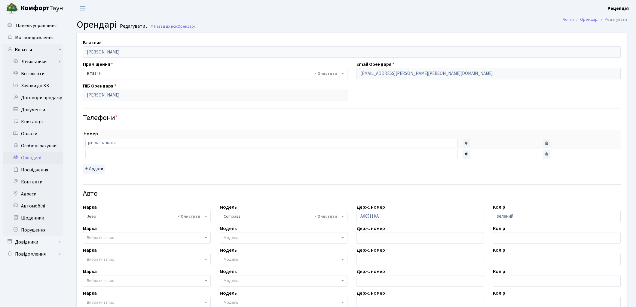
select select "1138"
click at [31, 76] on link "Всі клієнти" at bounding box center [33, 74] width 60 height 12
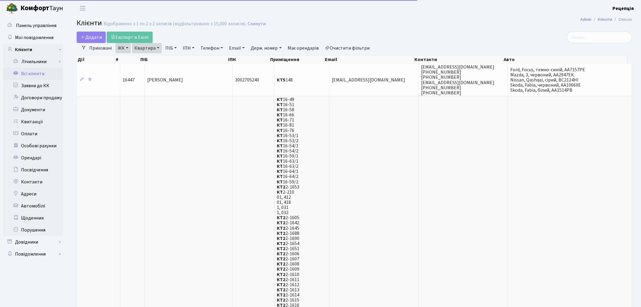
select select "25"
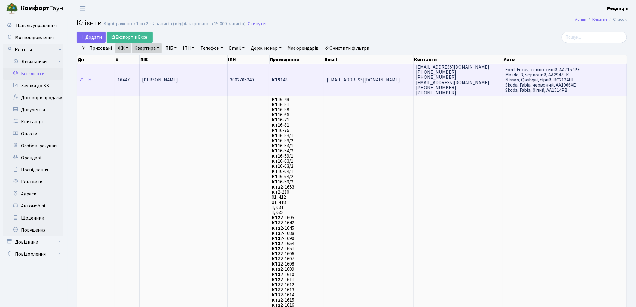
click at [374, 74] on td "[EMAIL_ADDRESS][DOMAIN_NAME]" at bounding box center [368, 80] width 89 height 32
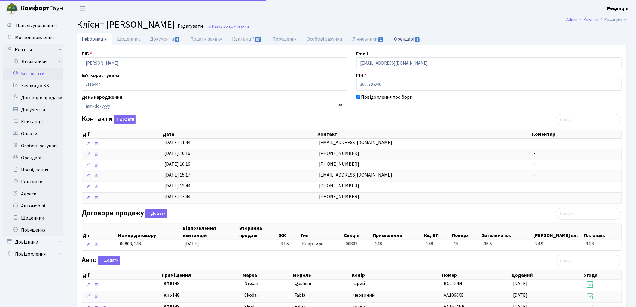
click at [404, 38] on link "Орендарі 1" at bounding box center [407, 39] width 36 height 12
select select "25"
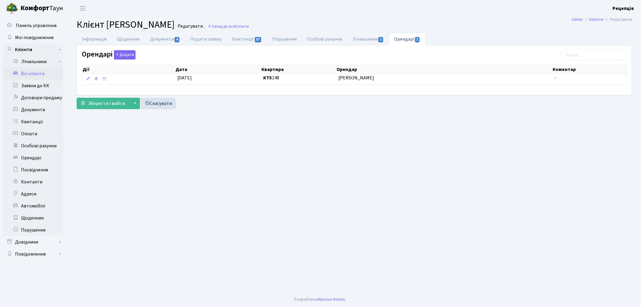
click at [54, 71] on link "Всі клієнти" at bounding box center [33, 74] width 60 height 12
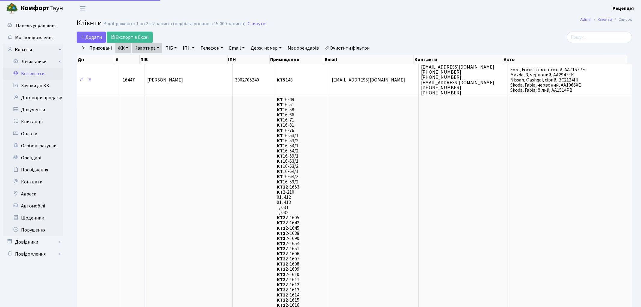
select select "25"
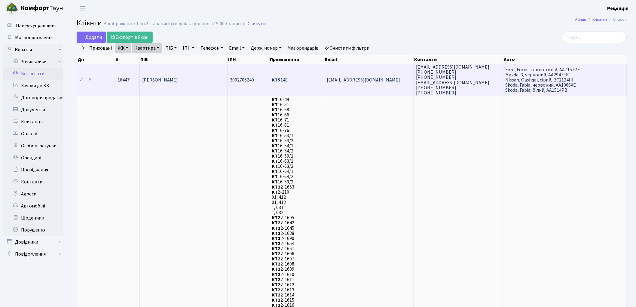
click at [238, 82] on span "3002705240" at bounding box center [242, 80] width 24 height 7
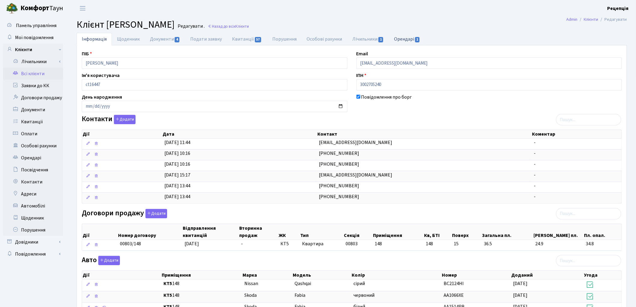
click at [393, 39] on link "Орендарі 1" at bounding box center [407, 39] width 36 height 12
select select "25"
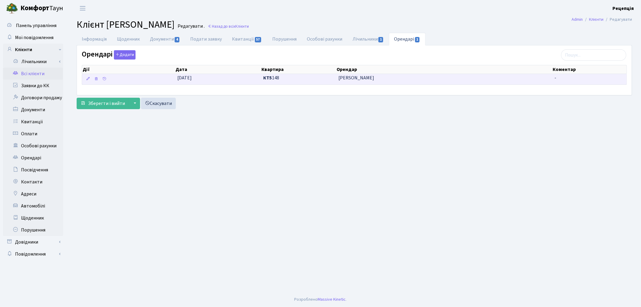
click at [344, 82] on td "Батин Олександр Вікторович" at bounding box center [444, 79] width 216 height 11
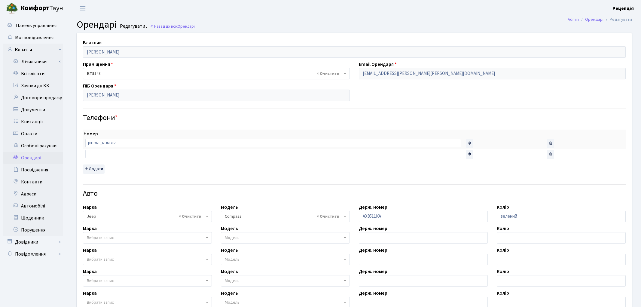
select select "1138"
click at [32, 74] on link "Всі клієнти" at bounding box center [33, 74] width 60 height 12
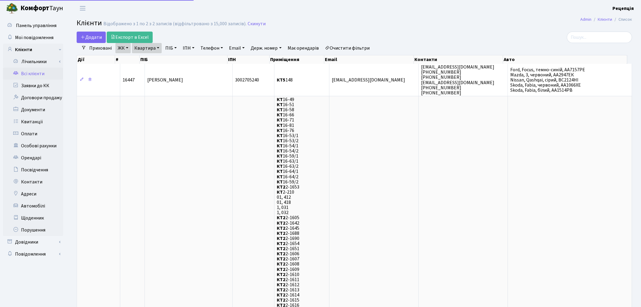
select select "25"
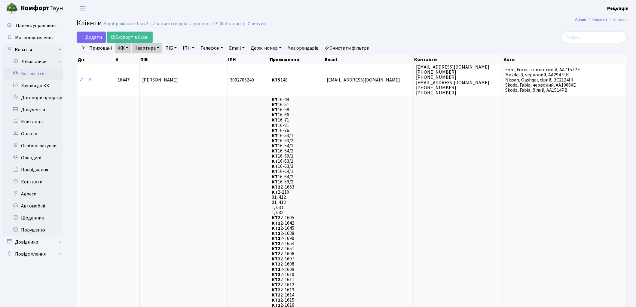
click at [343, 47] on link "Очистити фільтри" at bounding box center [348, 48] width 50 height 10
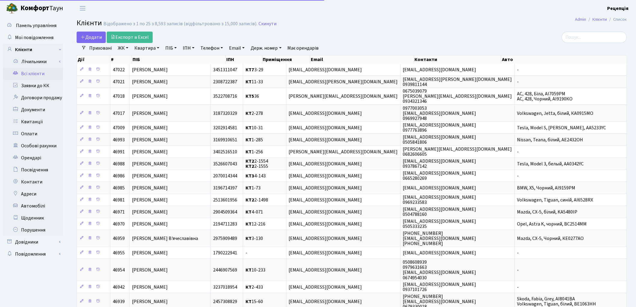
click at [352, 17] on main "Admin Клієнти Список Клієнти Відображено з 1 по 25 з 8,593 записів (відфільтров…" at bounding box center [352, 221] width 569 height 408
